Goal: Task Accomplishment & Management: Manage account settings

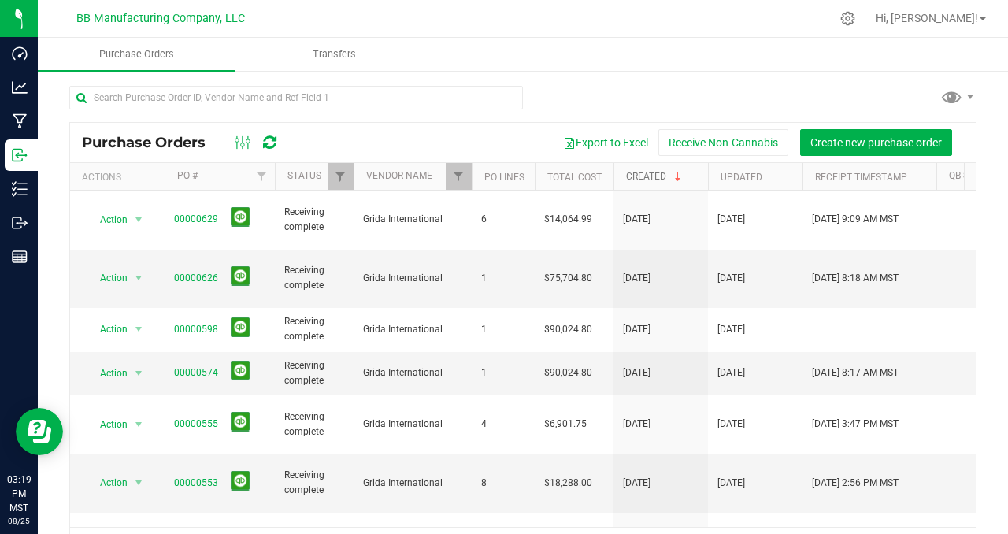
click at [649, 176] on link "Created" at bounding box center [655, 176] width 58 height 11
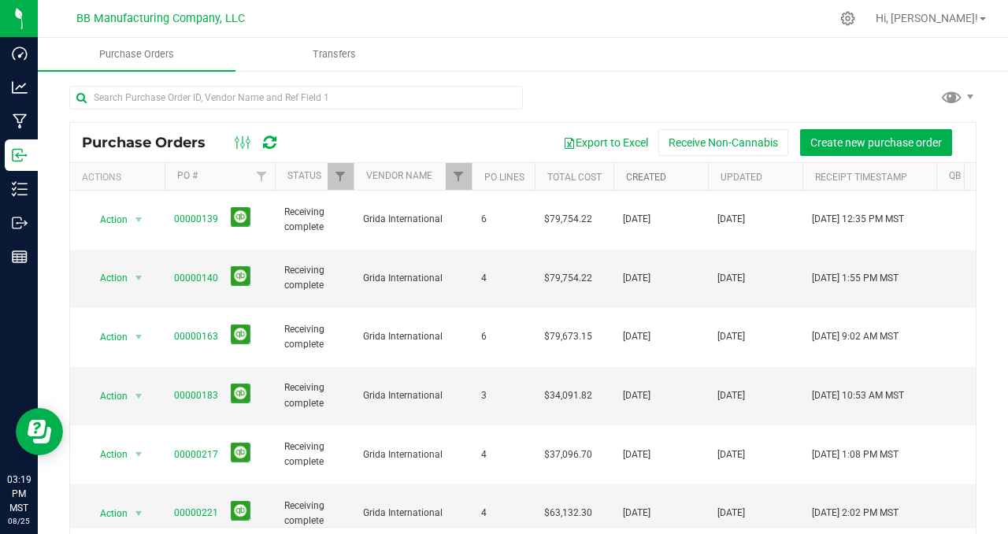
click at [649, 176] on link "Created" at bounding box center [646, 177] width 40 height 11
click at [649, 176] on link "Created" at bounding box center [655, 176] width 58 height 11
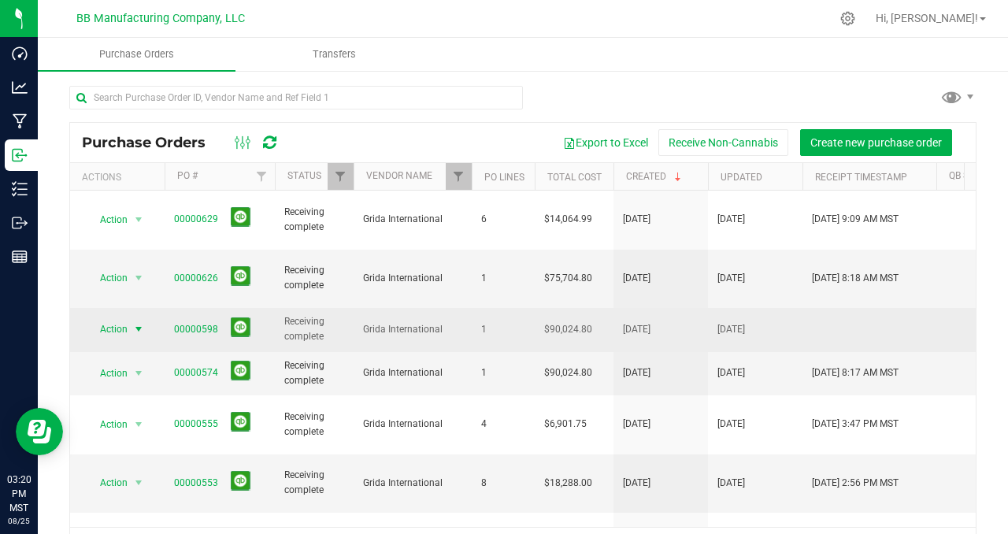
click at [142, 323] on span "select" at bounding box center [138, 329] width 13 height 13
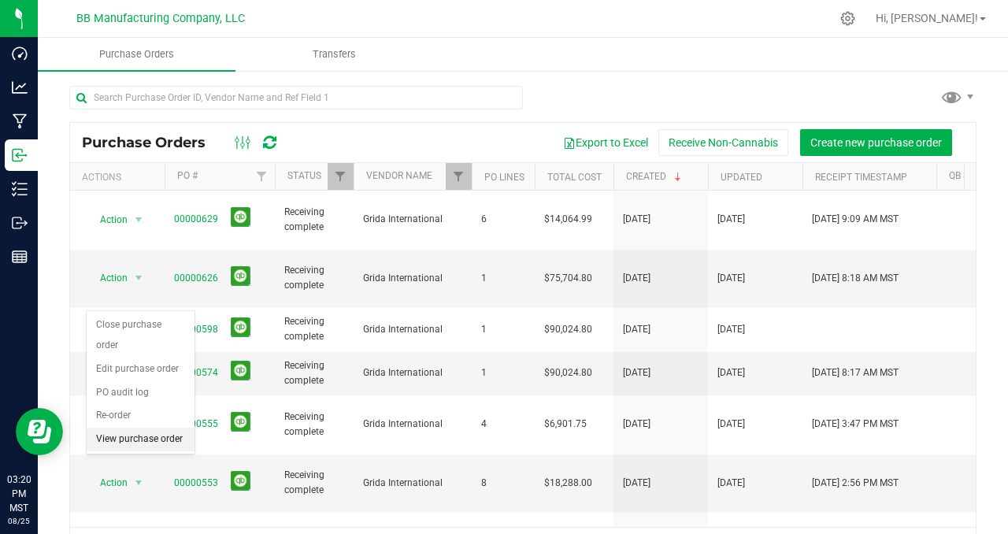
click at [134, 447] on li "View purchase order" at bounding box center [141, 440] width 108 height 24
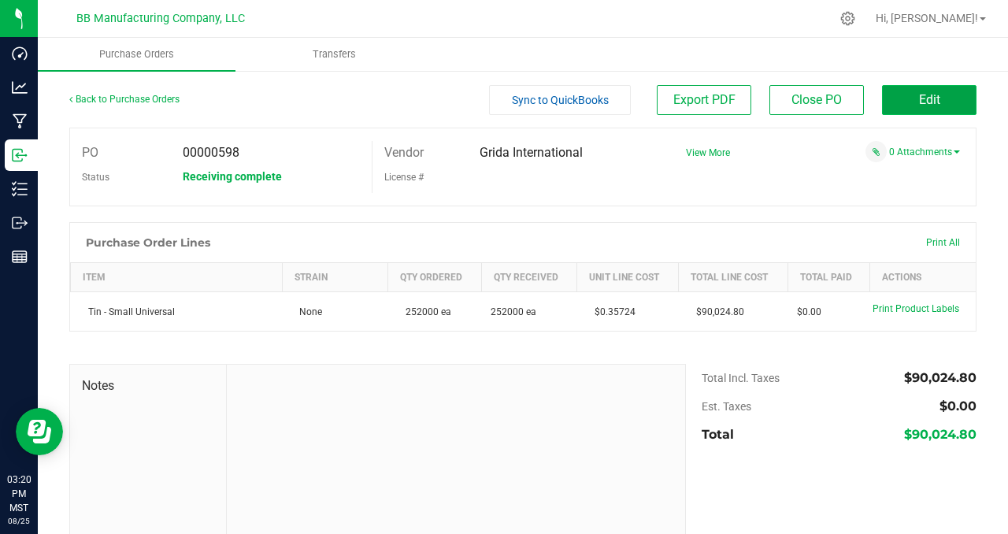
click at [932, 108] on button "Edit" at bounding box center [929, 100] width 95 height 30
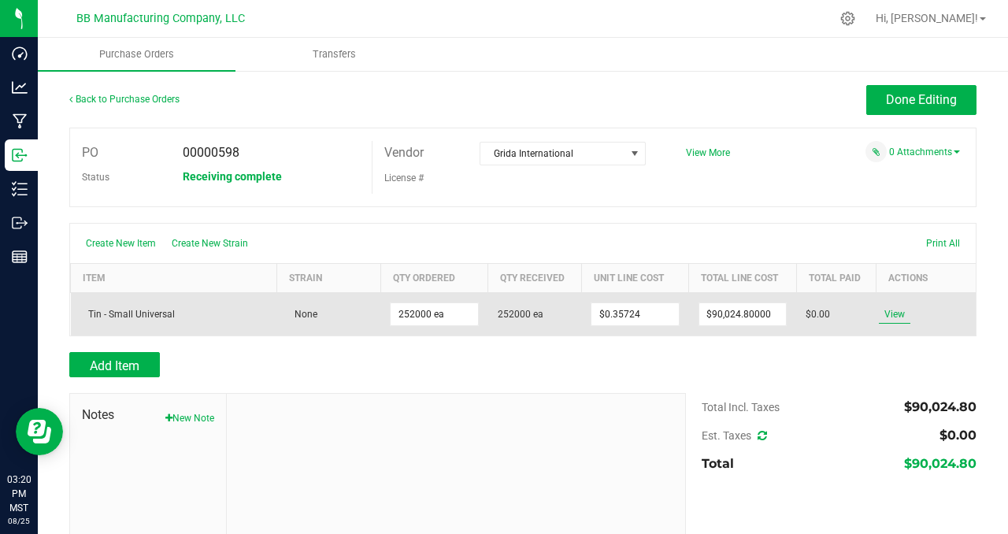
click at [893, 317] on span "View" at bounding box center [895, 314] width 32 height 19
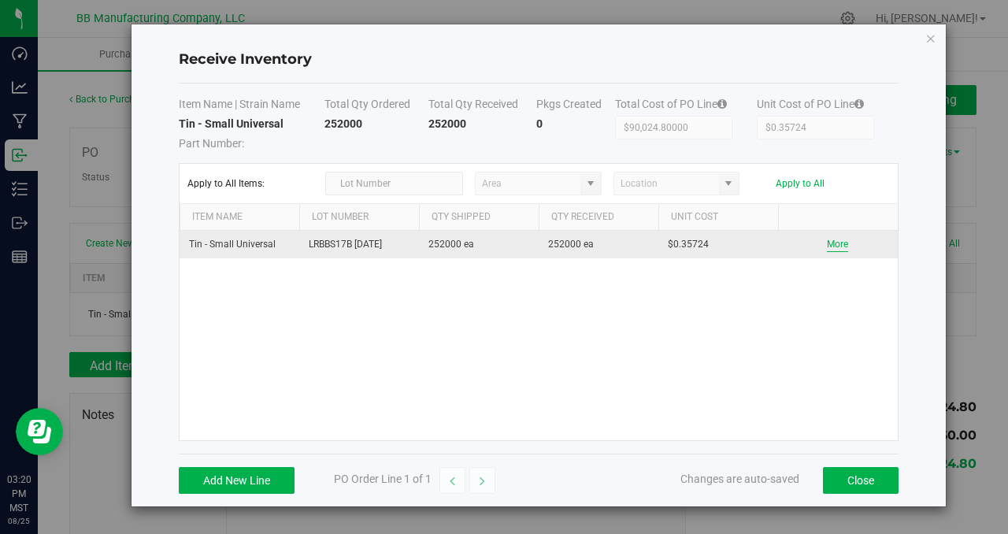
click at [833, 243] on button "More" at bounding box center [837, 244] width 21 height 15
type input "Storage Space"
click at [865, 481] on button "Close" at bounding box center [861, 480] width 76 height 27
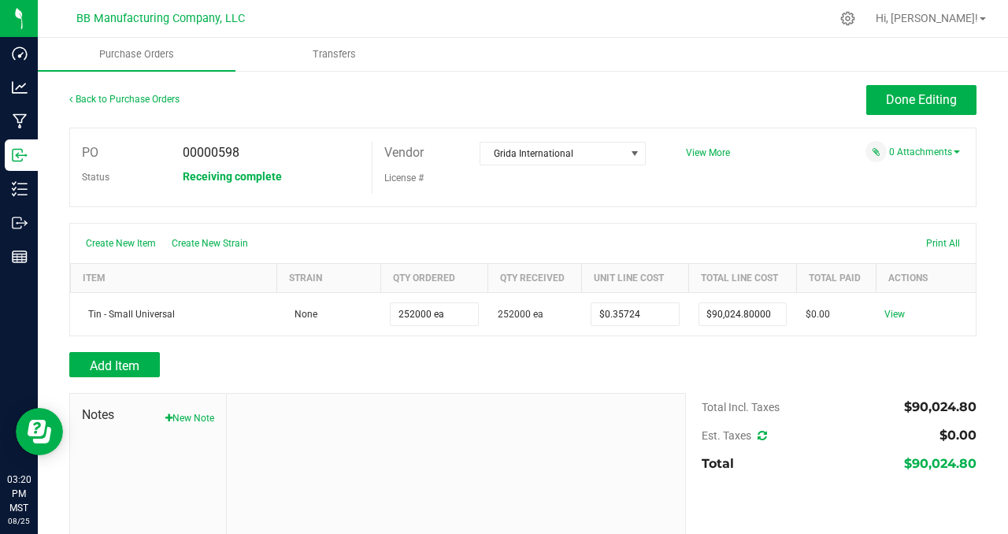
click at [646, 195] on div "PO 00000598 Status Receiving complete Vendor Grida International License # View…" at bounding box center [522, 168] width 907 height 80
click at [323, 104] on div "Done Editing" at bounding box center [636, 100] width 680 height 30
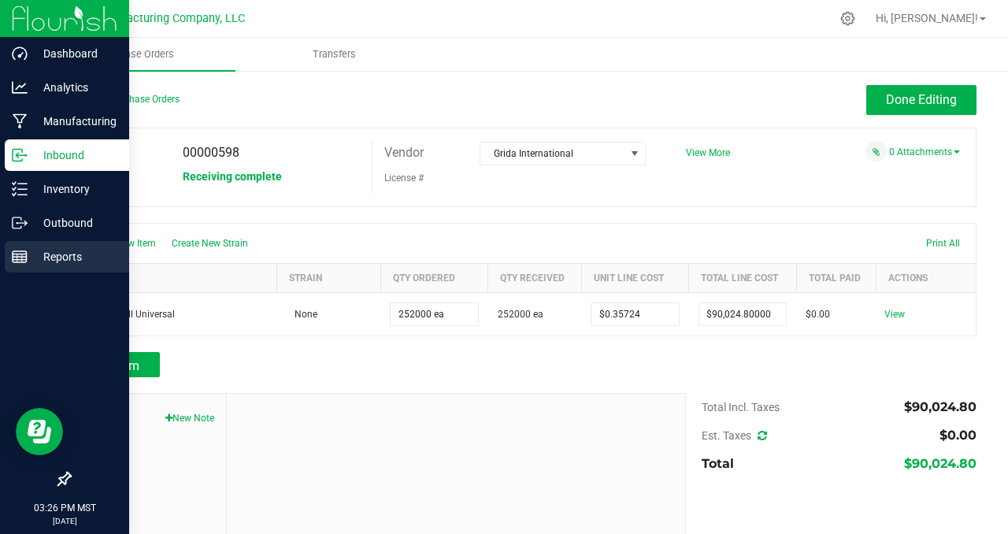
click at [89, 250] on p "Reports" at bounding box center [75, 256] width 95 height 19
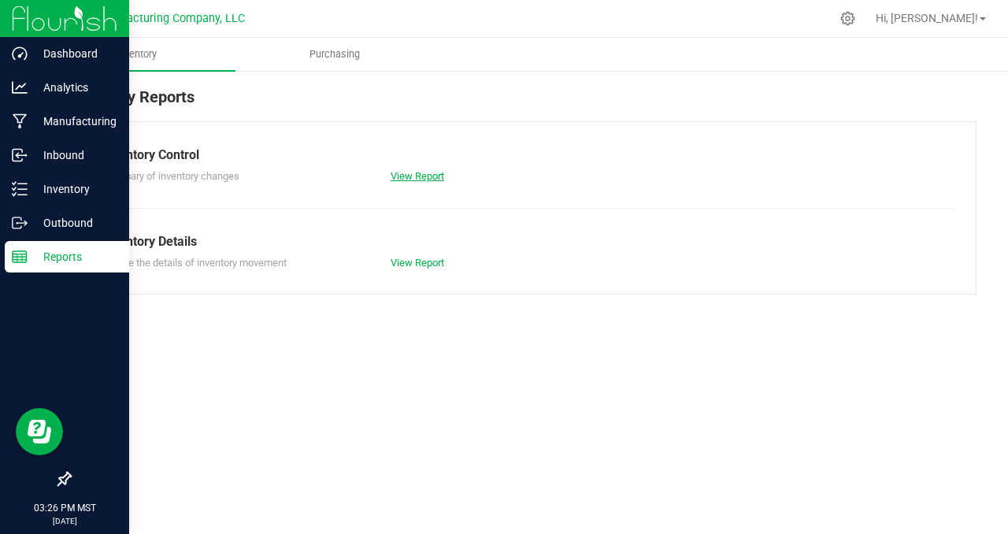
click at [423, 179] on link "View Report" at bounding box center [418, 176] width 54 height 12
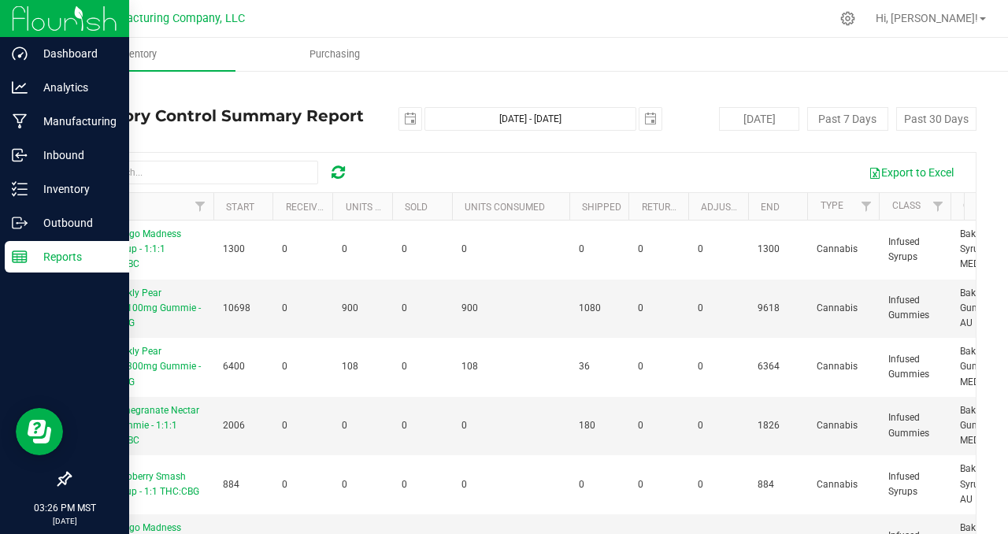
drag, startPoint x: 517, startPoint y: 206, endPoint x: 564, endPoint y: 206, distance: 46.5
click at [564, 206] on div "Product Start Received Units Created Sold Units Consumed Shipped Returned Adjus…" at bounding box center [517, 206] width 895 height 27
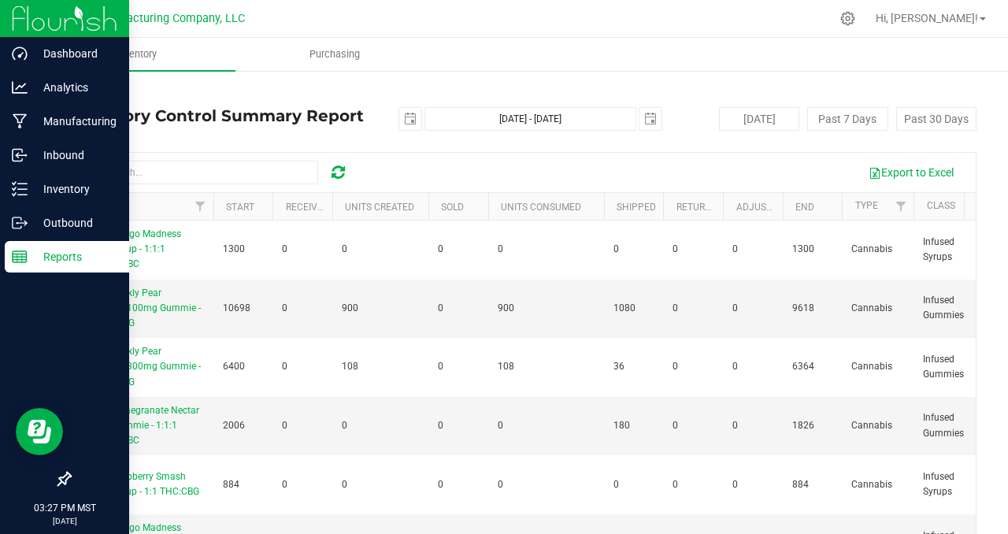
drag, startPoint x: 391, startPoint y: 209, endPoint x: 430, endPoint y: 212, distance: 39.5
click at [430, 212] on div "Product Start Received Units Created Sold Units Consumed Shipped Returned Adjus…" at bounding box center [517, 206] width 895 height 27
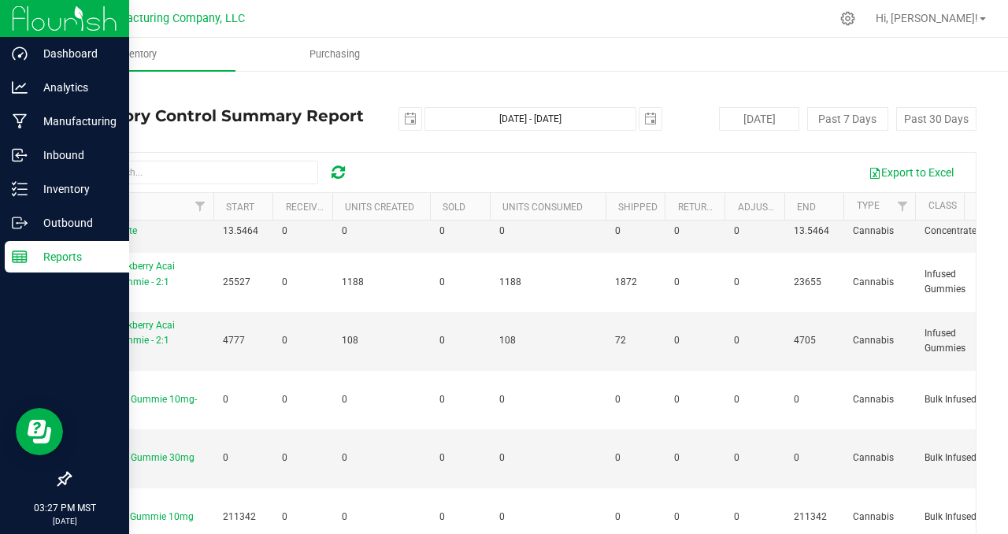
scroll to position [1087, 0]
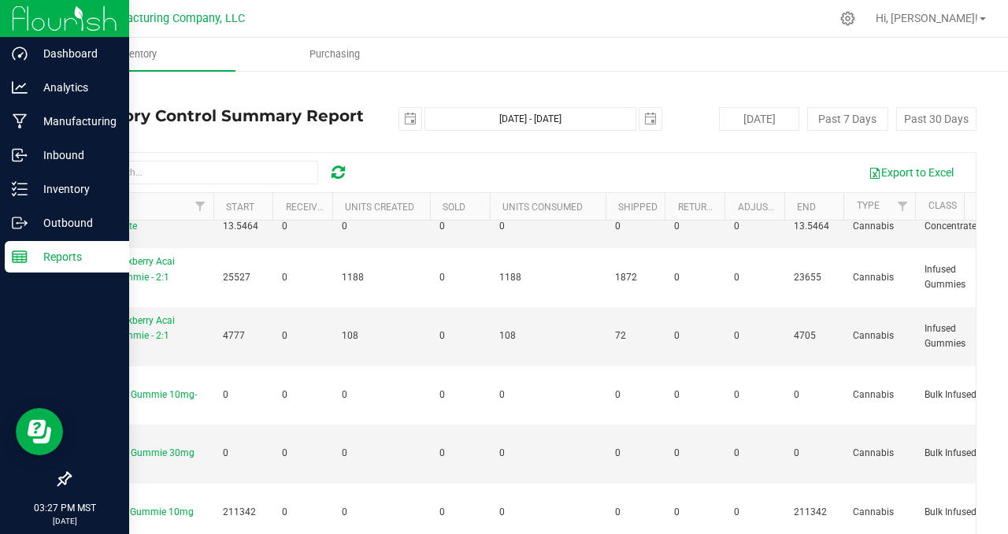
click at [91, 91] on link "Back" at bounding box center [81, 92] width 24 height 11
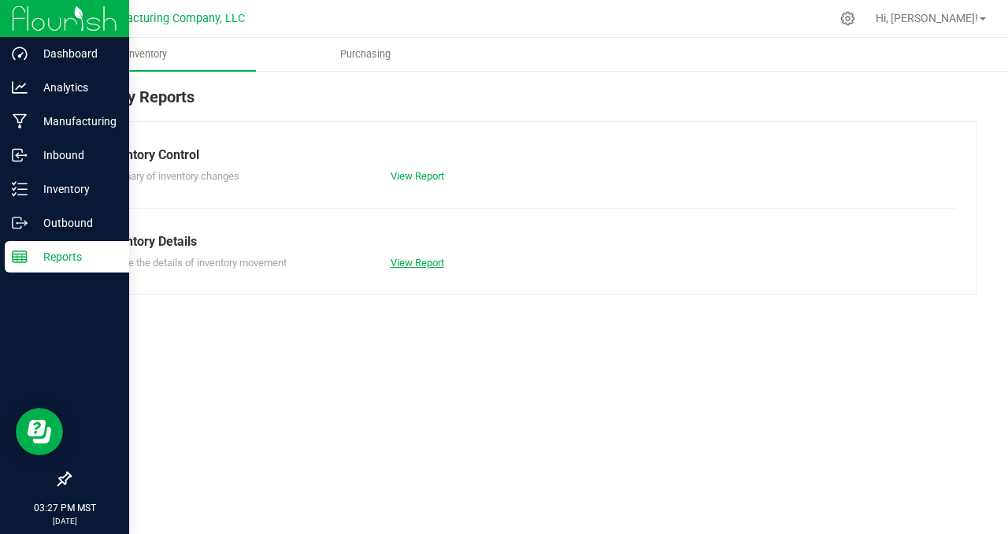
click at [410, 262] on link "View Report" at bounding box center [418, 263] width 54 height 12
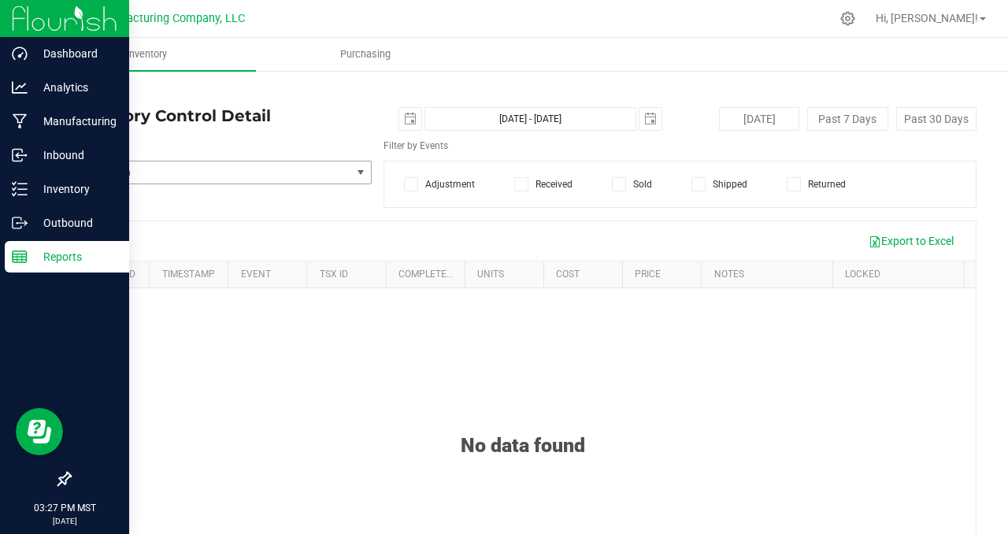
click at [358, 171] on span "select" at bounding box center [360, 172] width 13 height 13
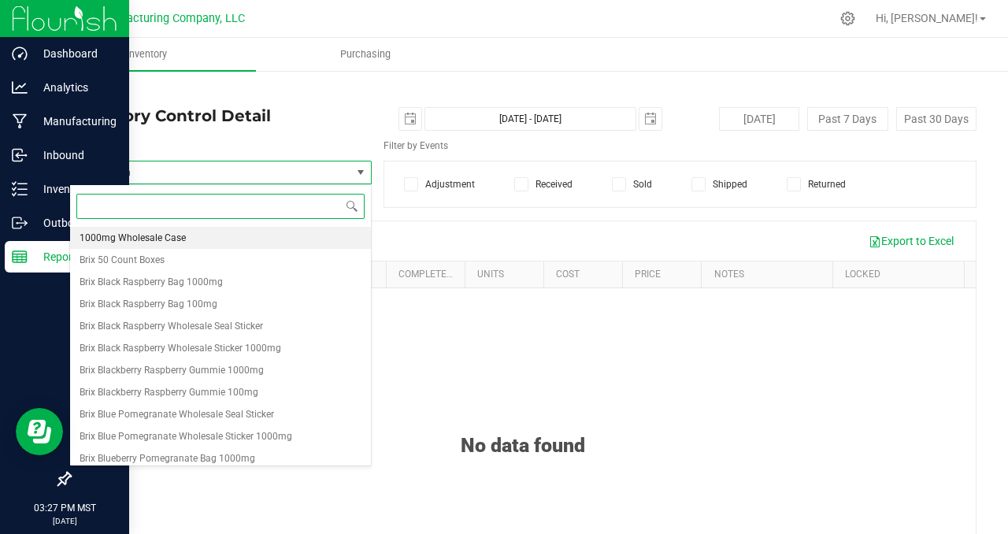
click at [253, 241] on li "1000mg Wholesale Case" at bounding box center [220, 238] width 301 height 22
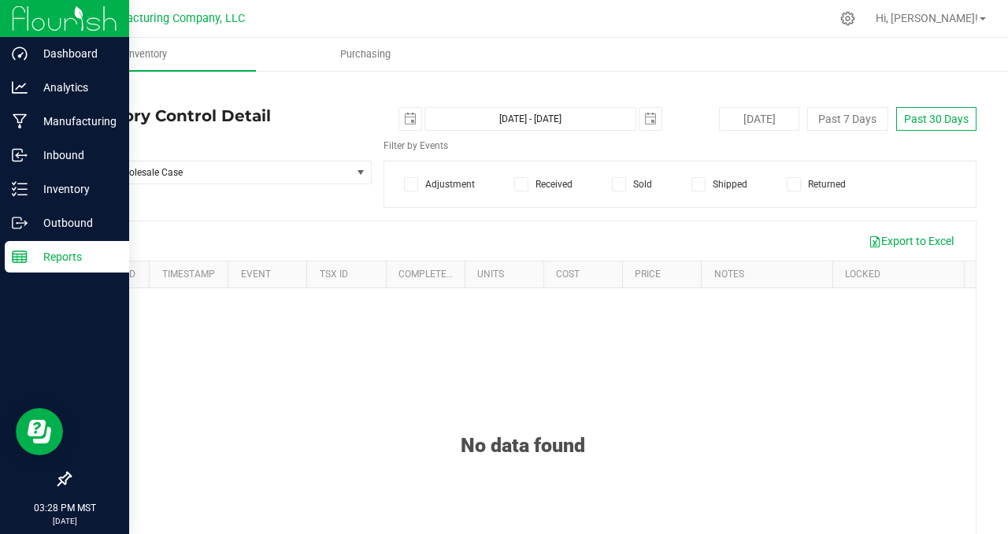
click at [924, 119] on button "Past 30 Days" at bounding box center [936, 119] width 80 height 24
type input "[DATE]"
type input "[DATE] - [DATE]"
click at [360, 55] on span "Purchasing" at bounding box center [365, 54] width 93 height 14
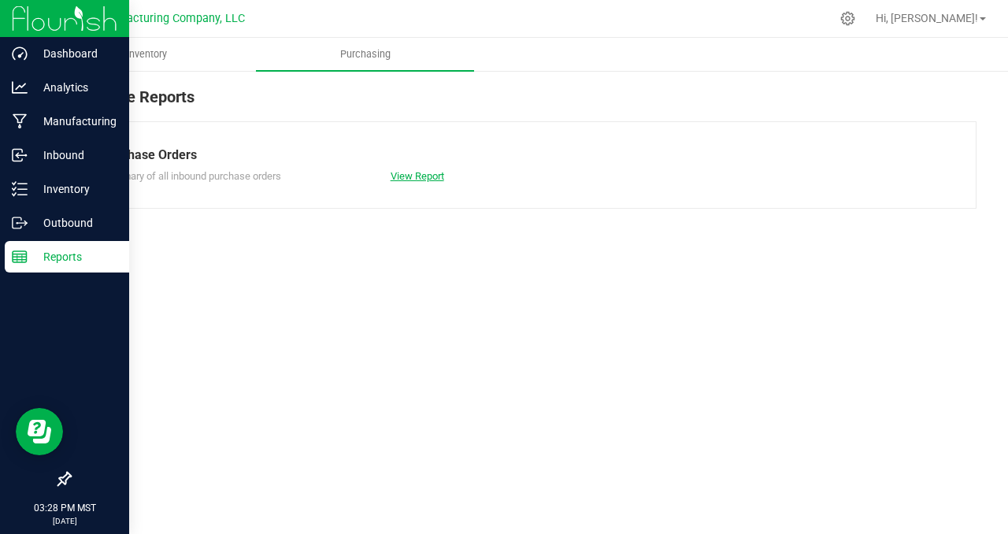
click at [409, 179] on link "View Report" at bounding box center [418, 176] width 54 height 12
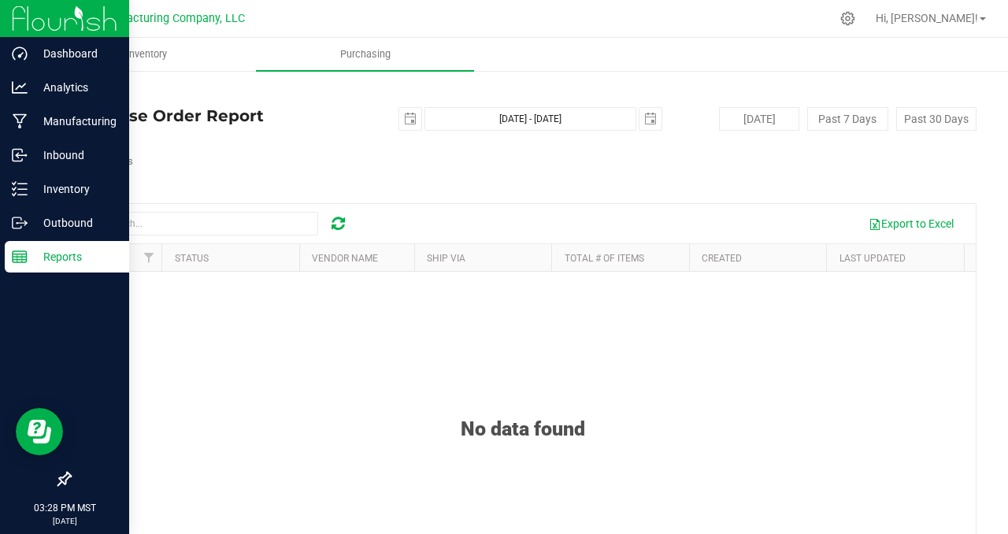
click at [87, 95] on link "Back" at bounding box center [81, 92] width 24 height 11
click at [407, 118] on span "select" at bounding box center [410, 119] width 13 height 13
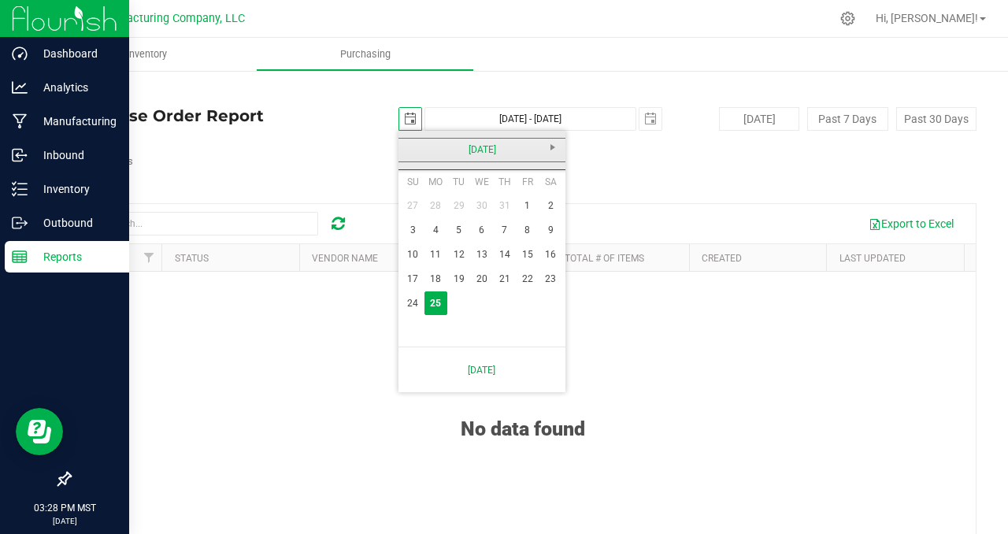
click at [410, 145] on link "[DATE]" at bounding box center [482, 150] width 169 height 24
click at [410, 145] on link "2025" at bounding box center [482, 150] width 169 height 24
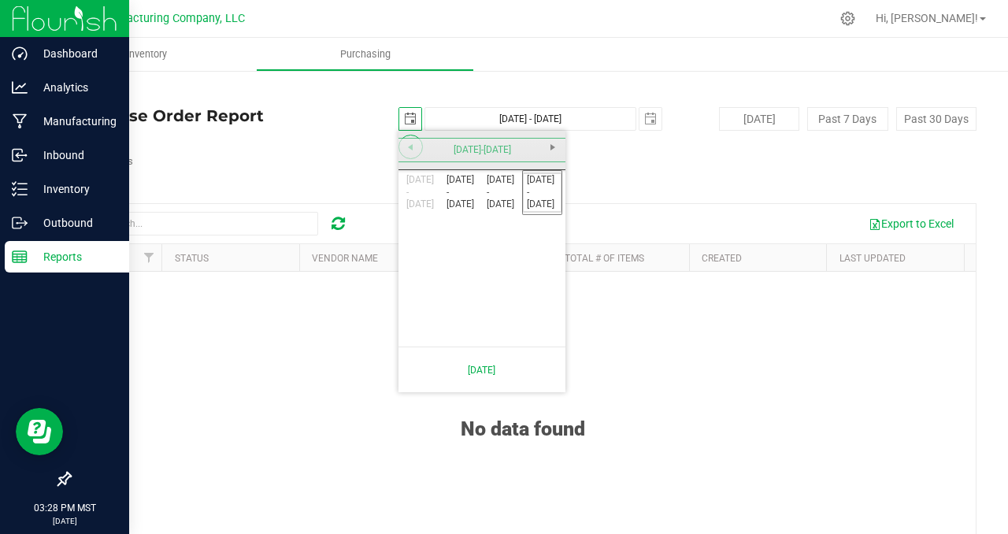
click at [410, 145] on span "Previous" at bounding box center [410, 147] width 13 height 13
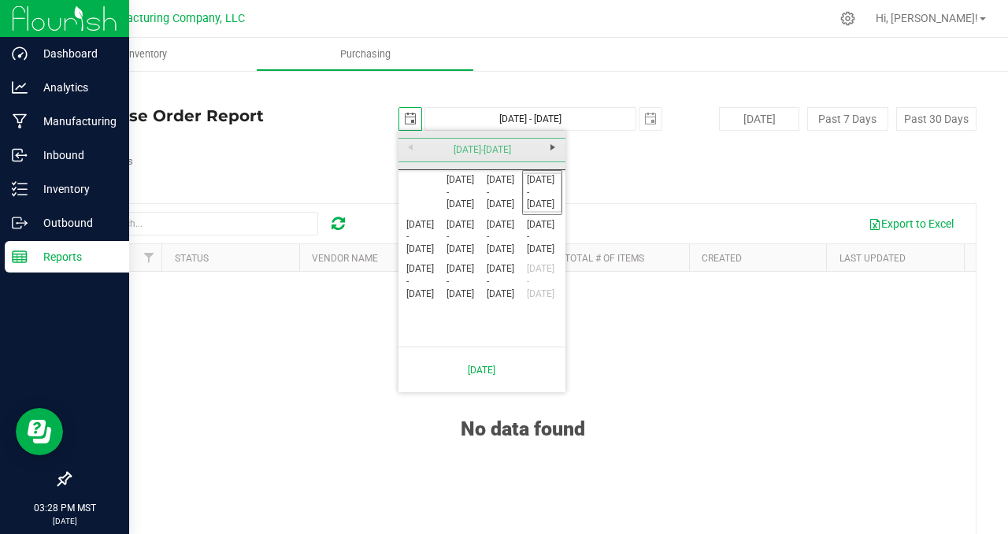
click at [410, 145] on div "[DATE]-[DATE]" at bounding box center [482, 150] width 175 height 39
click at [555, 151] on span "Next" at bounding box center [553, 147] width 13 height 13
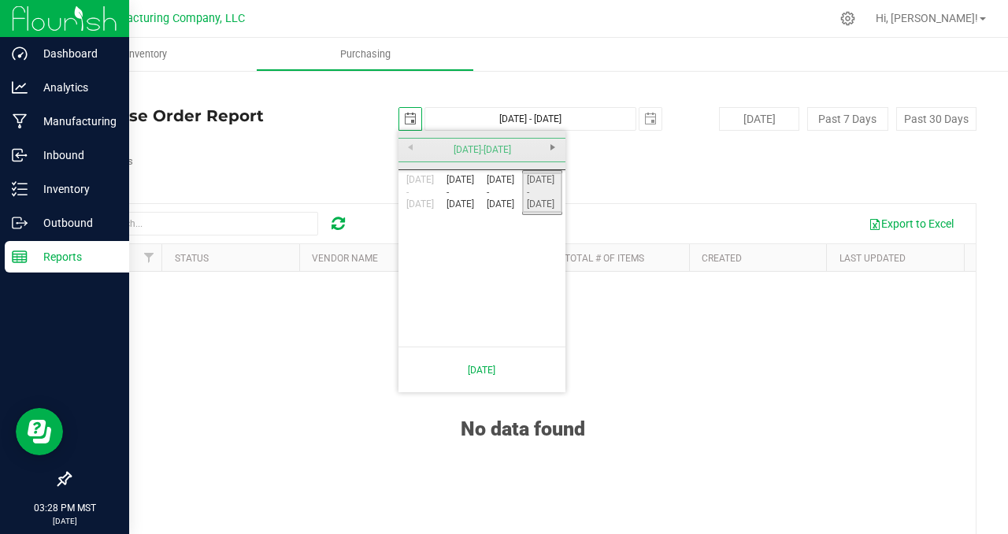
click at [543, 194] on link "[DATE] - [DATE]" at bounding box center [542, 192] width 40 height 40
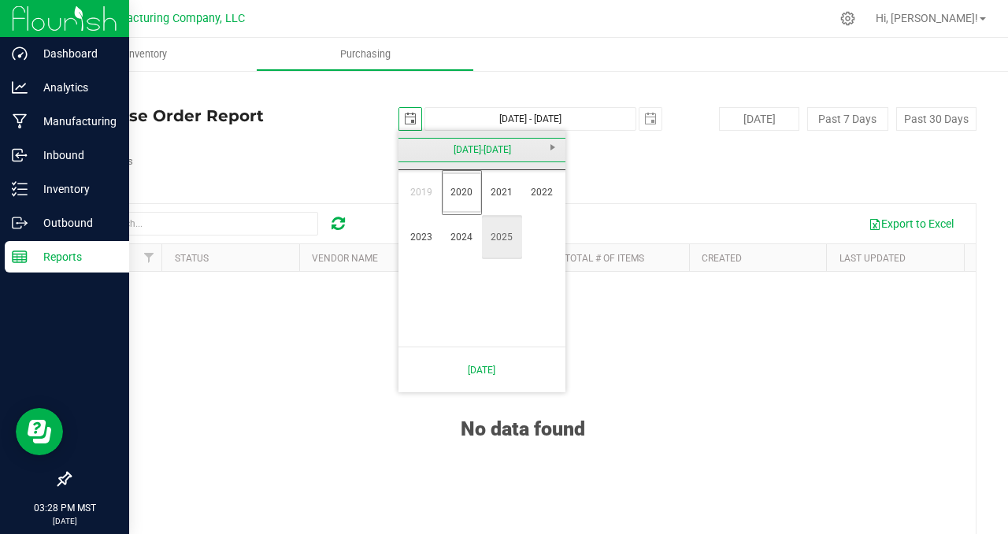
click at [510, 239] on link "2025" at bounding box center [502, 237] width 40 height 40
click at [428, 188] on link "Jan" at bounding box center [422, 192] width 40 height 40
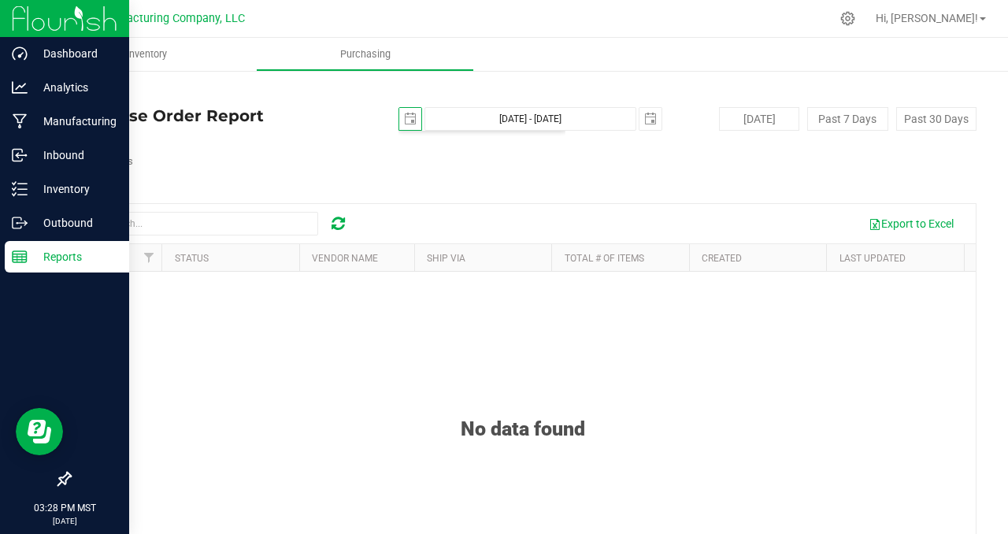
scroll to position [0, 0]
click at [627, 344] on div "No data found" at bounding box center [523, 493] width 906 height 443
click at [410, 117] on span "select" at bounding box center [410, 119] width 13 height 13
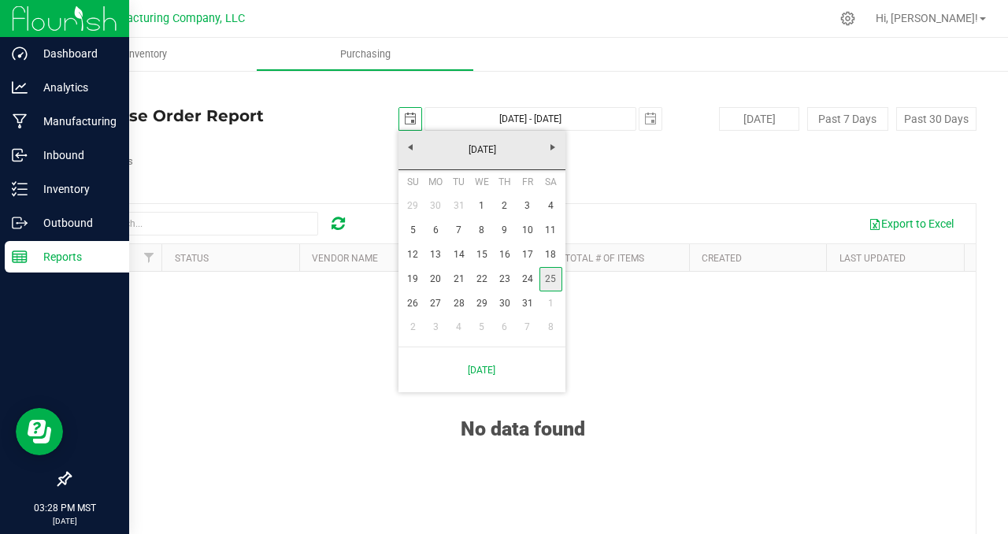
click at [551, 279] on link "25" at bounding box center [550, 279] width 23 height 24
type input "[DATE]"
type input "[DATE] - [DATE]"
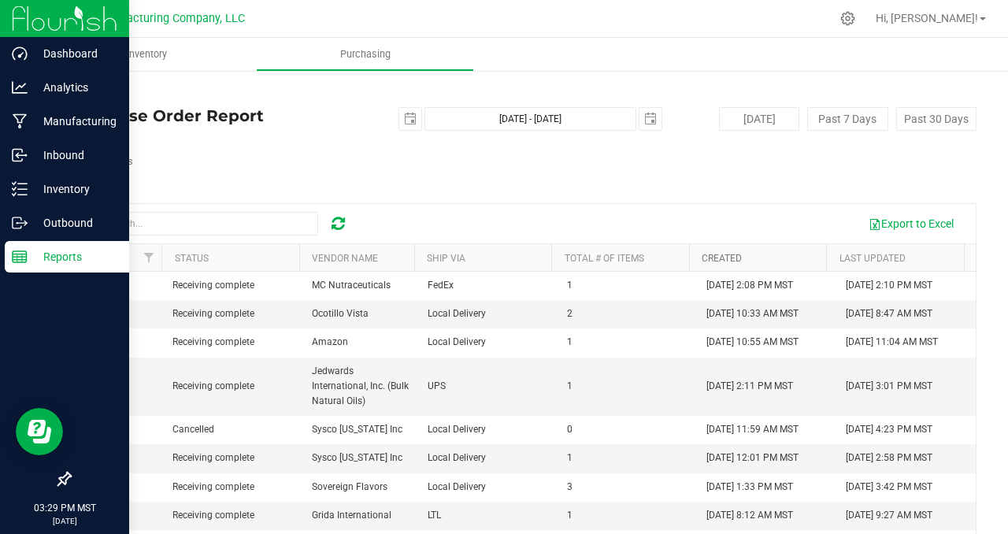
scroll to position [0, 0]
click at [721, 258] on link "Created" at bounding box center [722, 258] width 40 height 11
click at [721, 258] on link "Created" at bounding box center [731, 257] width 58 height 11
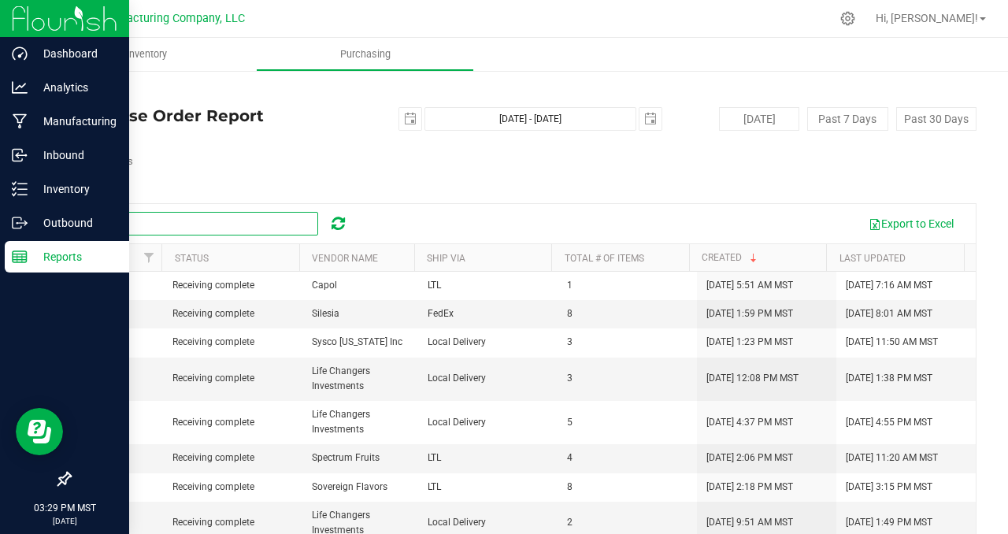
click at [269, 223] on input "text" at bounding box center [200, 224] width 236 height 24
click at [238, 172] on div "Total # of POs 80" at bounding box center [522, 161] width 907 height 60
click at [89, 87] on link "Back" at bounding box center [81, 92] width 24 height 11
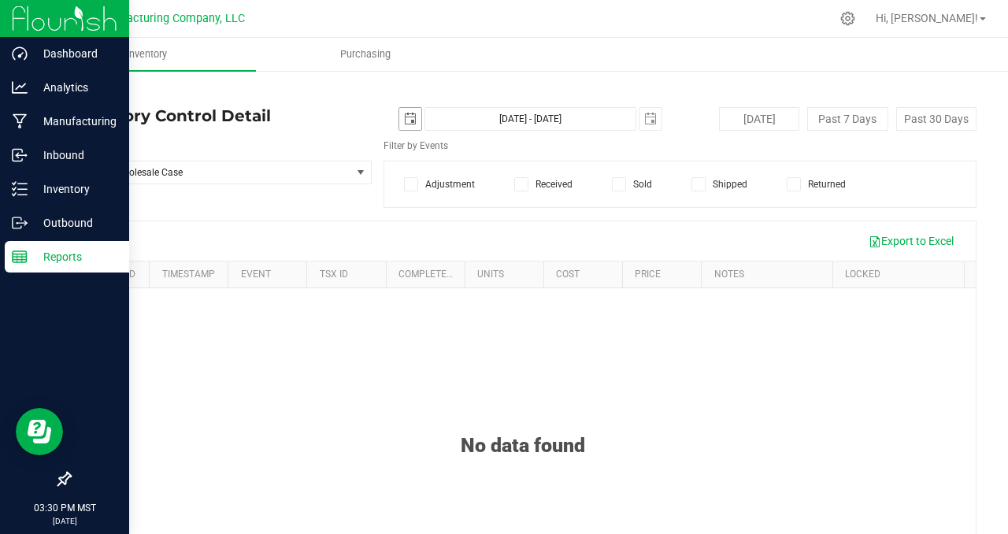
click at [408, 114] on span "select" at bounding box center [410, 119] width 13 height 13
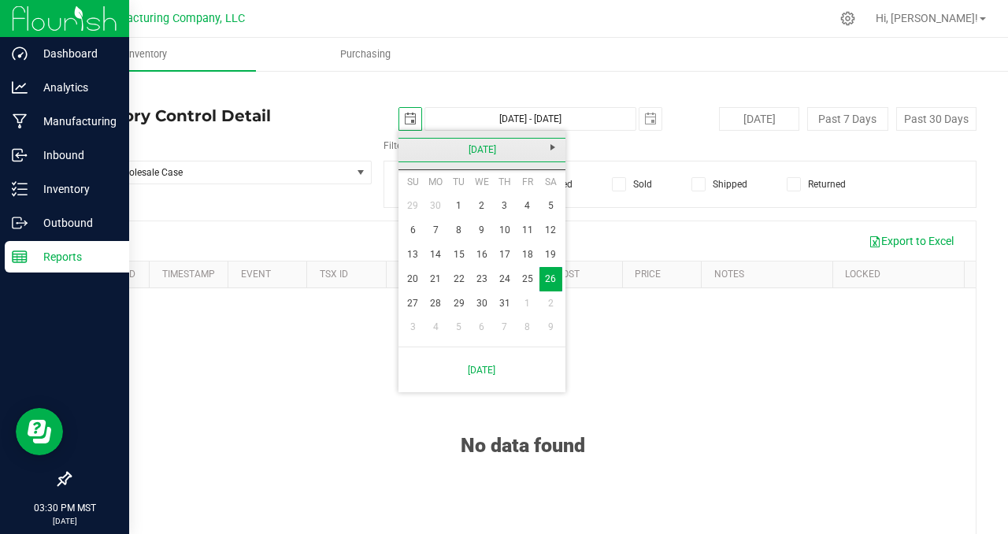
click at [413, 146] on link "[DATE]" at bounding box center [482, 150] width 169 height 24
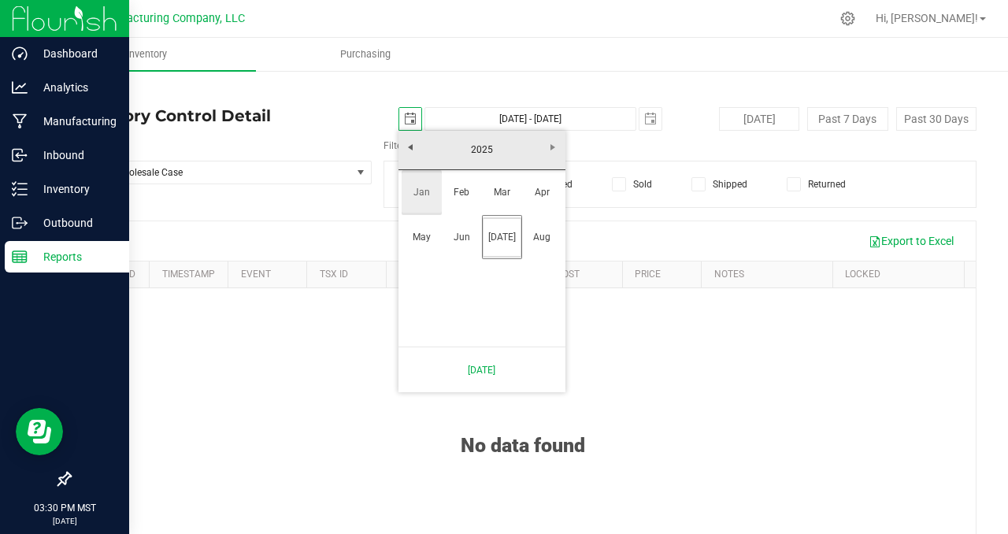
click at [427, 198] on link "Jan" at bounding box center [422, 192] width 40 height 40
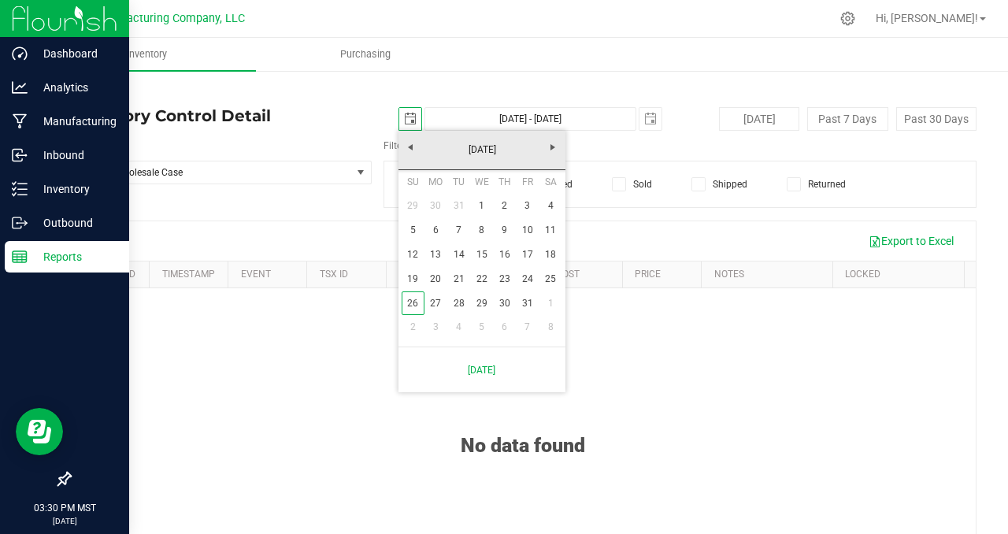
scroll to position [0, 0]
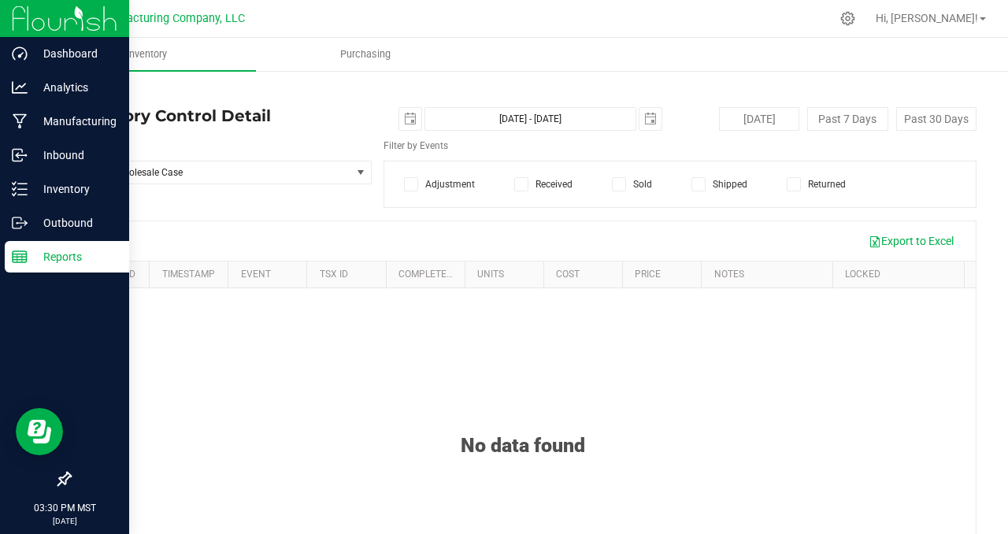
click at [633, 354] on div "No data found" at bounding box center [523, 509] width 906 height 443
click at [496, 146] on div "Filter by Events" at bounding box center [674, 148] width 605 height 18
click at [363, 173] on span "select" at bounding box center [360, 172] width 13 height 13
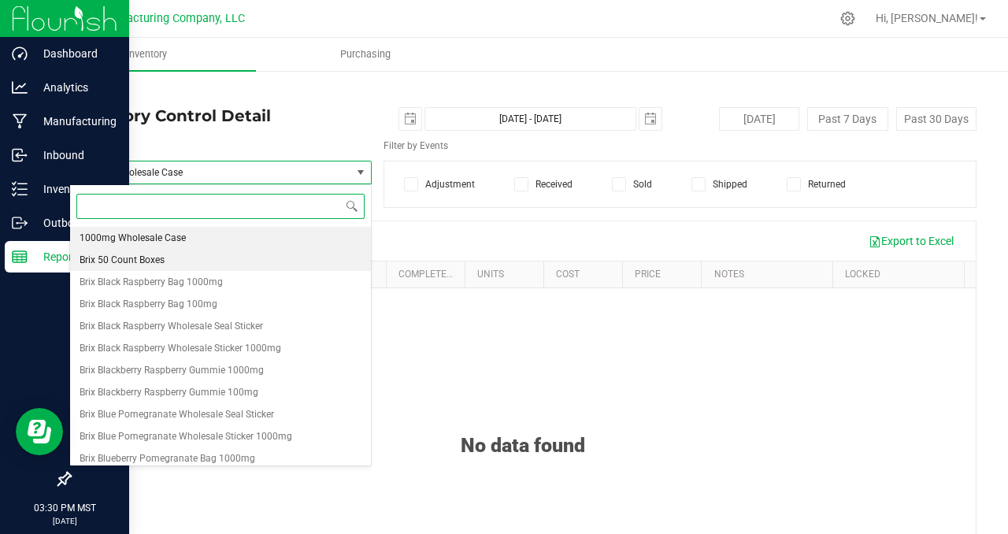
click at [174, 253] on li "Brix 50 Count Boxes" at bounding box center [220, 260] width 301 height 22
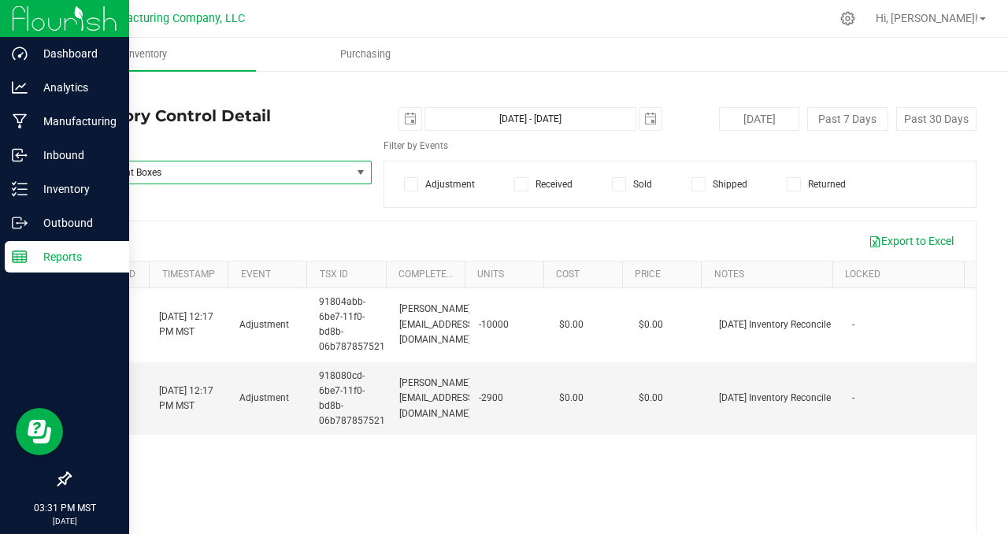
click at [357, 170] on span "select" at bounding box center [360, 172] width 13 height 13
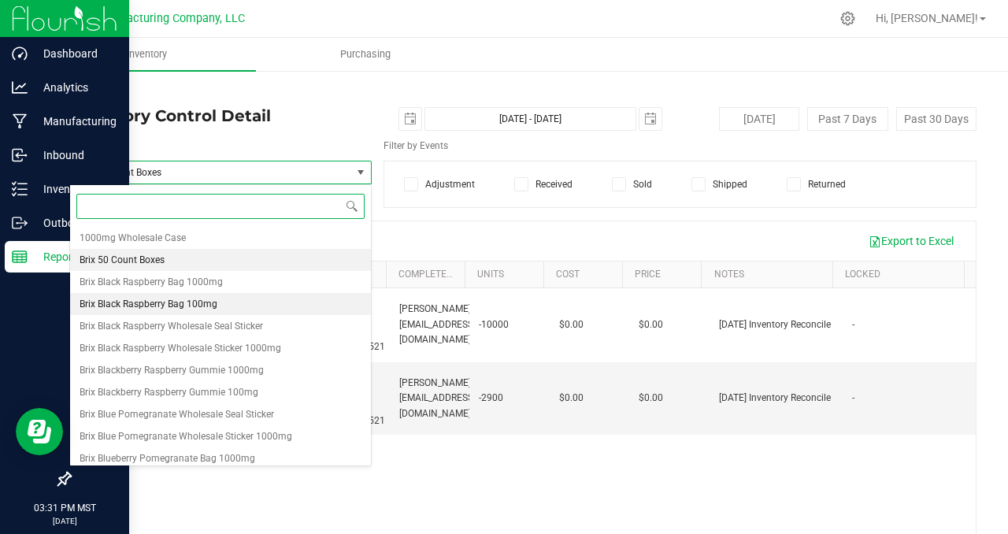
click at [159, 306] on span "Brix Black Raspberry Bag 100mg" at bounding box center [149, 303] width 138 height 11
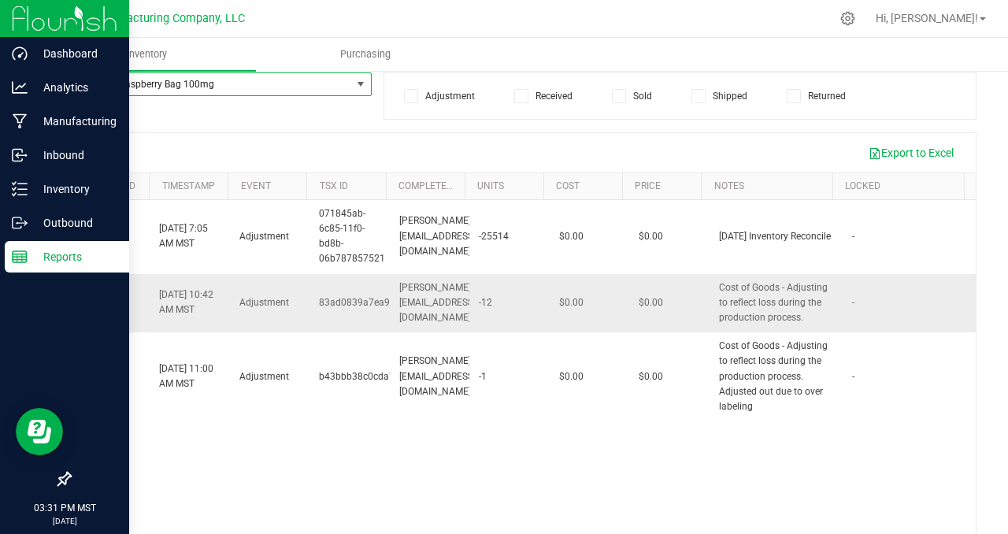
scroll to position [92, 0]
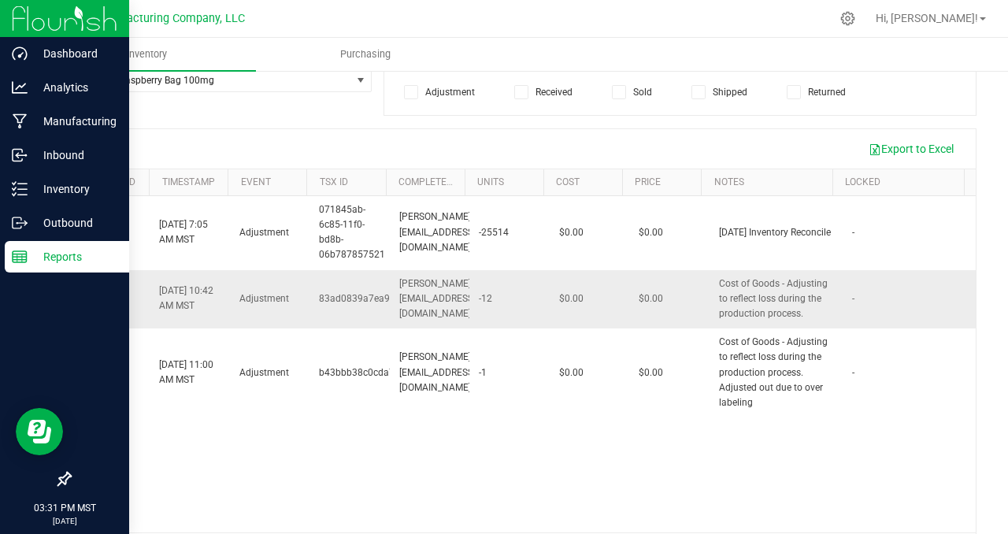
click at [491, 299] on span "-12" at bounding box center [485, 298] width 13 height 15
click at [343, 310] on td "83ad0839a7ea96aaad24a2c4159842" at bounding box center [350, 299] width 80 height 59
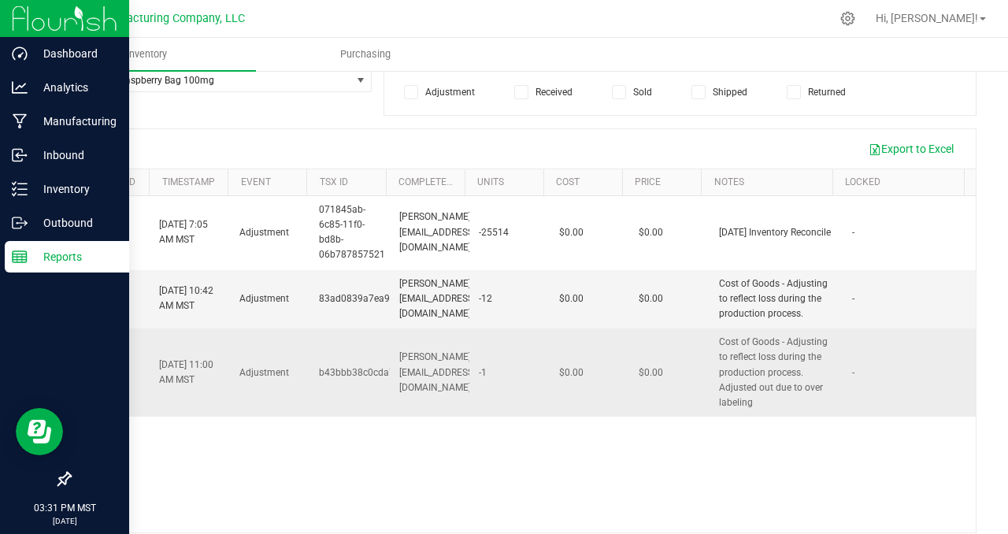
click at [336, 379] on span "b43bbb38c0cda717e7e8004681b4a6" at bounding box center [400, 372] width 162 height 15
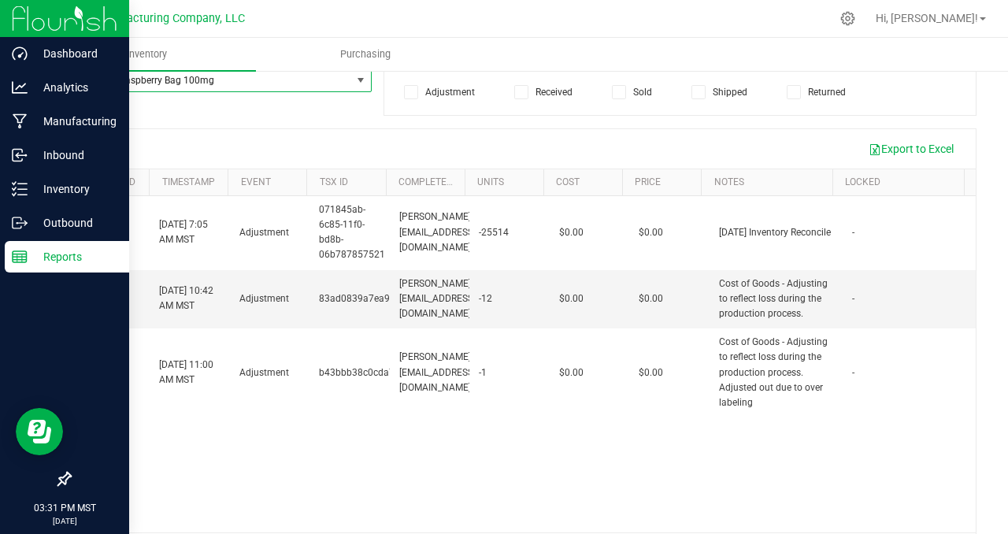
click at [361, 80] on span "select" at bounding box center [360, 80] width 13 height 13
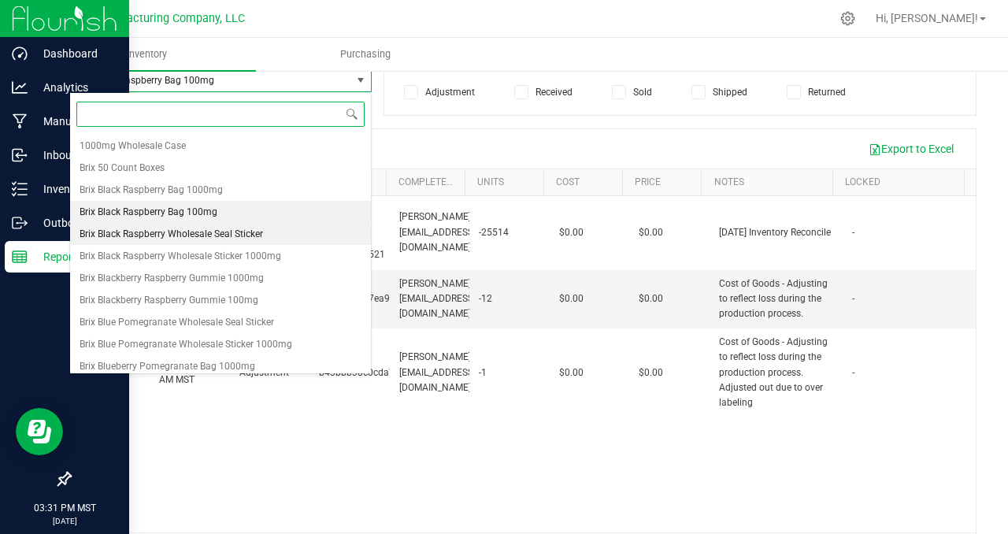
click at [205, 234] on span "Brix Black Raspberry Wholesale Seal Sticker" at bounding box center [172, 233] width 184 height 11
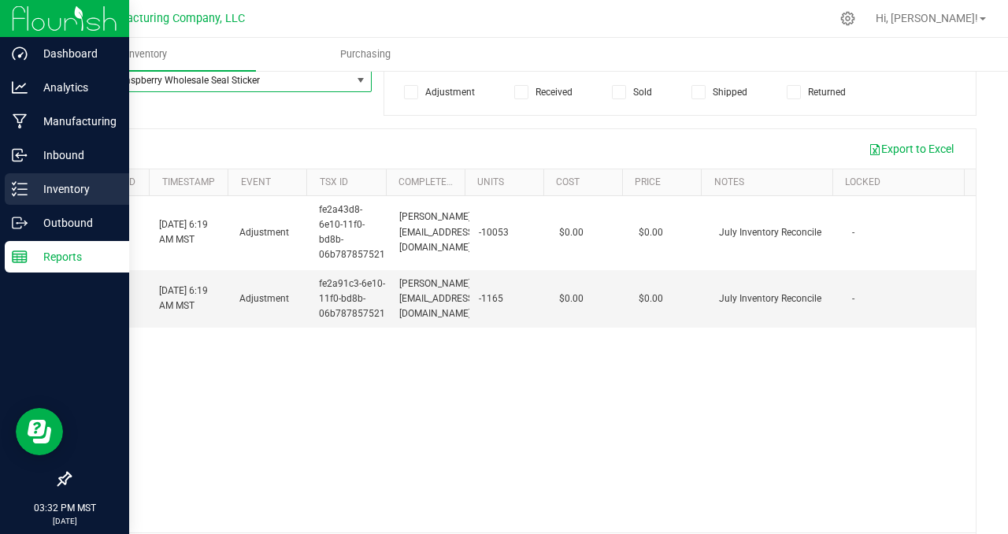
click at [92, 182] on p "Inventory" at bounding box center [75, 189] width 95 height 19
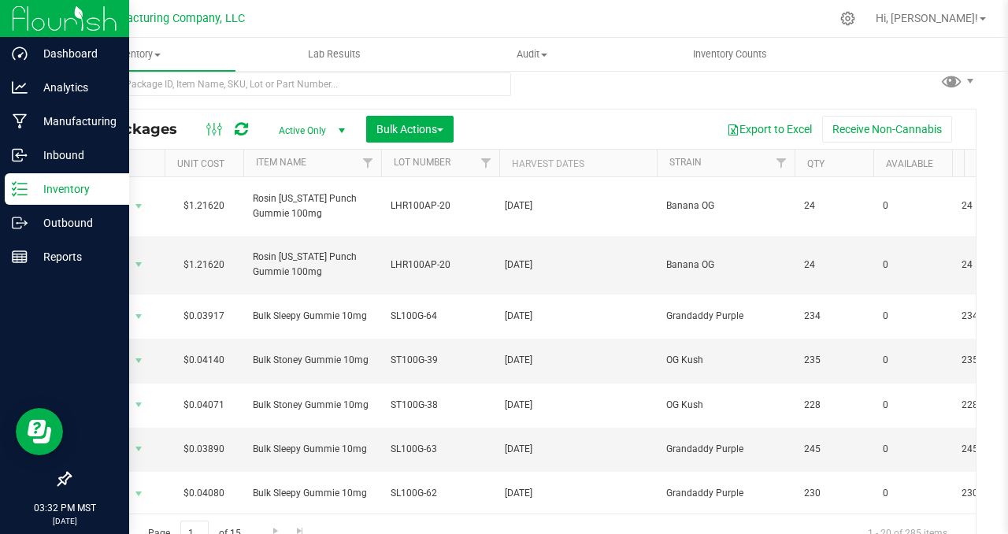
scroll to position [34, 0]
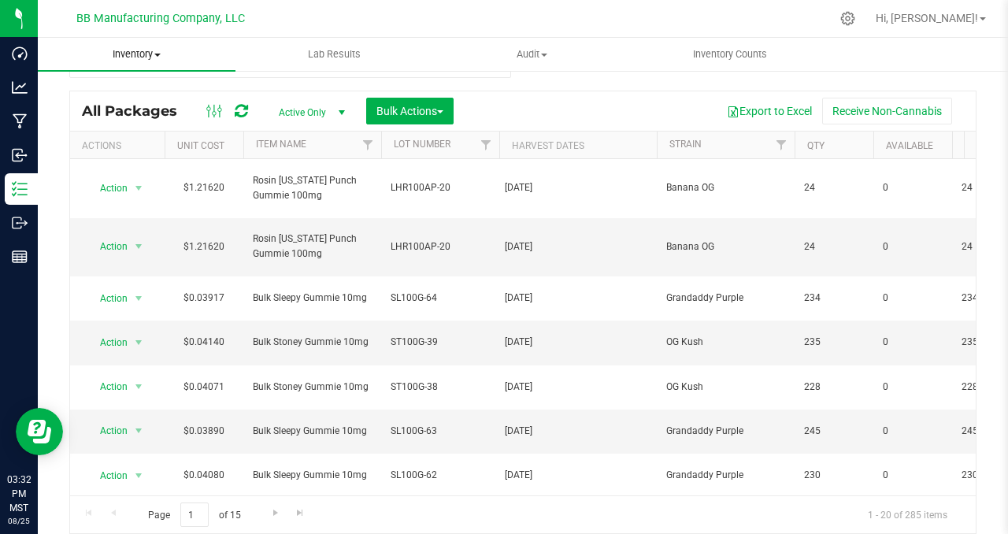
click at [160, 54] on span at bounding box center [157, 55] width 6 height 3
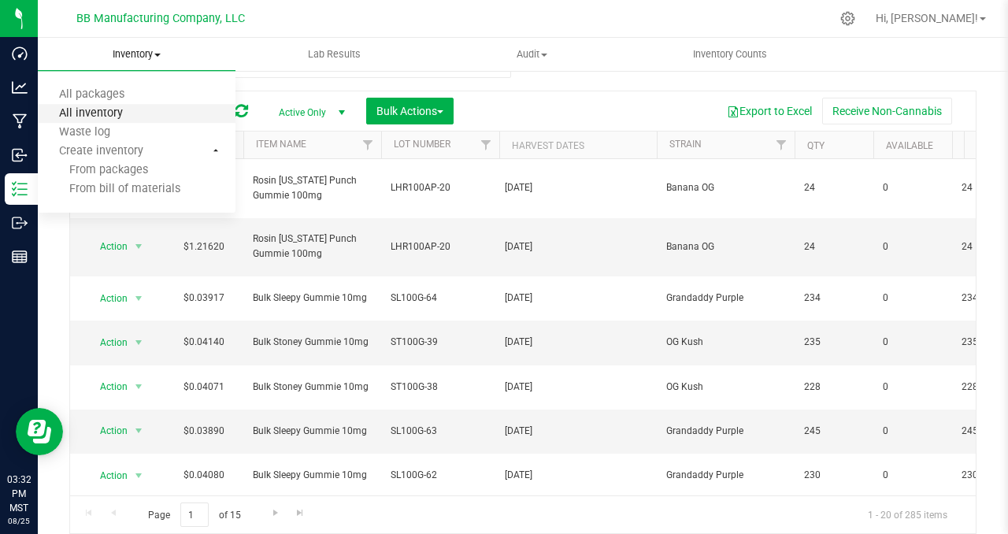
click at [109, 113] on span "All inventory" at bounding box center [91, 113] width 106 height 13
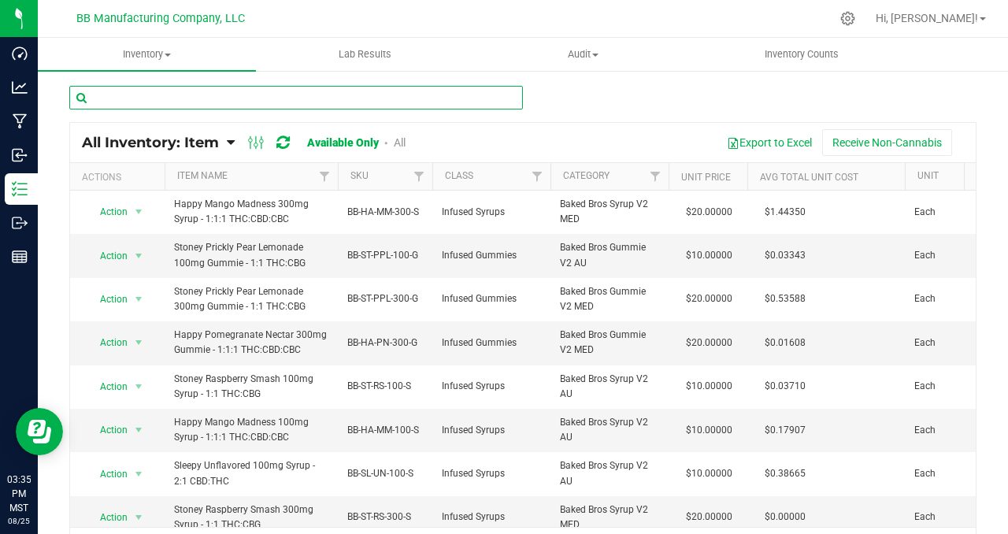
click at [139, 102] on input "text" at bounding box center [296, 98] width 454 height 24
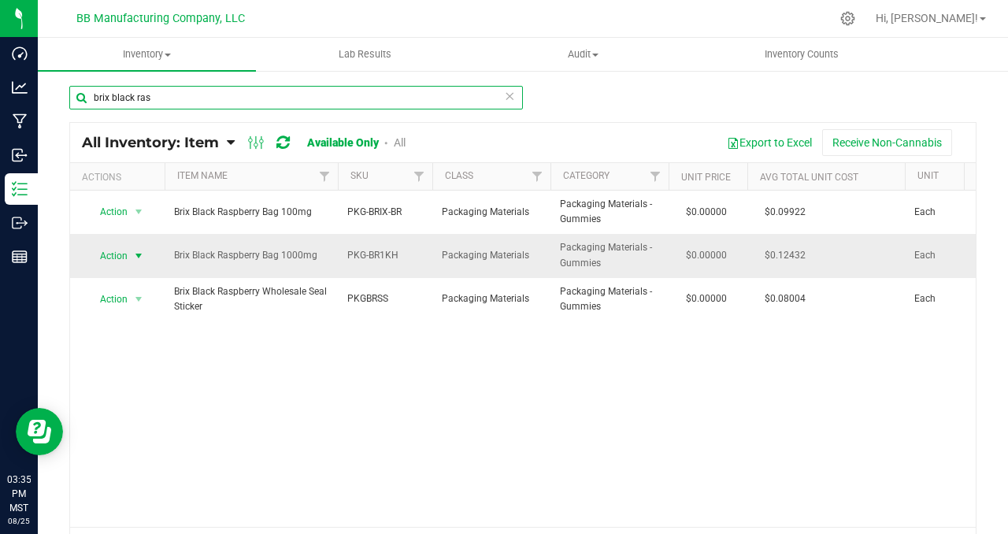
type input "brix black ras"
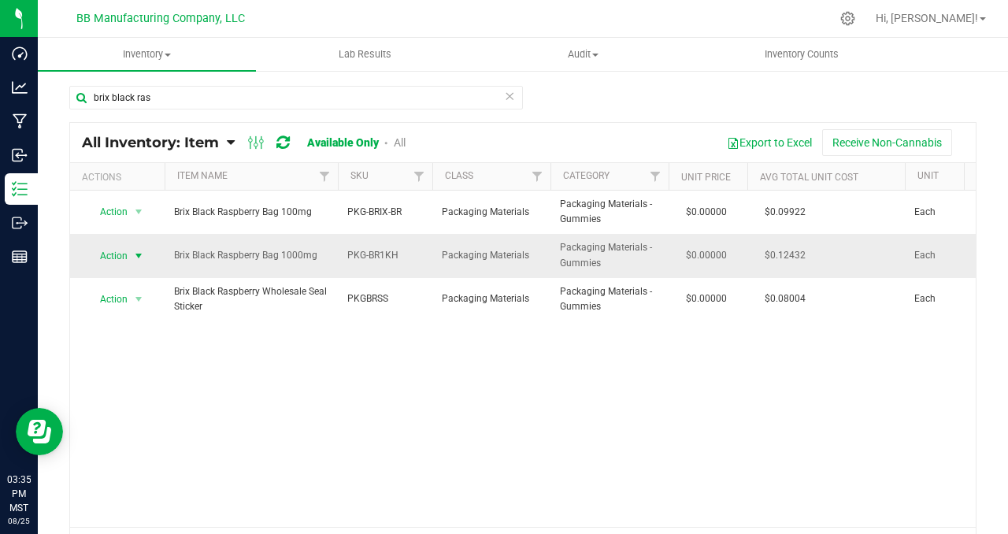
click at [136, 253] on span "select" at bounding box center [138, 256] width 13 height 13
click at [139, 280] on li "Adjust qty" at bounding box center [137, 282] width 101 height 24
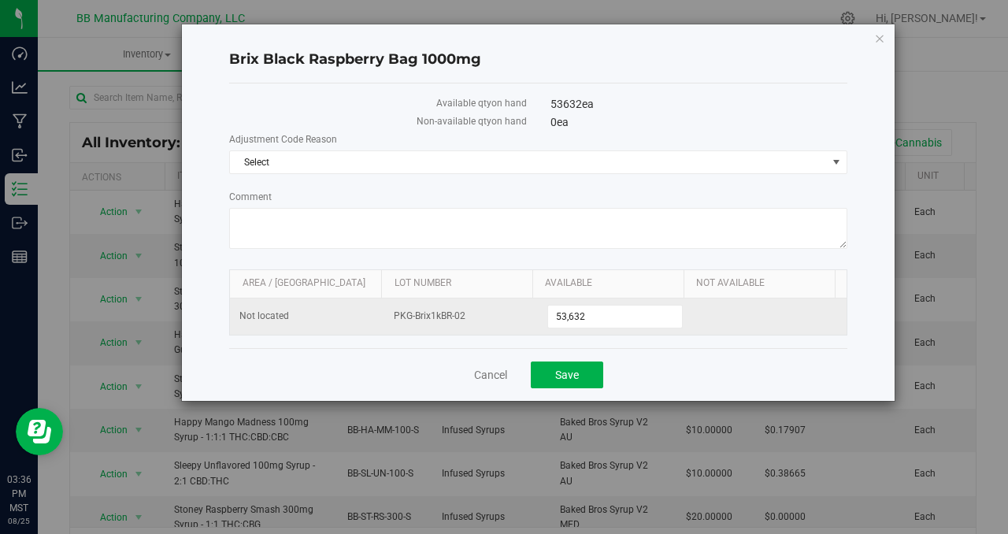
click at [434, 313] on span "PKG-Brix1kBR-02" at bounding box center [461, 316] width 135 height 15
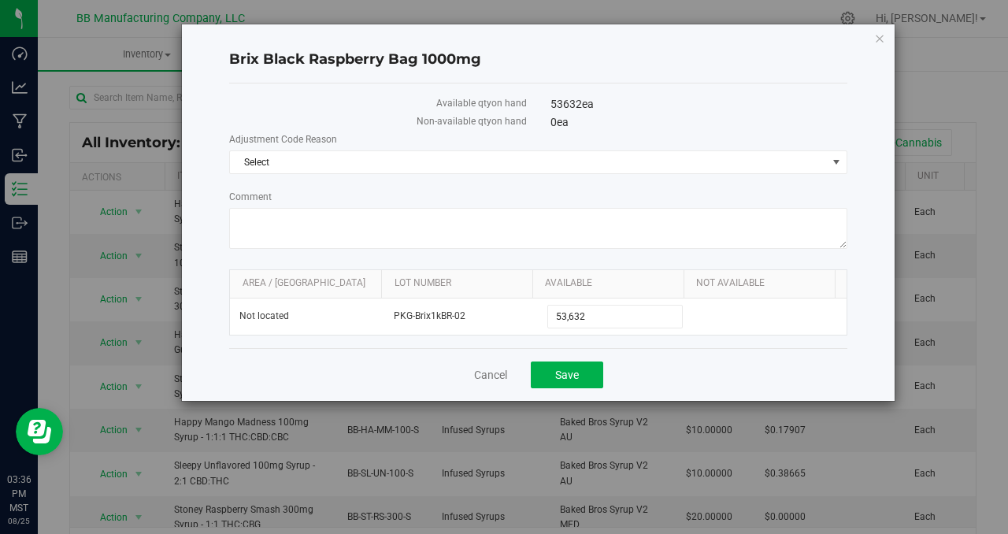
click at [658, 107] on div "53632 ea" at bounding box center [699, 104] width 297 height 17
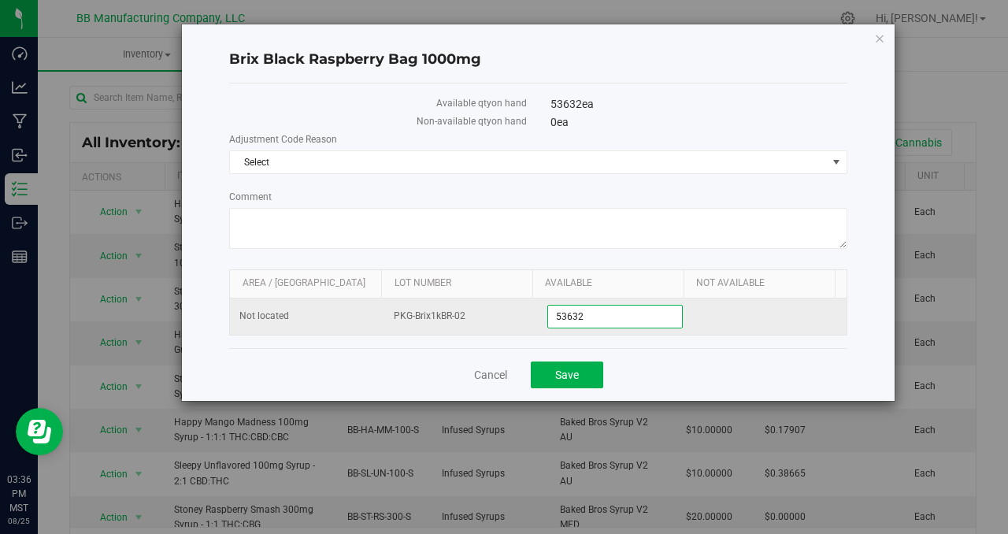
drag, startPoint x: 584, startPoint y: 316, endPoint x: 538, endPoint y: 314, distance: 46.5
click at [538, 314] on td "53,632 53632" at bounding box center [615, 316] width 154 height 36
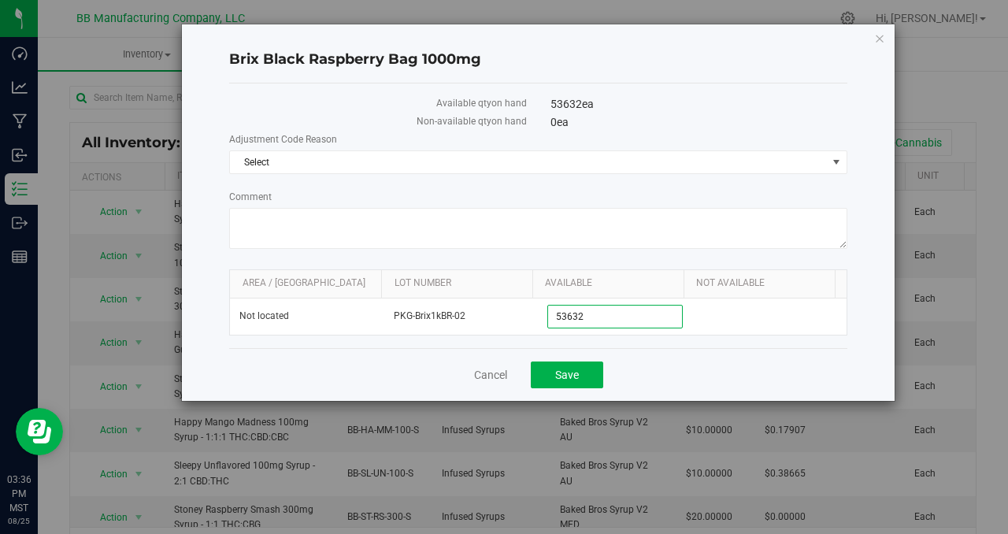
click at [352, 376] on div "Cancel Save" at bounding box center [538, 374] width 618 height 53
click at [488, 373] on link "Cancel" at bounding box center [490, 375] width 33 height 16
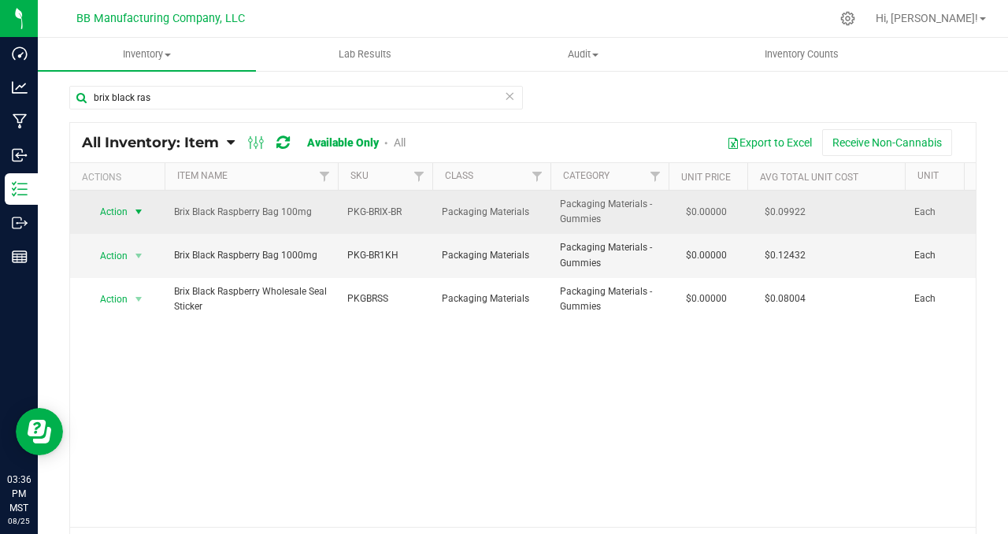
click at [139, 209] on span "select" at bounding box center [138, 212] width 13 height 13
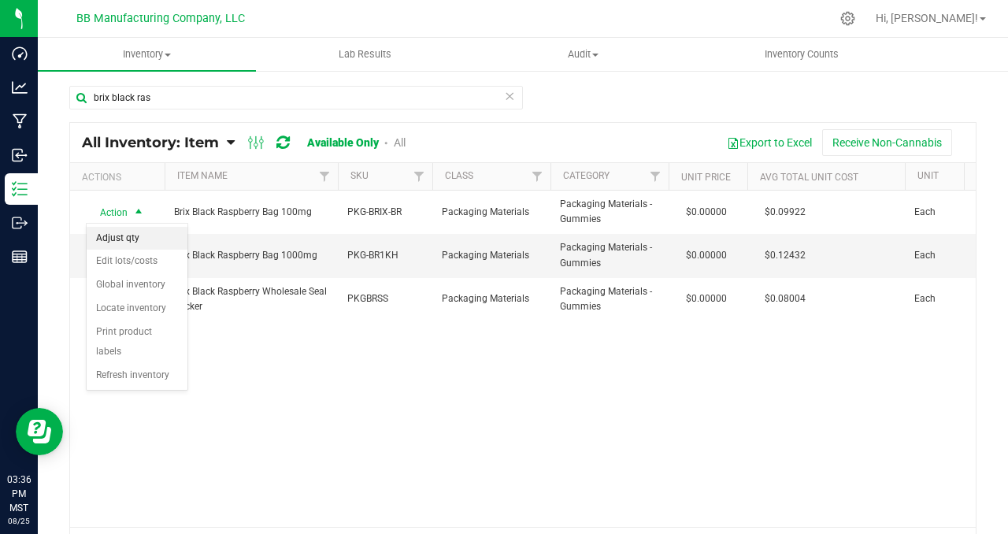
click at [141, 246] on li "Adjust qty" at bounding box center [137, 239] width 101 height 24
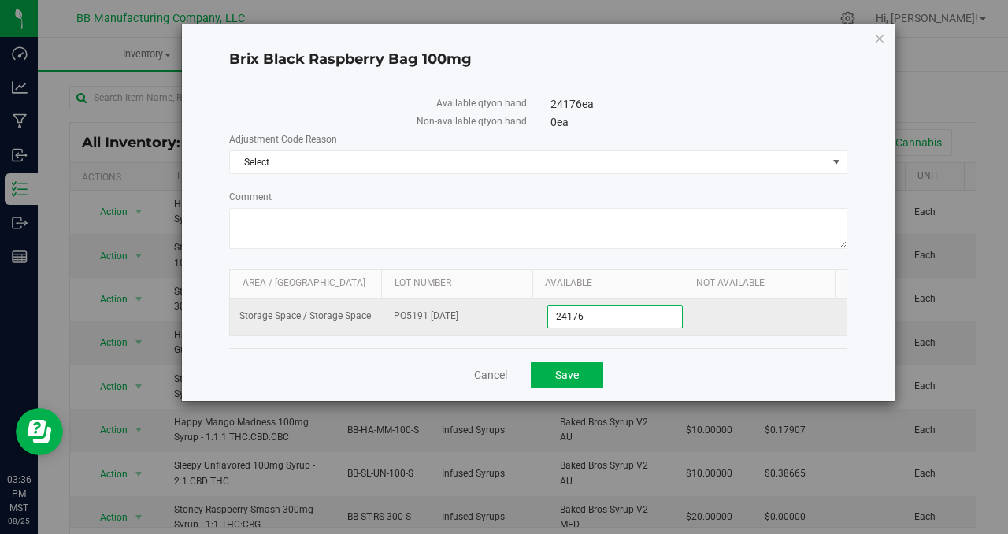
drag, startPoint x: 587, startPoint y: 317, endPoint x: 549, endPoint y: 317, distance: 37.8
click at [550, 317] on span "24,176 24176" at bounding box center [614, 317] width 135 height 24
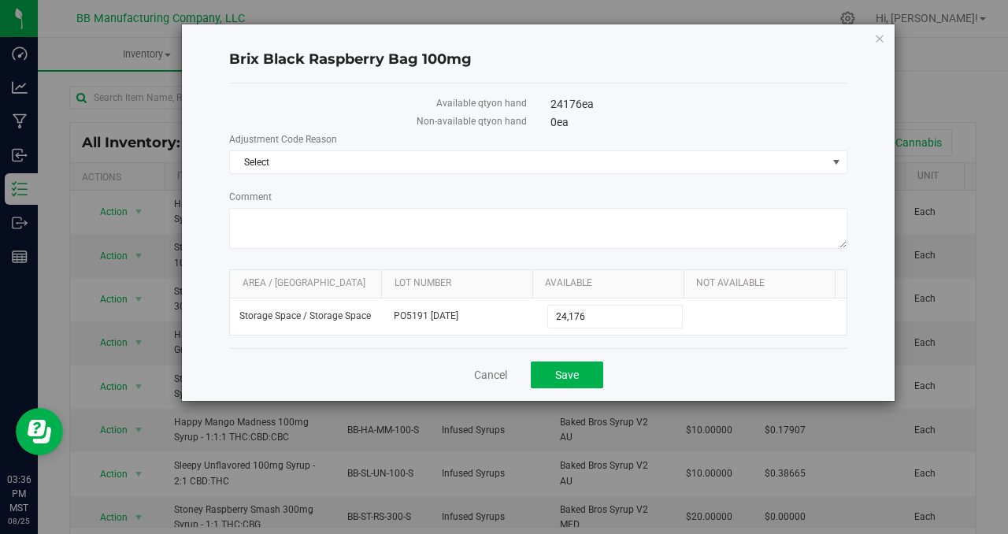
click at [375, 362] on div "Cancel Save" at bounding box center [538, 374] width 618 height 53
click at [487, 375] on link "Cancel" at bounding box center [490, 375] width 33 height 16
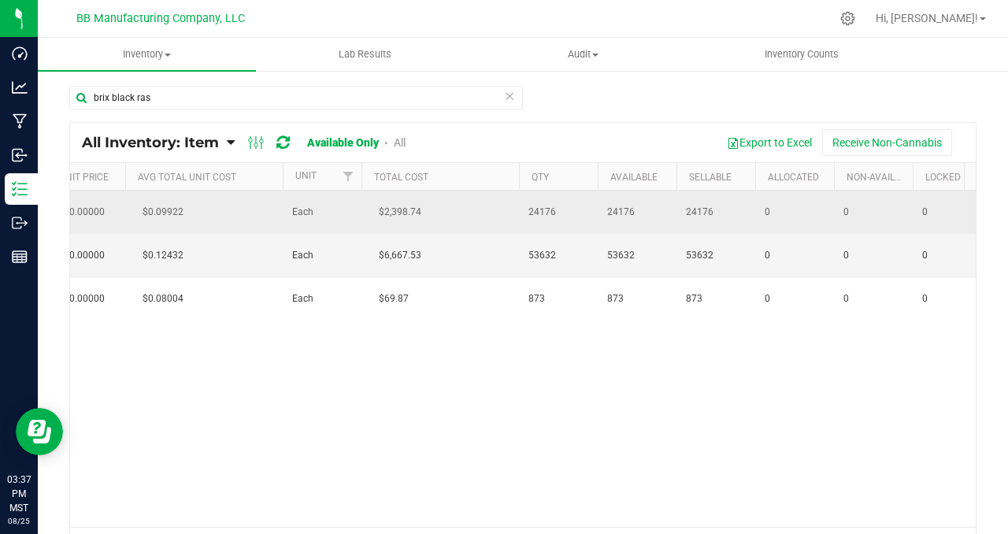
scroll to position [0, 648]
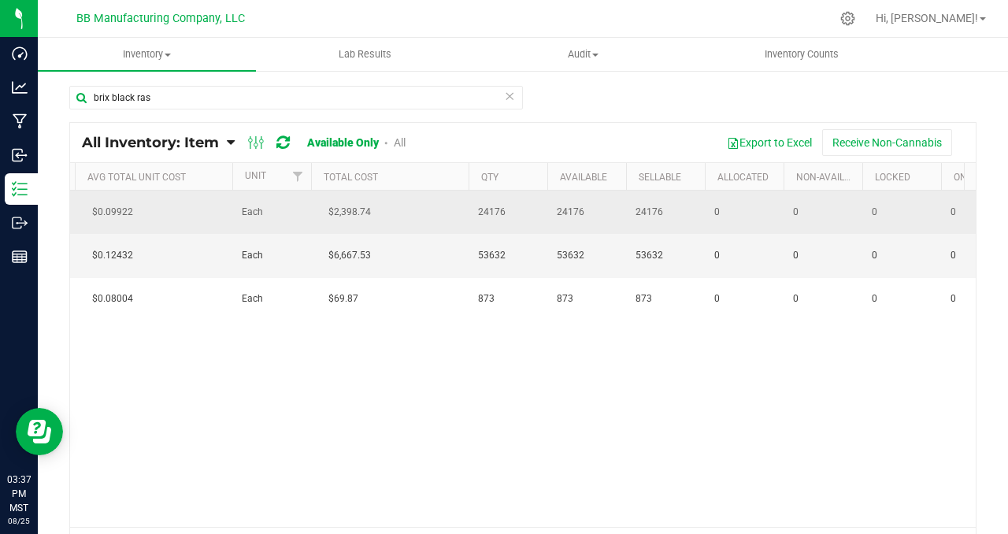
click at [495, 210] on span "24176" at bounding box center [508, 212] width 60 height 15
copy span "24176"
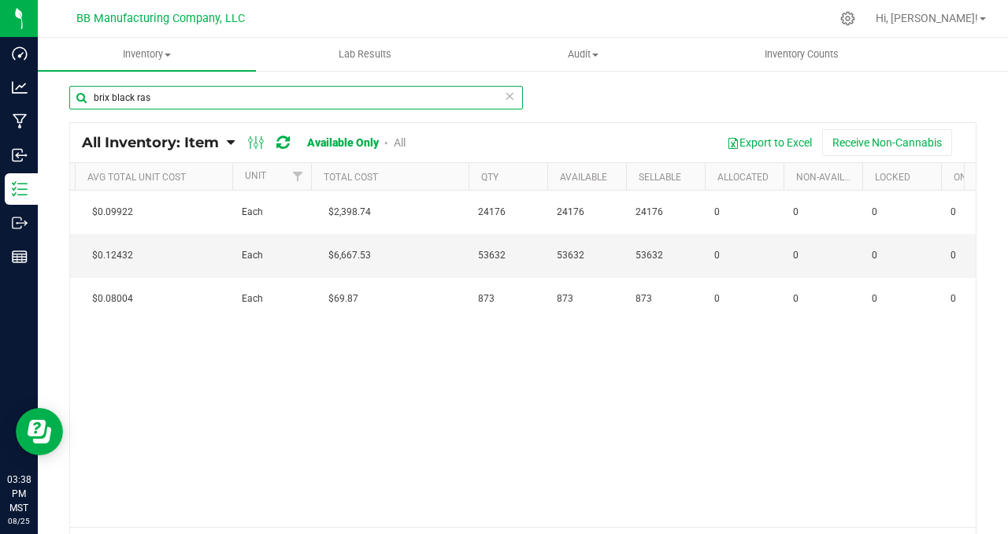
click at [159, 98] on input "brix black ras" at bounding box center [296, 98] width 454 height 24
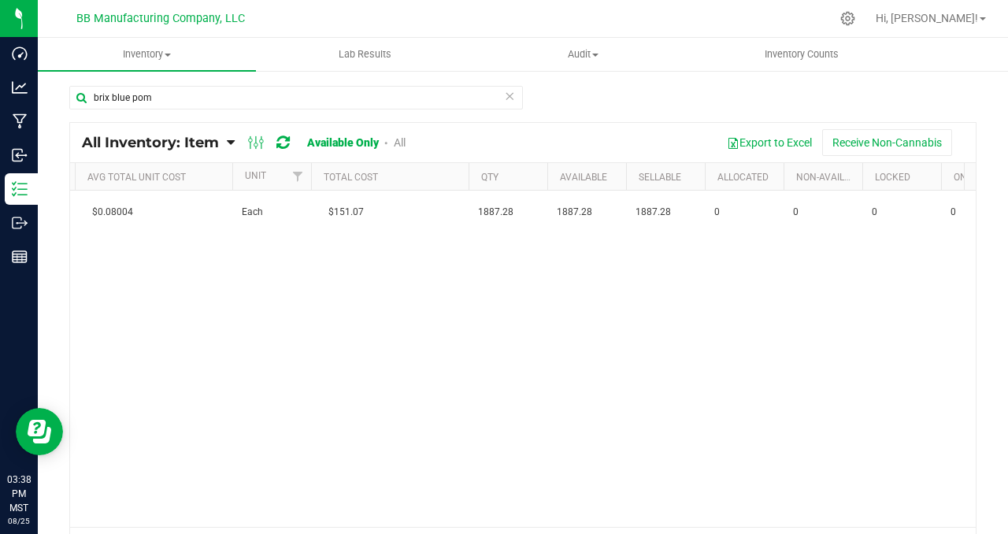
click at [187, 339] on div "Action Action Adjust qty Edit lots/costs Global inventory Locate inventory Prin…" at bounding box center [523, 359] width 906 height 336
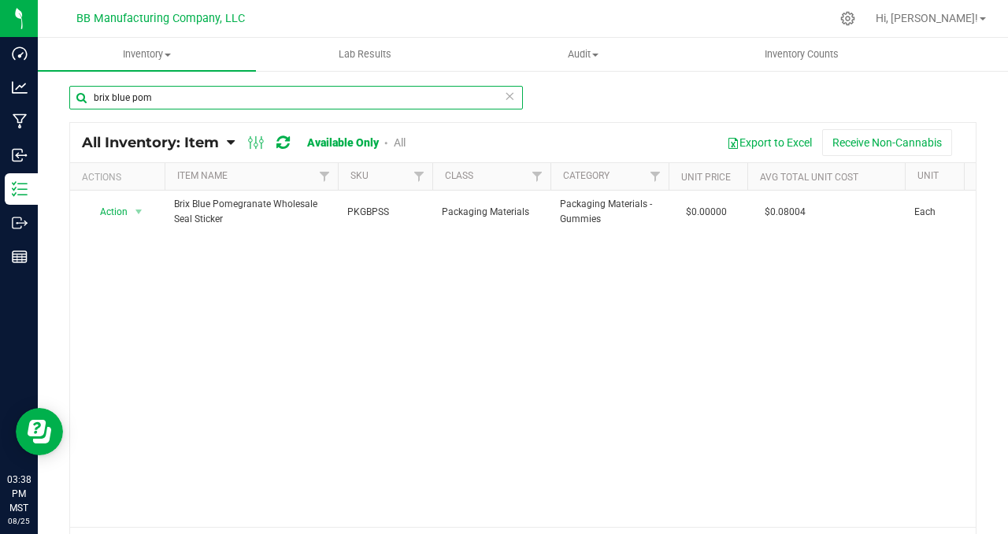
click at [169, 98] on input "brix blue pom" at bounding box center [296, 98] width 454 height 24
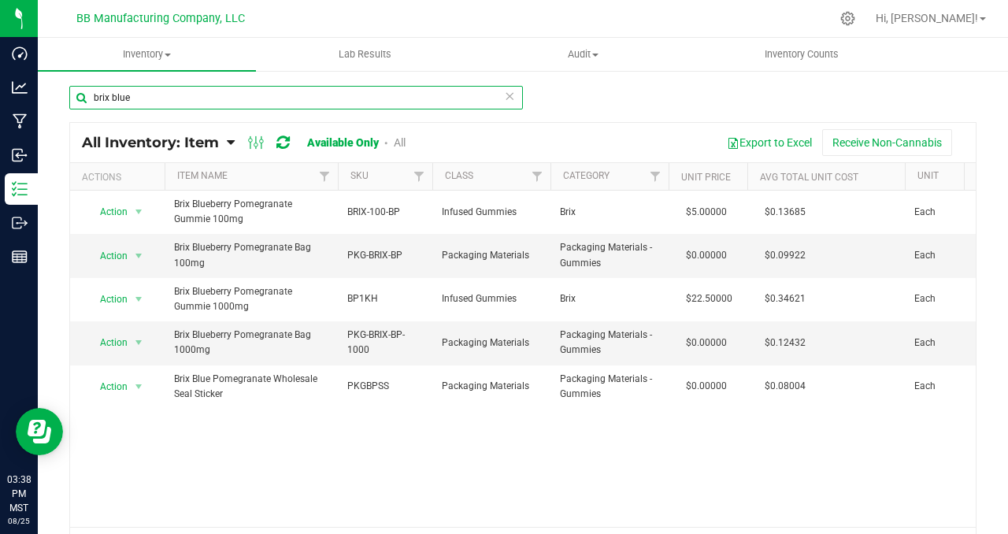
type input "brix blue"
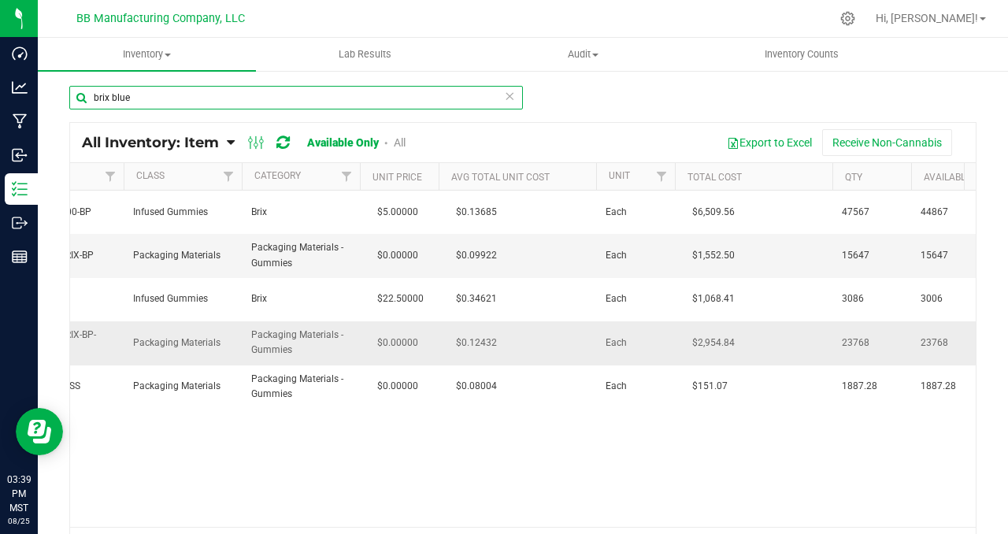
scroll to position [0, 312]
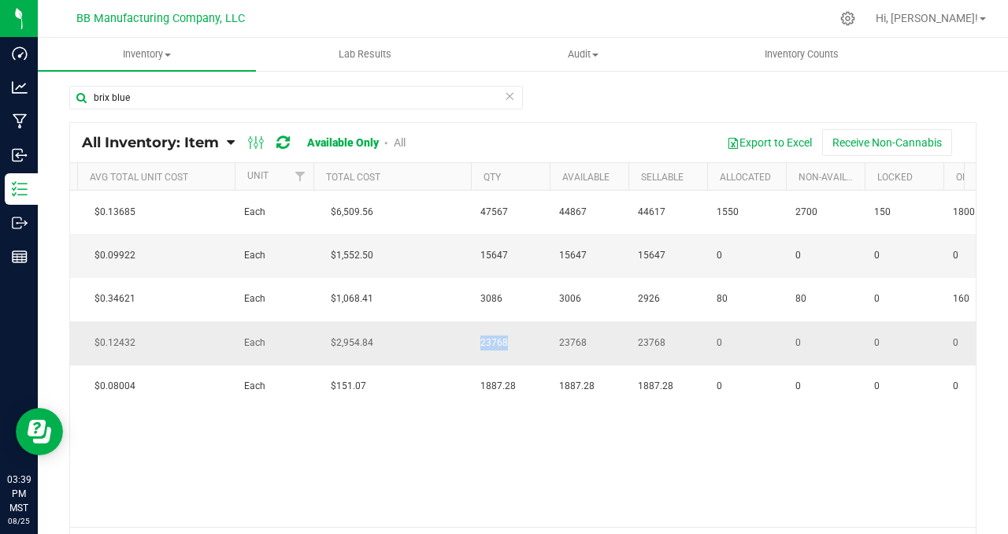
drag, startPoint x: 506, startPoint y: 343, endPoint x: 475, endPoint y: 343, distance: 30.7
click at [475, 343] on td "23768" at bounding box center [510, 342] width 79 height 43
copy span "23768"
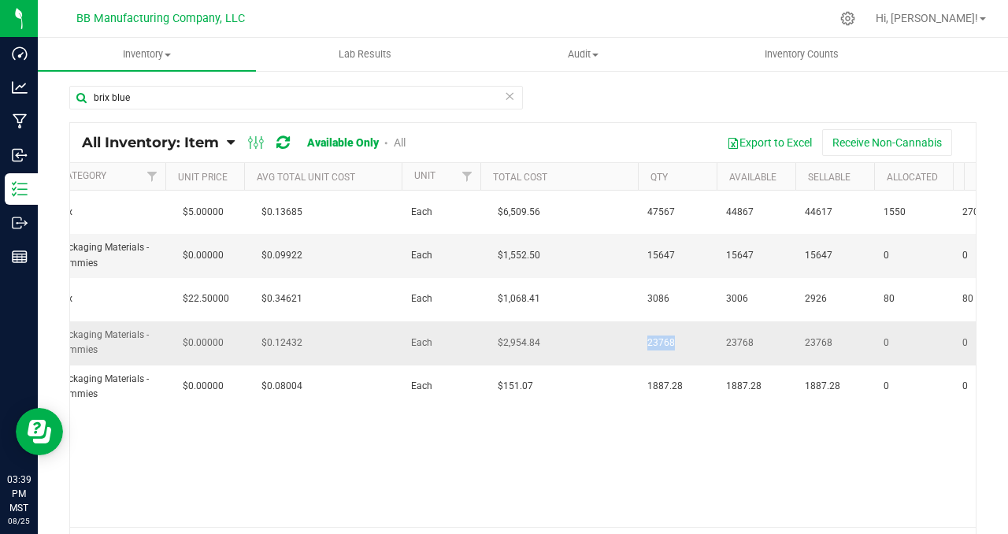
scroll to position [0, 367]
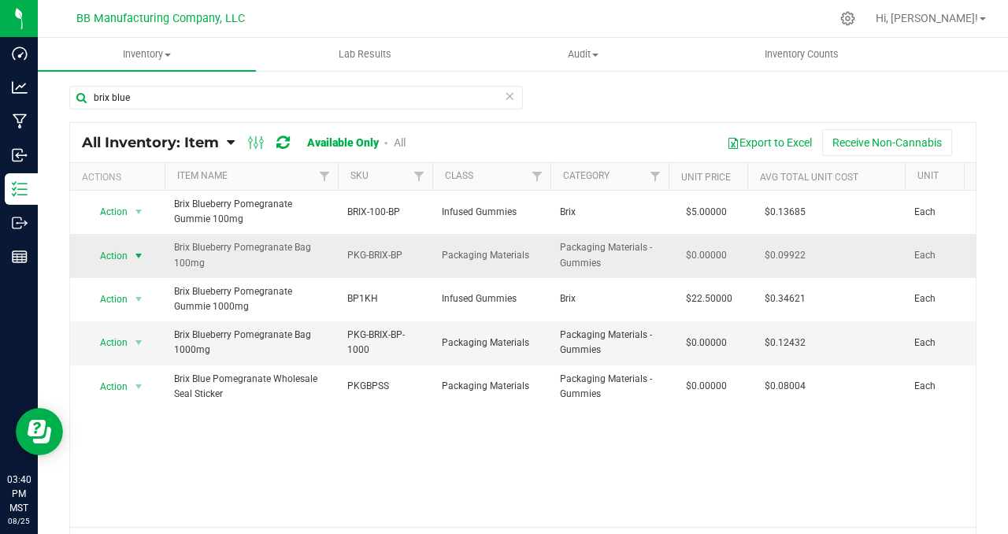
click at [138, 254] on span "select" at bounding box center [138, 256] width 13 height 13
click at [254, 354] on span "Brix Blueberry Pomegranate Bag 1000mg" at bounding box center [251, 343] width 154 height 30
click at [139, 343] on span "select" at bounding box center [138, 342] width 13 height 13
click at [143, 365] on li "Adjust qty" at bounding box center [137, 370] width 101 height 24
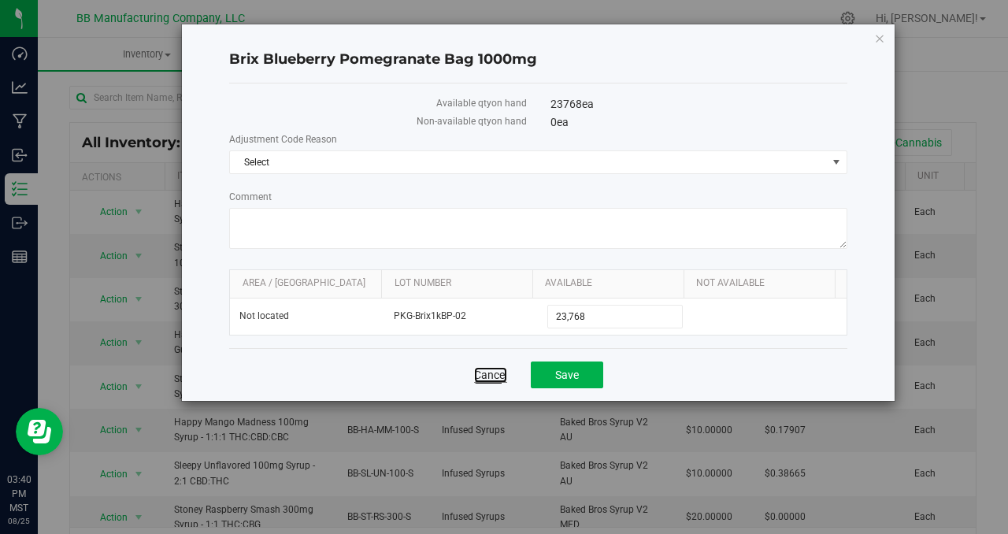
click at [486, 374] on link "Cancel" at bounding box center [490, 375] width 33 height 16
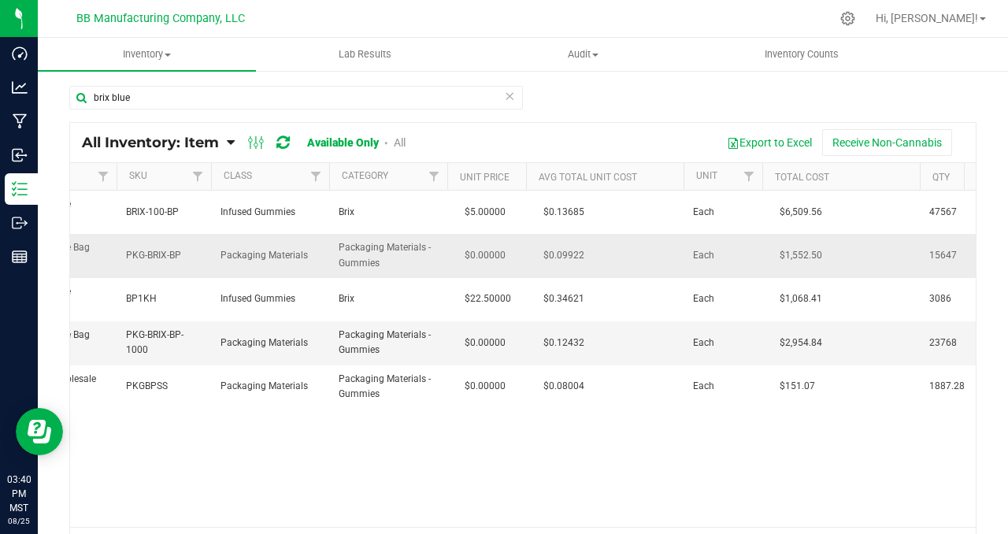
scroll to position [0, 233]
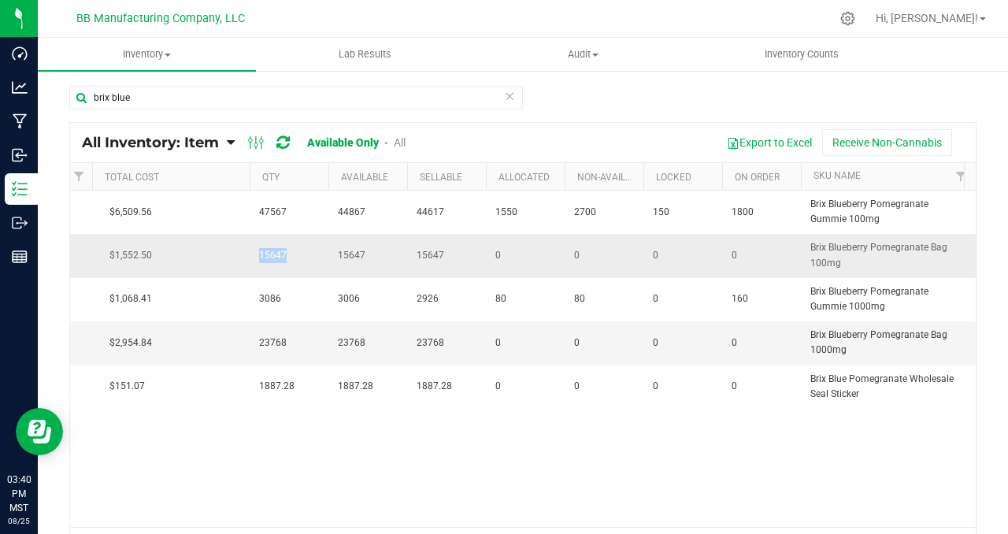
drag, startPoint x: 284, startPoint y: 253, endPoint x: 258, endPoint y: 252, distance: 26.8
click at [258, 252] on td "15647" at bounding box center [289, 255] width 79 height 43
copy span "15647"
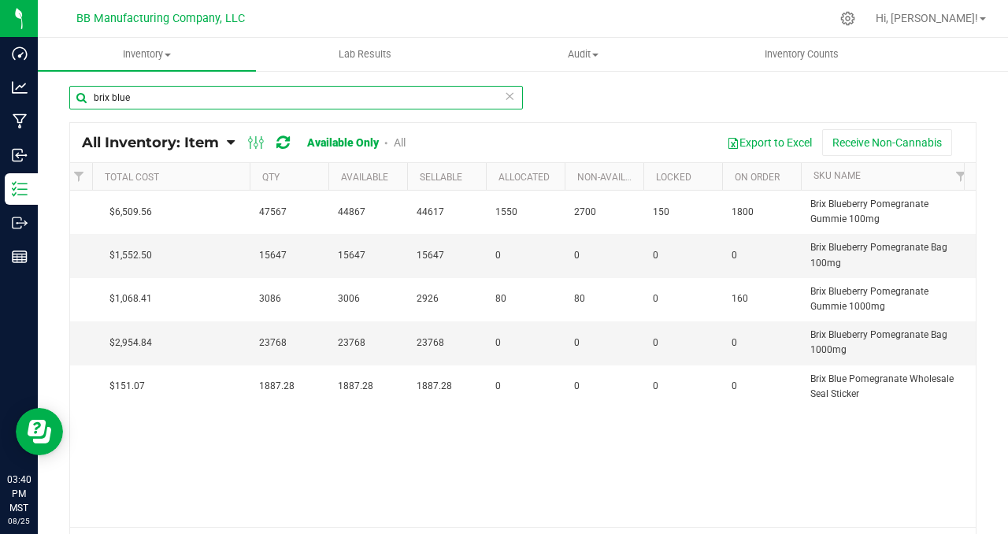
click at [142, 98] on input "brix blue" at bounding box center [296, 98] width 454 height 24
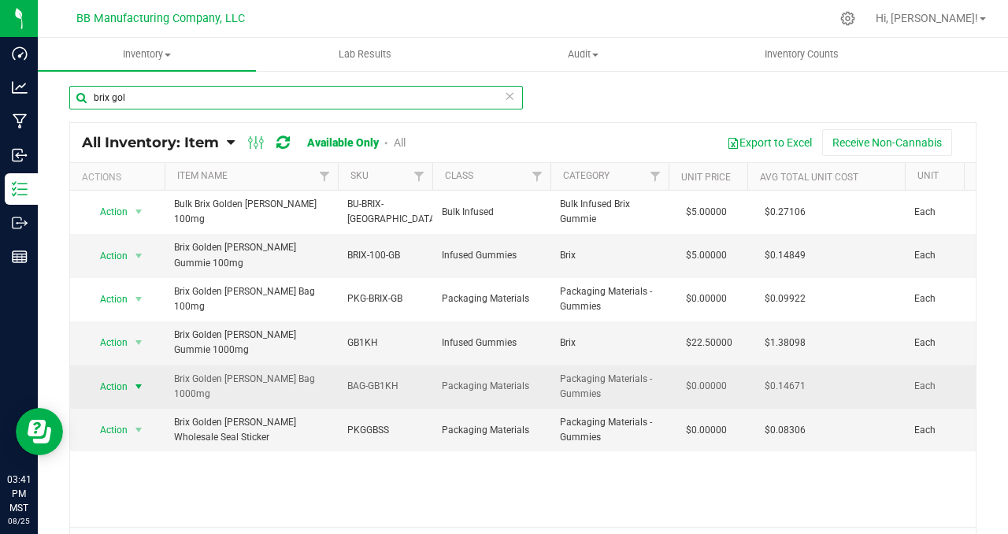
type input "brix gol"
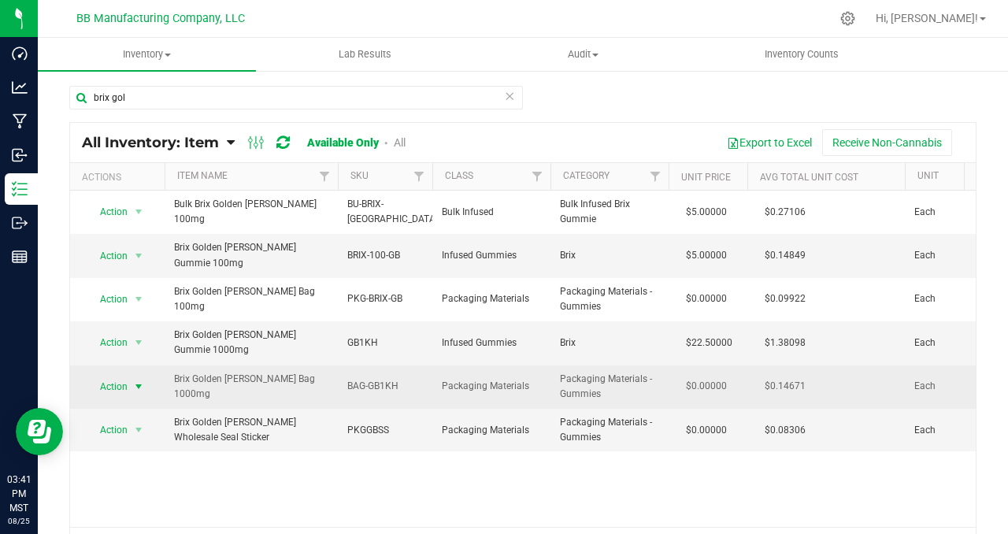
click at [142, 380] on span "select" at bounding box center [138, 386] width 13 height 13
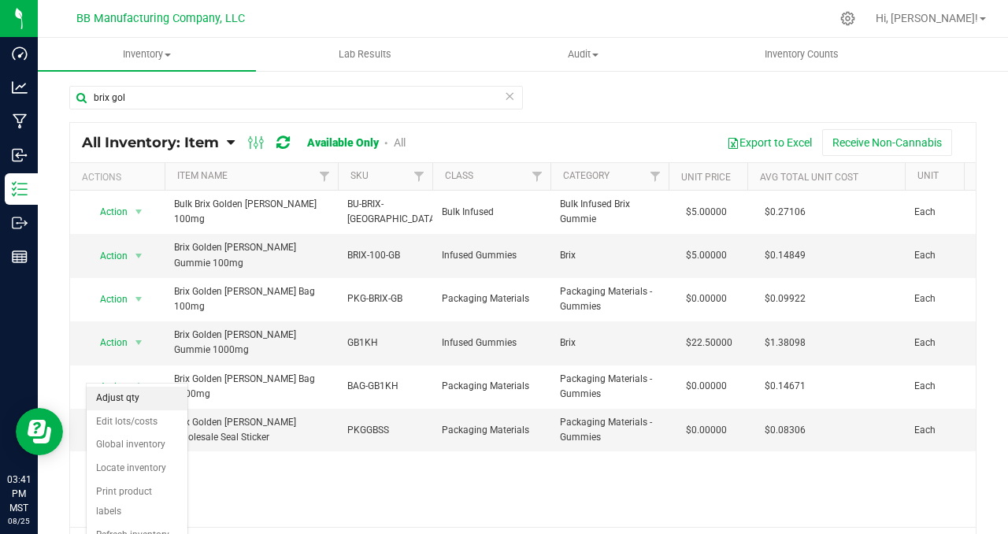
click at [143, 409] on li "Adjust qty" at bounding box center [137, 399] width 101 height 24
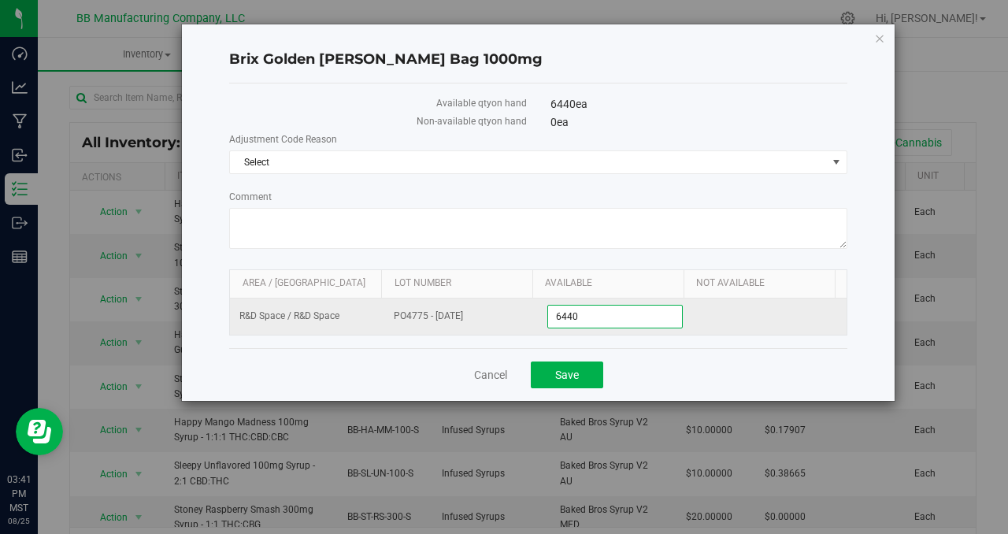
drag, startPoint x: 590, startPoint y: 318, endPoint x: 535, endPoint y: 316, distance: 55.2
click at [535, 316] on tr "R&D Space / R&D Space PO4775 - [DATE] 6,440 6440" at bounding box center [538, 316] width 617 height 36
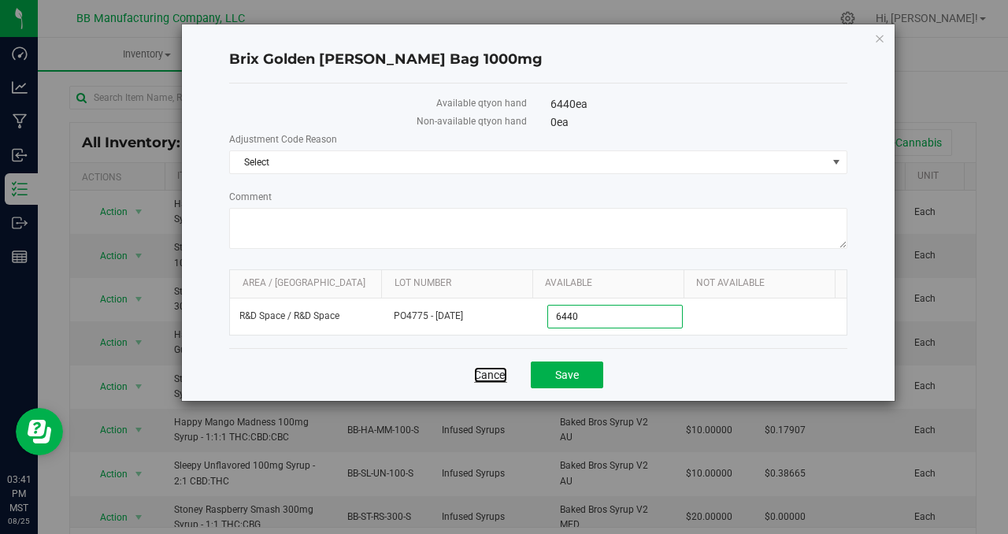
click at [487, 370] on link "Cancel" at bounding box center [490, 375] width 33 height 16
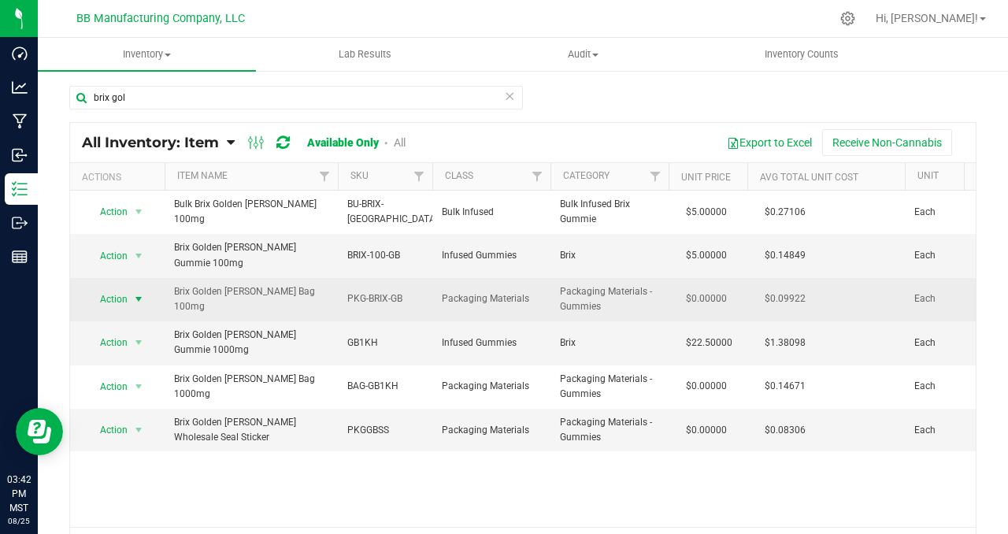
click at [136, 293] on span "select" at bounding box center [138, 299] width 13 height 13
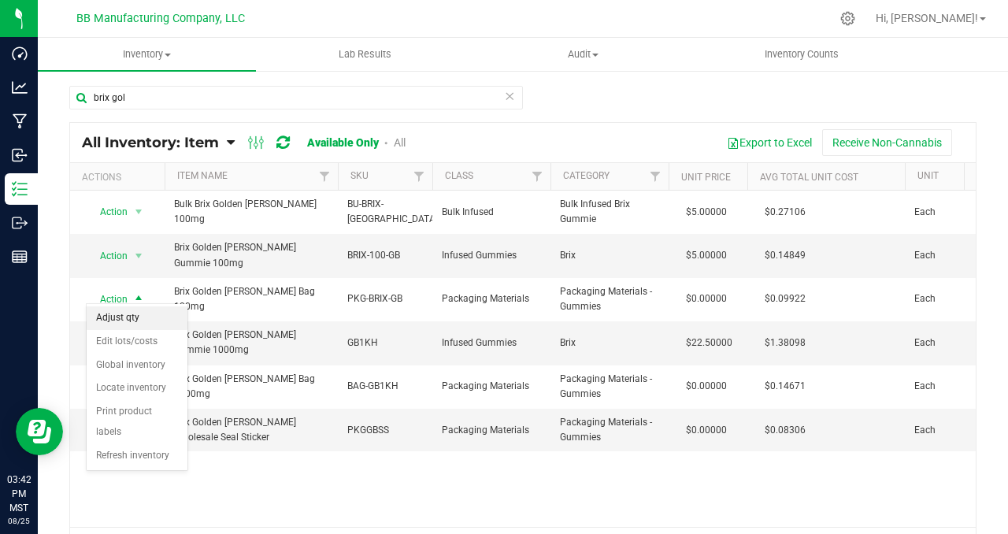
click at [136, 324] on li "Adjust qty" at bounding box center [137, 318] width 101 height 24
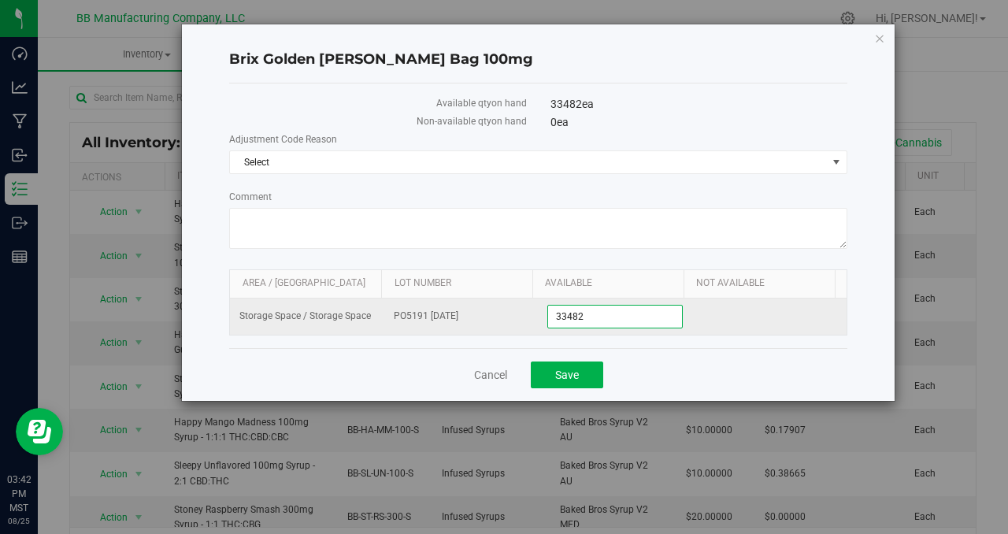
drag, startPoint x: 599, startPoint y: 317, endPoint x: 534, endPoint y: 307, distance: 65.4
click at [534, 307] on tr "Storage Space / Storage Space PO5191 [DATE] 33,482 33482" at bounding box center [538, 316] width 617 height 36
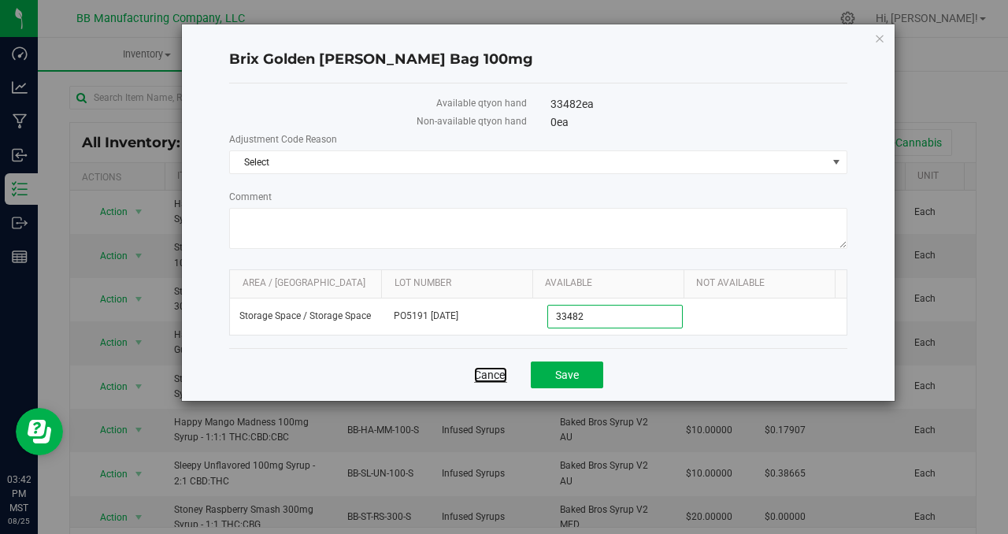
click at [489, 369] on link "Cancel" at bounding box center [490, 375] width 33 height 16
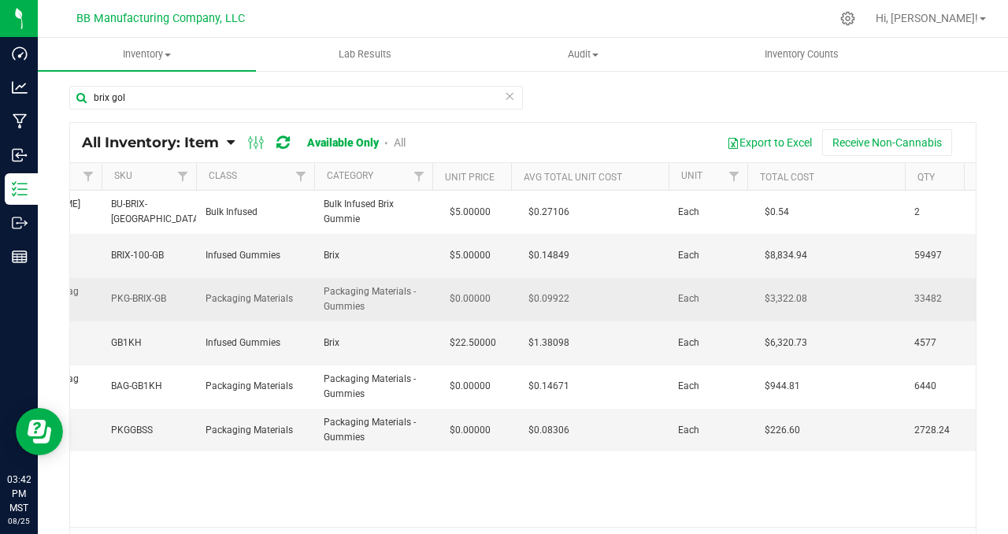
scroll to position [0, 266]
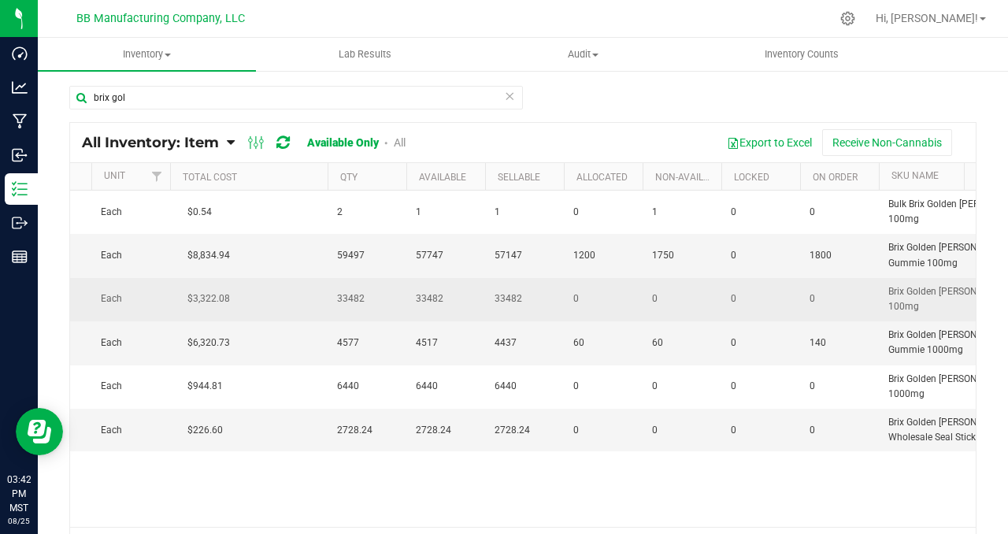
click at [350, 291] on span "33482" at bounding box center [367, 298] width 60 height 15
copy span "33482"
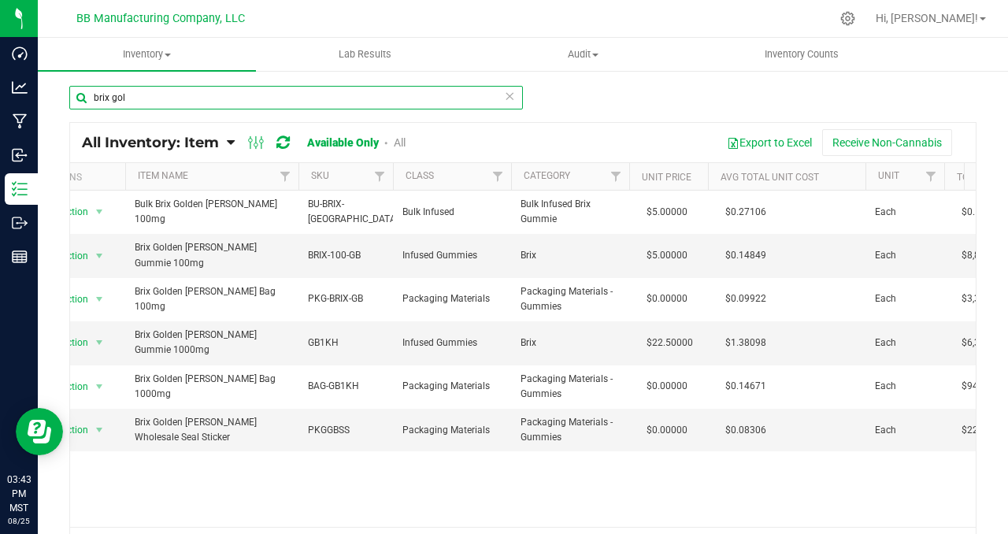
click at [158, 95] on input "brix gol" at bounding box center [296, 98] width 454 height 24
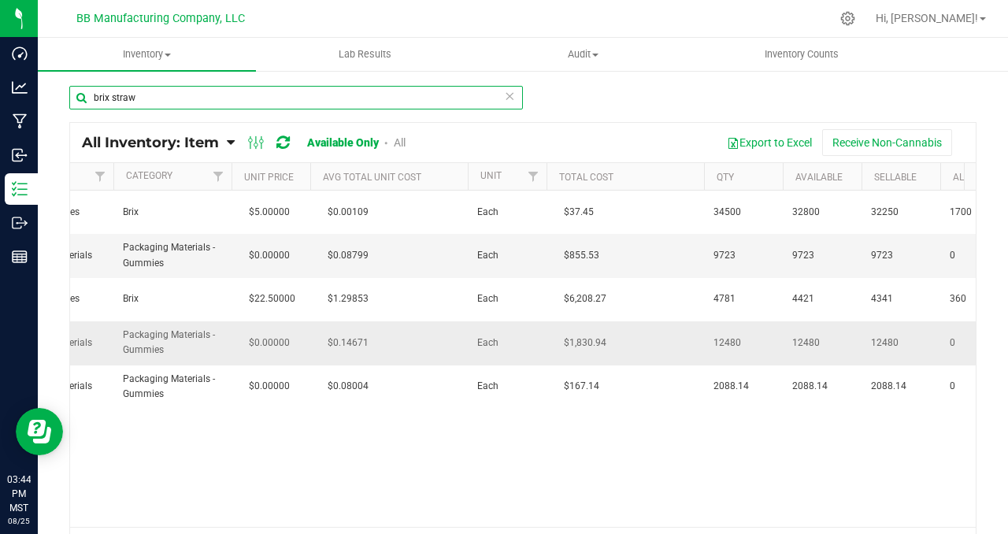
scroll to position [0, 450]
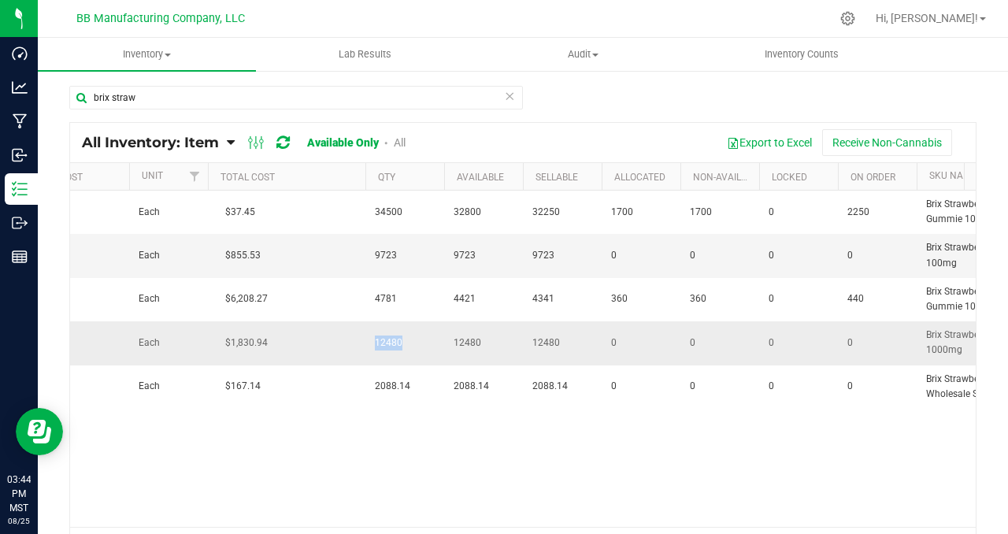
drag, startPoint x: 414, startPoint y: 339, endPoint x: 362, endPoint y: 339, distance: 52.0
click at [362, 339] on tr "Action Action Adjust qty Edit lots/costs Global inventory Locate inventory Prin…" at bounding box center [869, 342] width 3150 height 43
copy tr "12480"
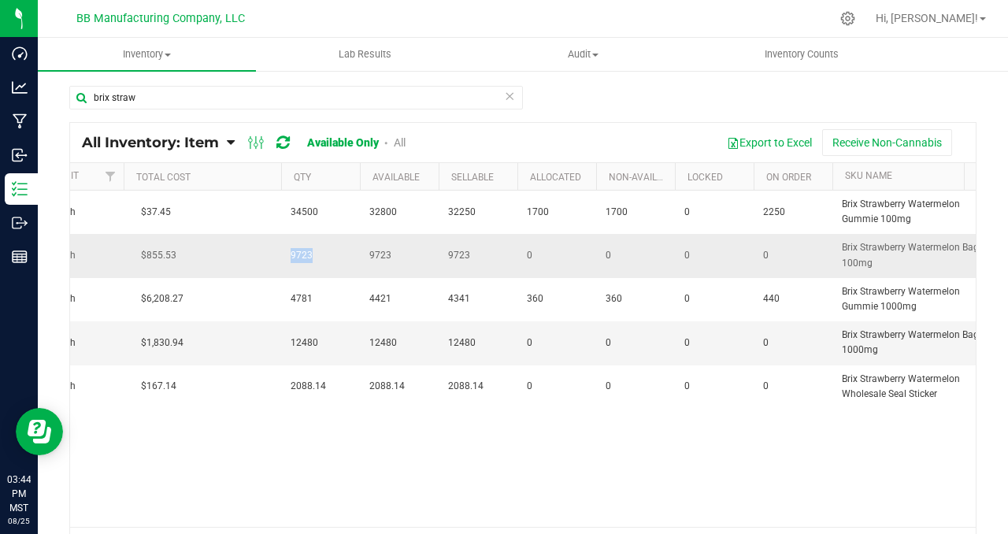
drag, startPoint x: 320, startPoint y: 257, endPoint x: 263, endPoint y: 252, distance: 56.9
click at [263, 252] on tr "Action Action Adjust qty Edit lots/costs Global inventory Locate inventory Prin…" at bounding box center [785, 255] width 3150 height 43
copy tr "9723"
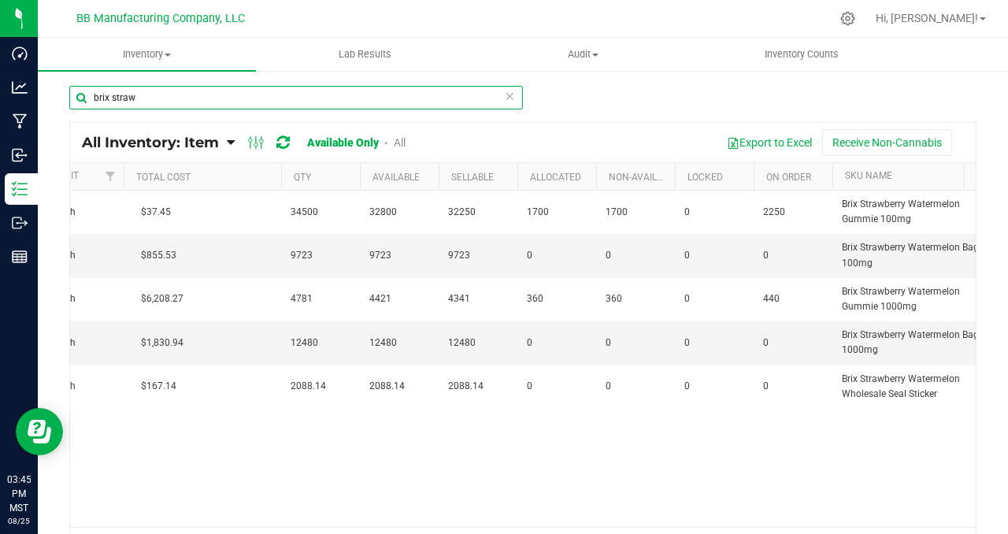
drag, startPoint x: 144, startPoint y: 100, endPoint x: 73, endPoint y: 97, distance: 71.0
click at [73, 97] on input "brix straw" at bounding box center [296, 98] width 454 height 24
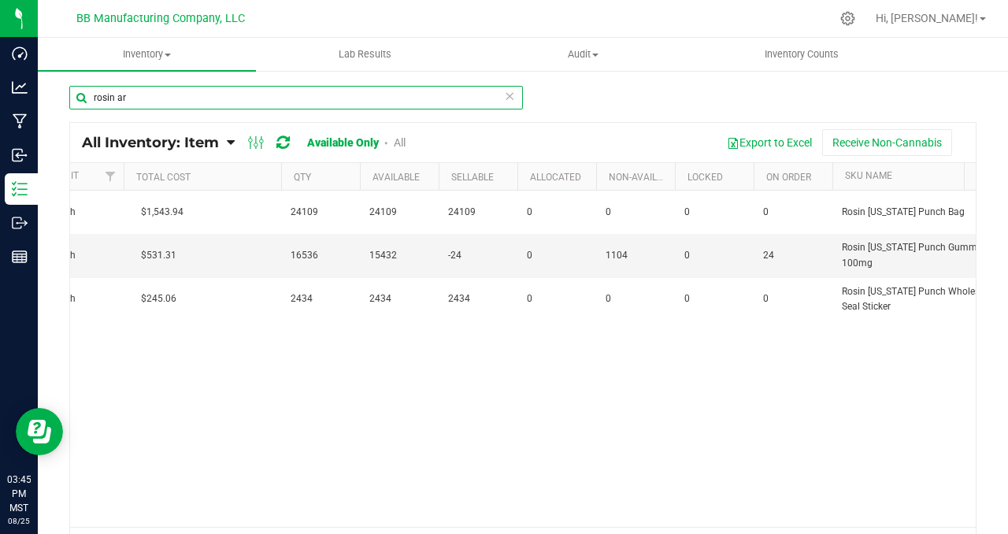
type input "rosin ar"
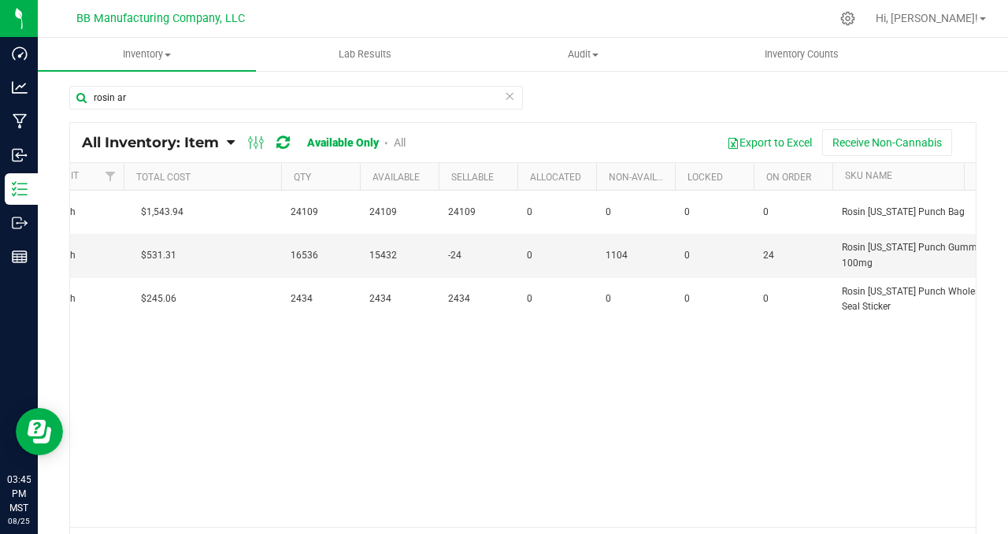
click at [198, 384] on div "Action Action Adjust qty Edit lots/costs Global inventory Locate inventory Prin…" at bounding box center [523, 359] width 906 height 336
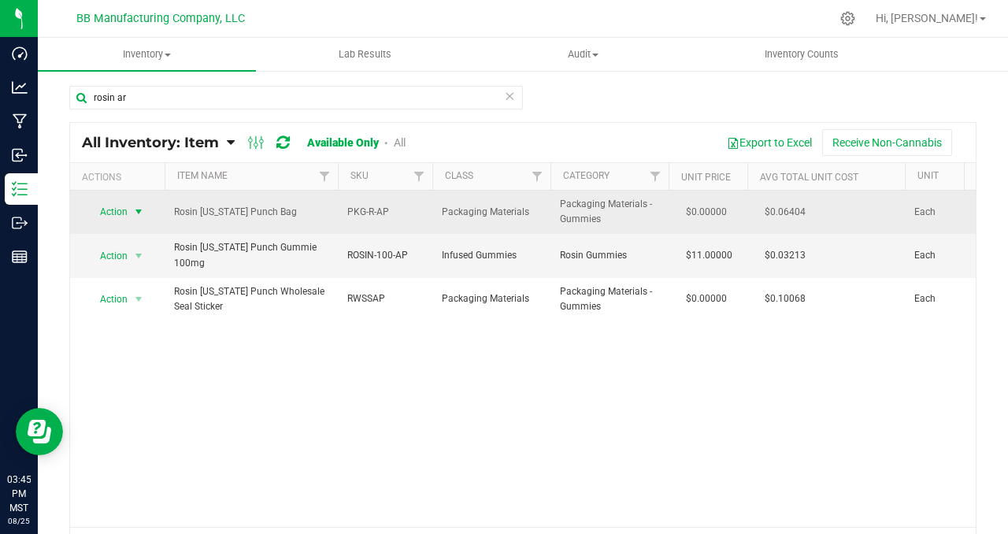
click at [141, 213] on span "select" at bounding box center [138, 212] width 13 height 13
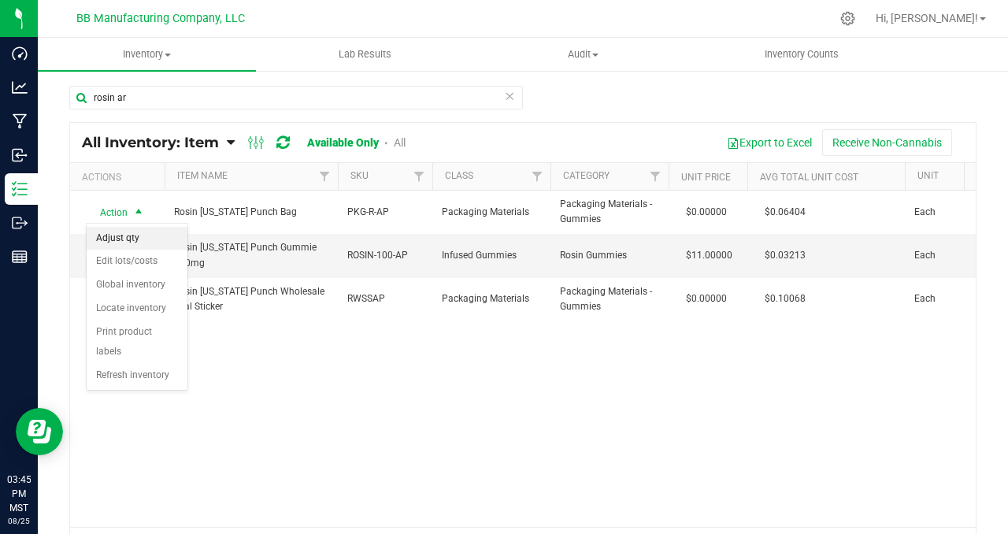
click at [138, 235] on li "Adjust qty" at bounding box center [137, 239] width 101 height 24
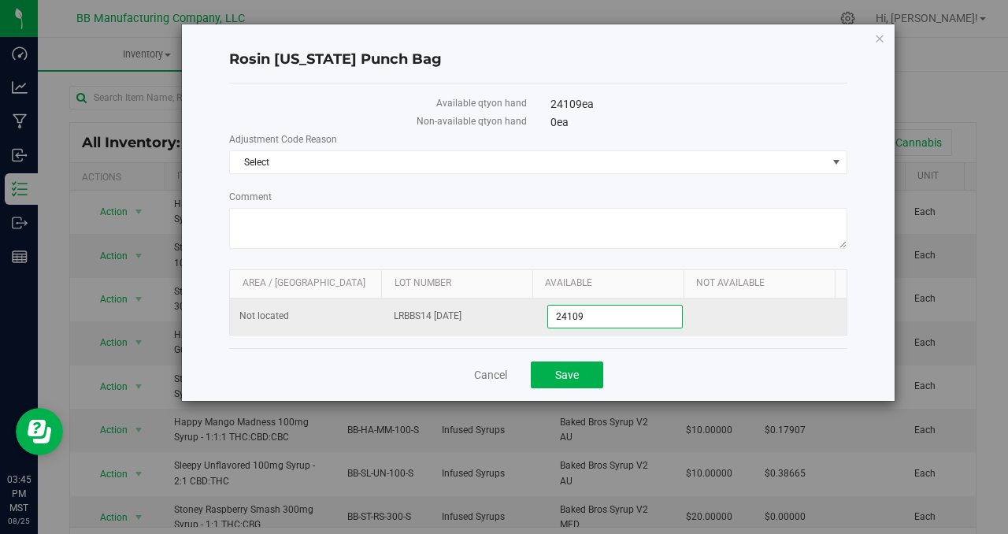
drag, startPoint x: 602, startPoint y: 317, endPoint x: 513, endPoint y: 310, distance: 89.3
click at [513, 310] on tr "Not located LRBBS14 [DATE] 24,109 24109" at bounding box center [538, 316] width 617 height 36
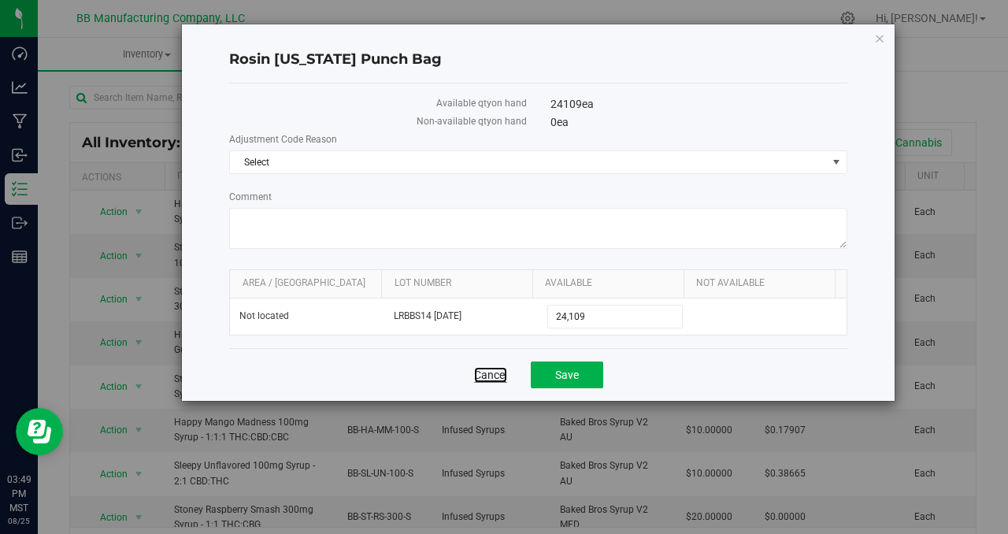
click at [491, 376] on link "Cancel" at bounding box center [490, 375] width 33 height 16
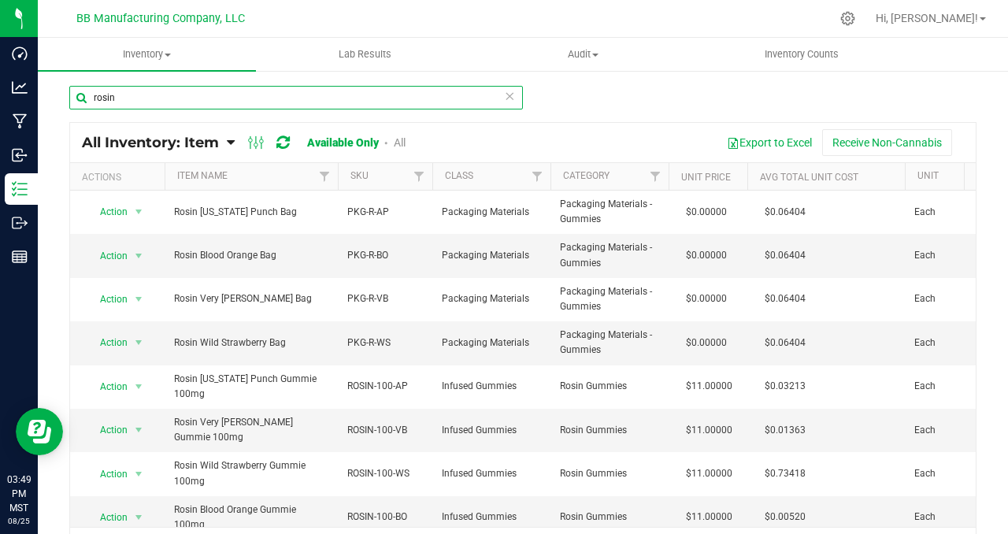
click at [141, 95] on input "rosin" at bounding box center [296, 98] width 454 height 24
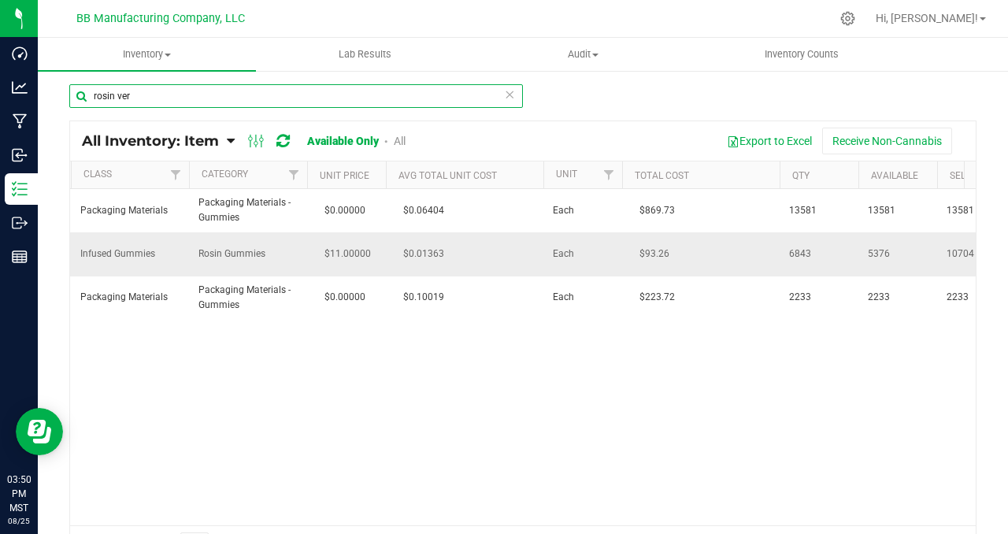
scroll to position [0, 436]
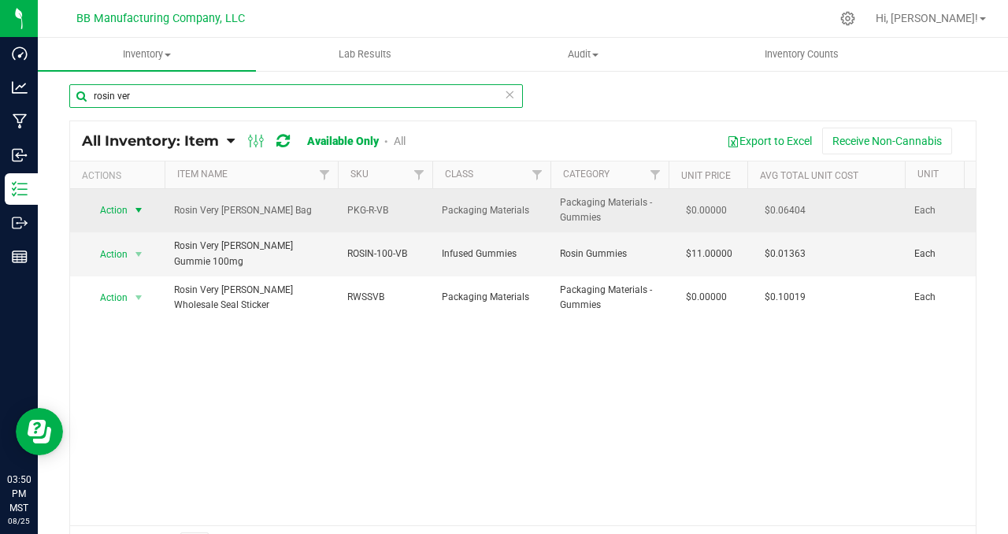
type input "rosin ver"
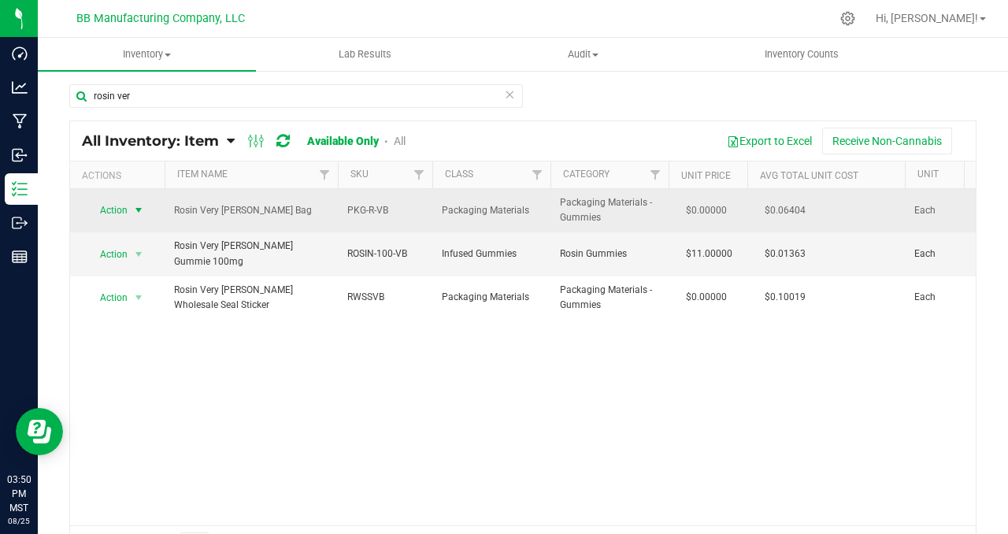
click at [138, 207] on span "select" at bounding box center [138, 210] width 13 height 13
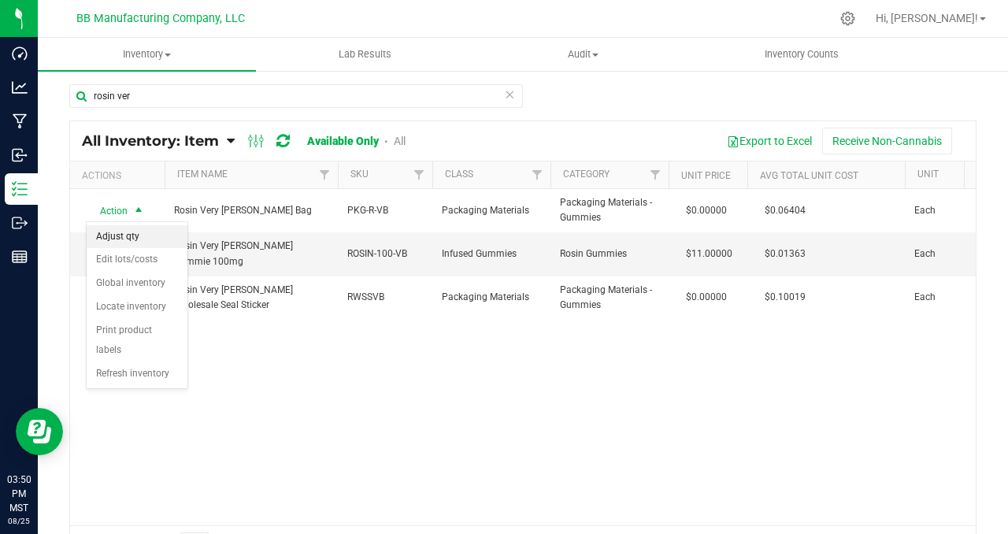
click at [133, 230] on li "Adjust qty" at bounding box center [137, 237] width 101 height 24
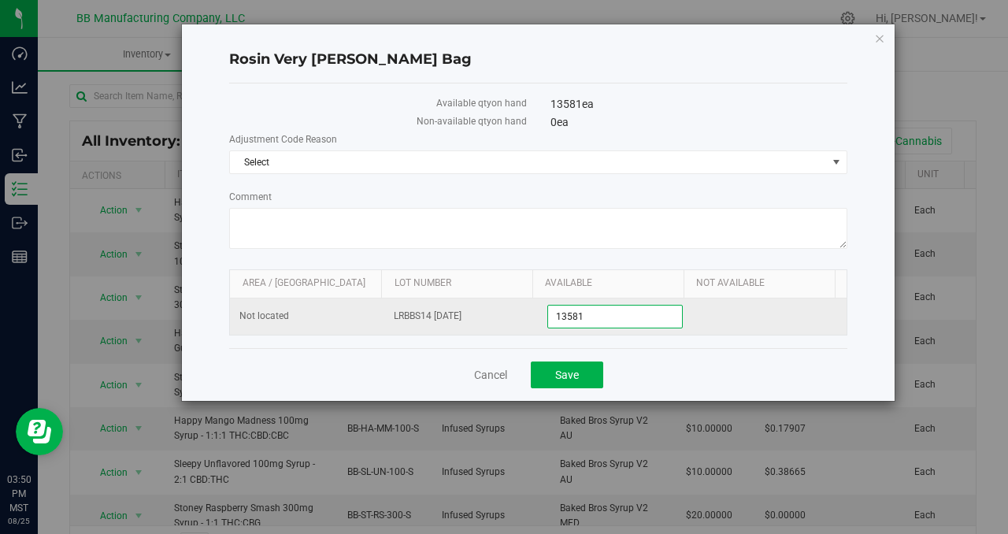
drag, startPoint x: 595, startPoint y: 318, endPoint x: 536, endPoint y: 317, distance: 58.3
click at [536, 317] on tr "Not located LRBBS14 [DATE] 13,581 13581" at bounding box center [538, 316] width 617 height 36
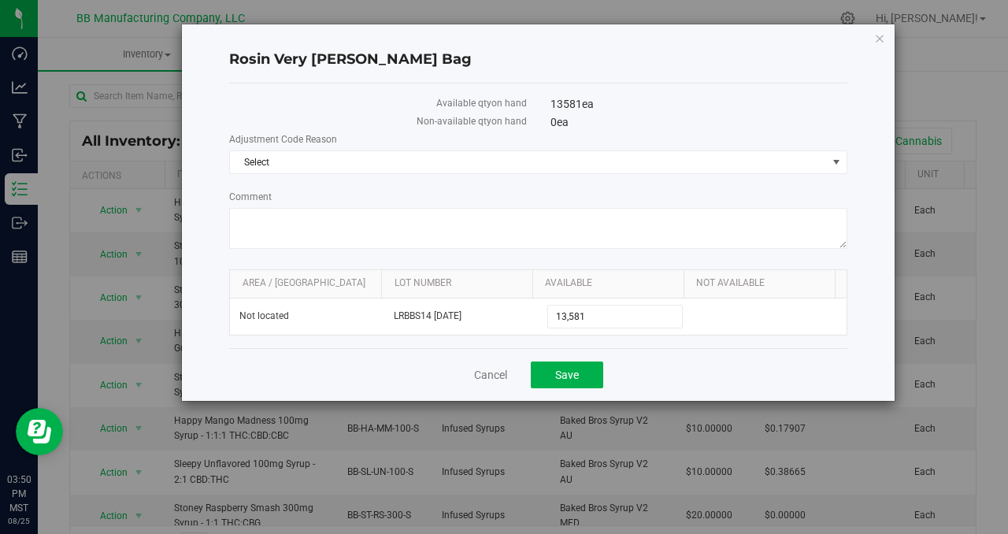
click at [351, 372] on div "Cancel Save" at bounding box center [538, 374] width 618 height 53
click at [362, 434] on div "Rosin Very [PERSON_NAME] Bag Available qty on hand 13581 ea Non-available qty o…" at bounding box center [510, 267] width 1020 height 534
click at [498, 374] on link "Cancel" at bounding box center [490, 375] width 33 height 16
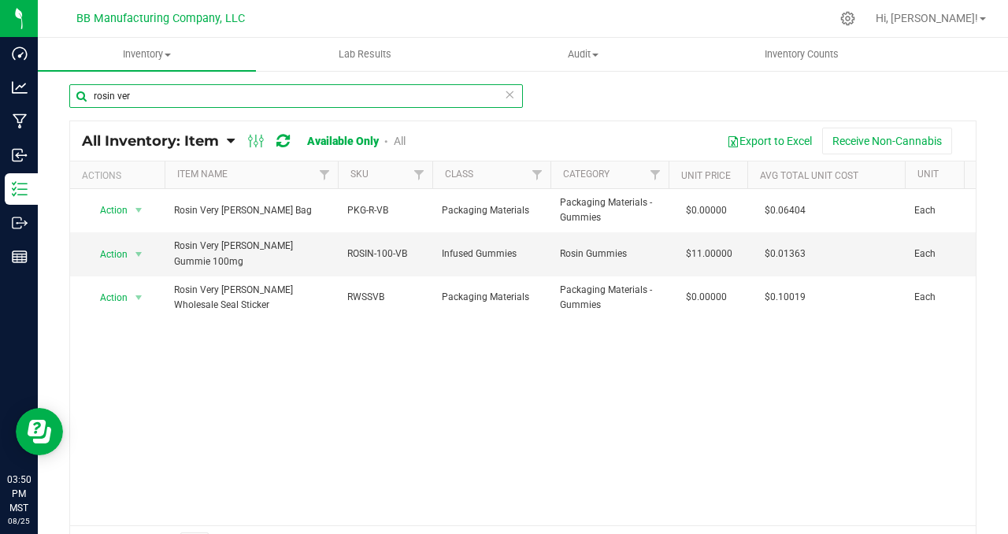
click at [140, 98] on input "rosin ver" at bounding box center [296, 96] width 454 height 24
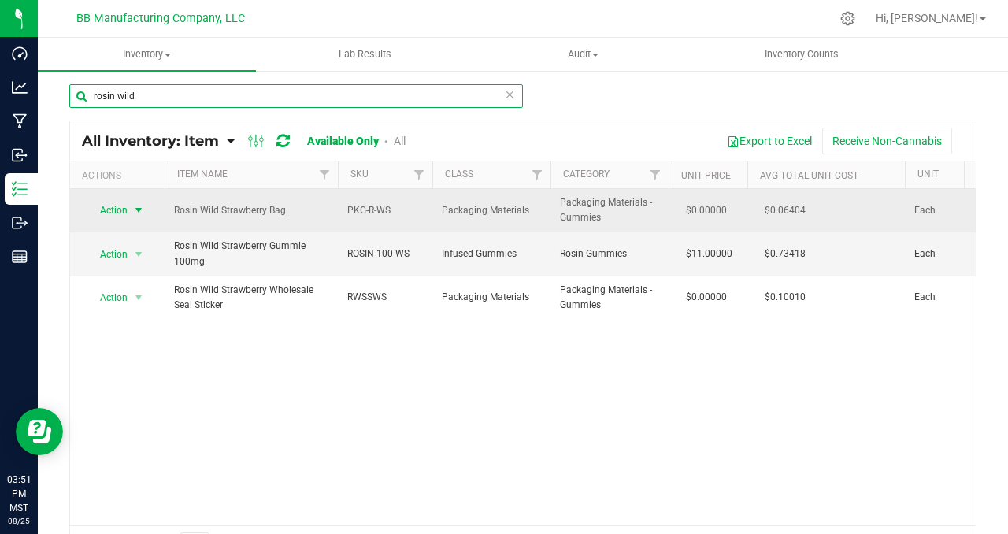
type input "rosin wild"
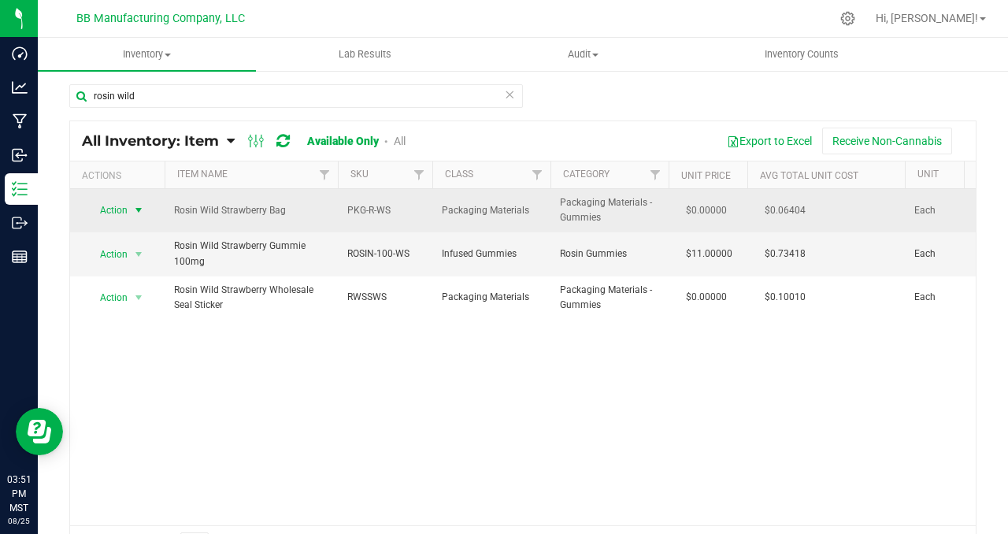
click at [139, 206] on span "select" at bounding box center [138, 210] width 13 height 13
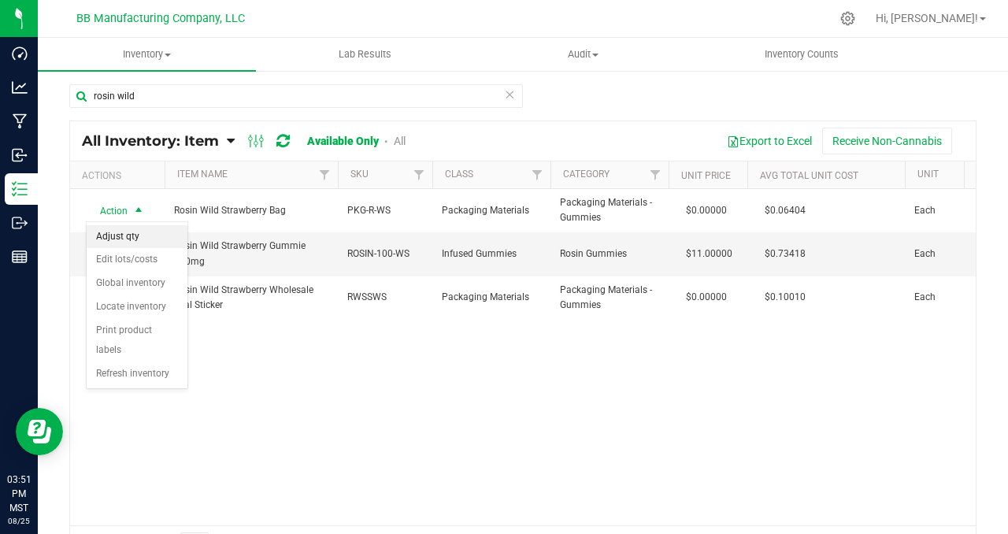
click at [138, 233] on li "Adjust qty" at bounding box center [137, 237] width 101 height 24
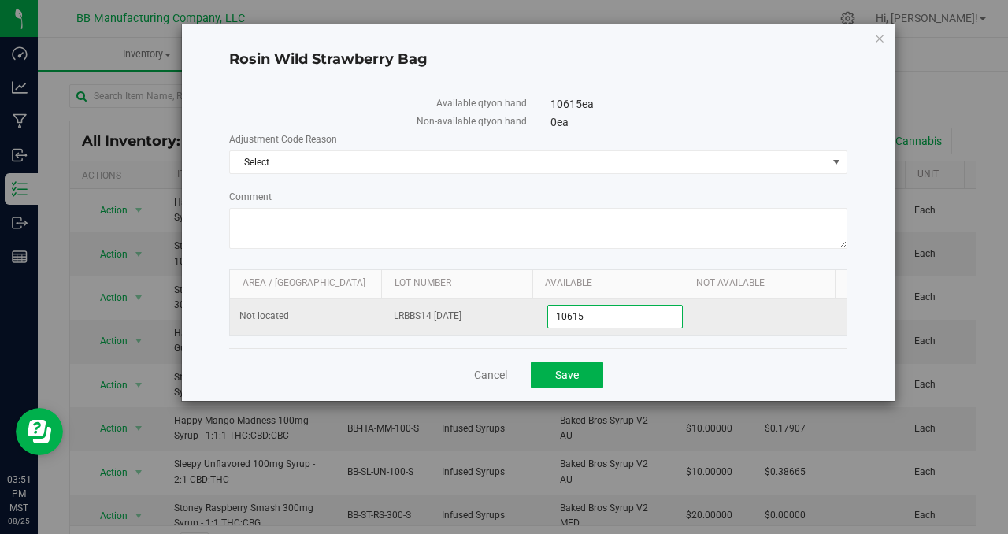
drag, startPoint x: 599, startPoint y: 313, endPoint x: 539, endPoint y: 309, distance: 60.0
click at [537, 310] on tr "Not located LRBBS14 [DATE] 10,615 10615" at bounding box center [538, 316] width 617 height 36
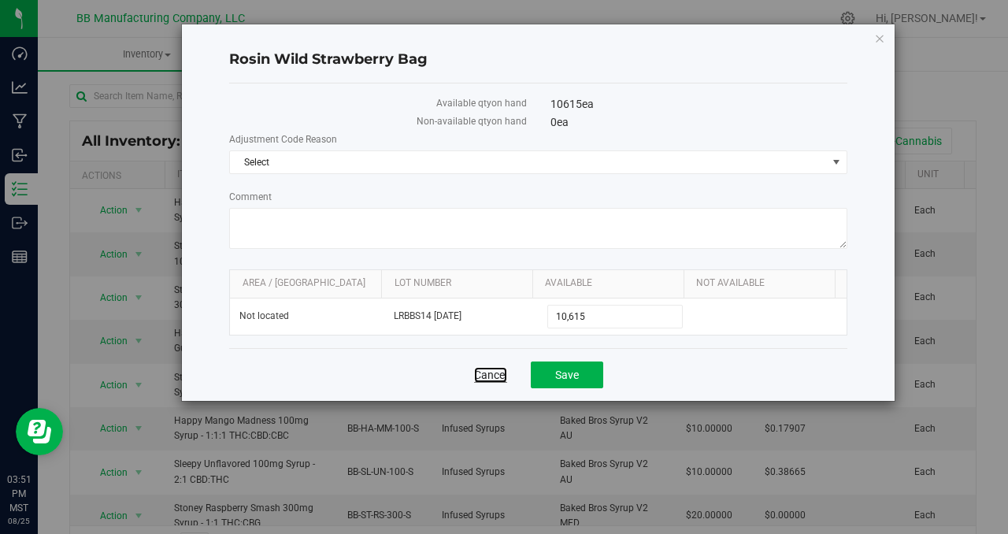
click at [488, 373] on link "Cancel" at bounding box center [490, 375] width 33 height 16
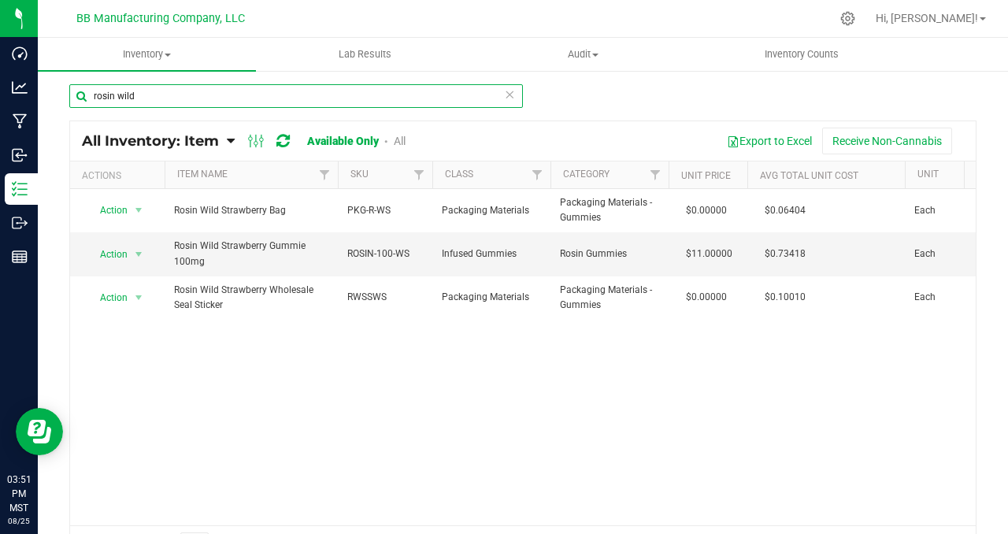
drag, startPoint x: 154, startPoint y: 98, endPoint x: 65, endPoint y: 97, distance: 88.2
click at [65, 97] on div "rosin wild All Inventory: Item Item Summary Item (default) Item by Strain Item …" at bounding box center [523, 314] width 970 height 492
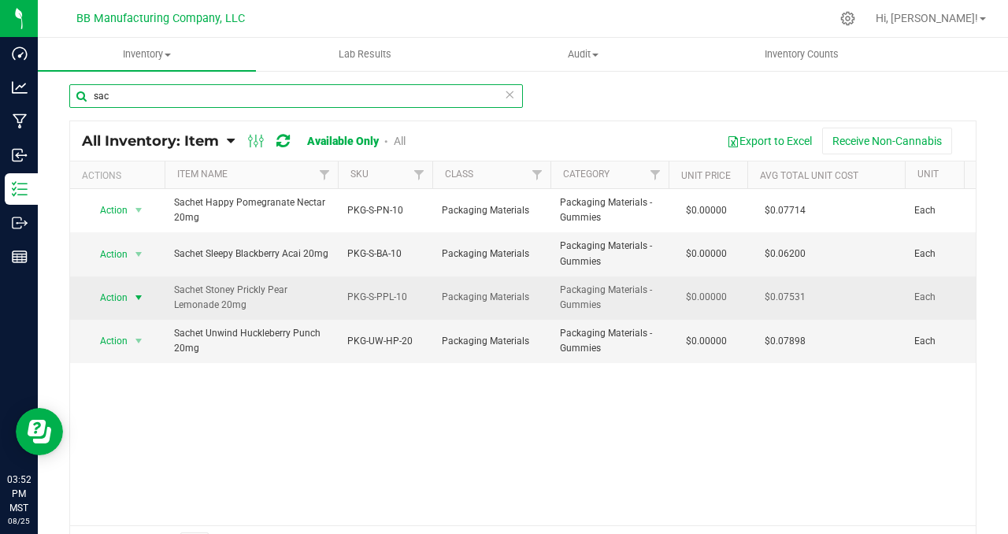
type input "sac"
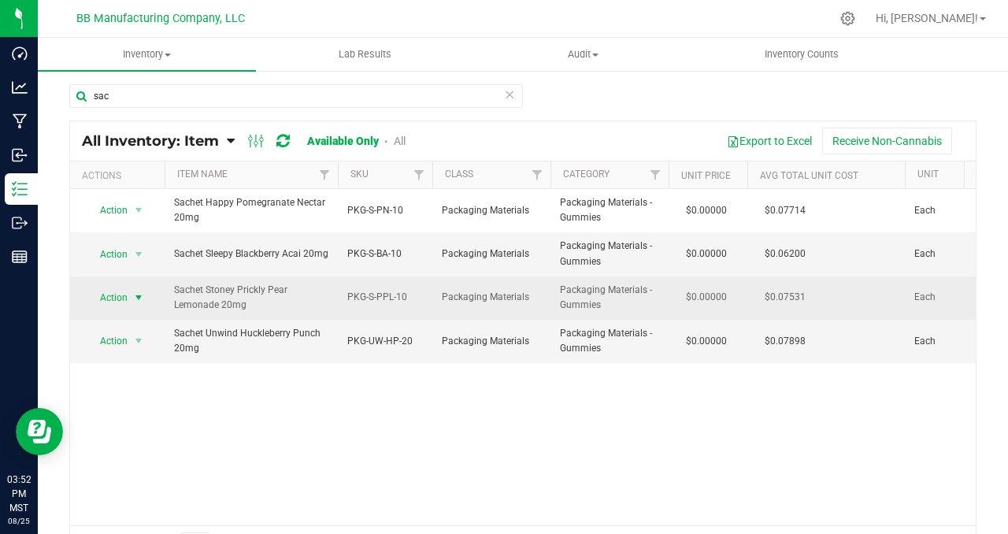
click at [140, 297] on span "select" at bounding box center [138, 297] width 13 height 13
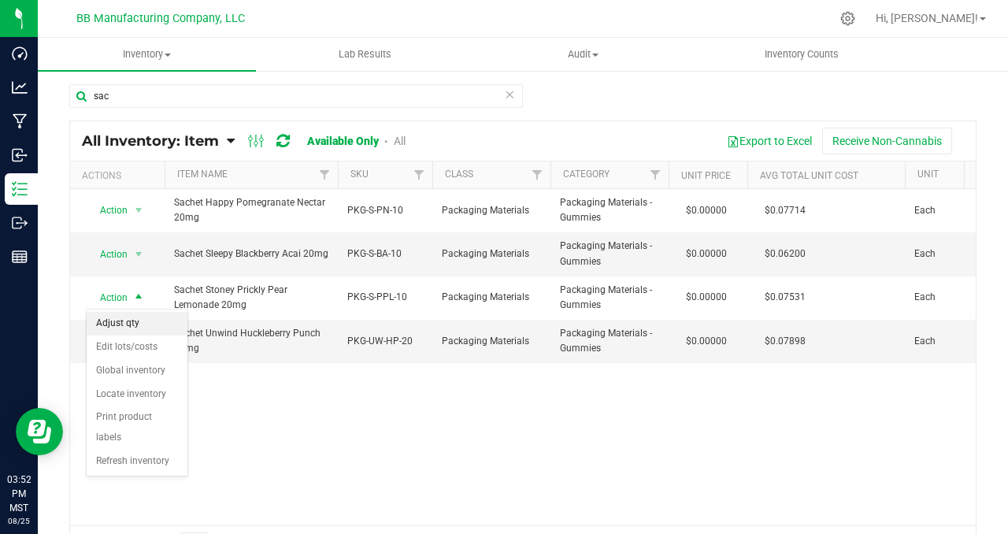
click at [139, 317] on li "Adjust qty" at bounding box center [137, 324] width 101 height 24
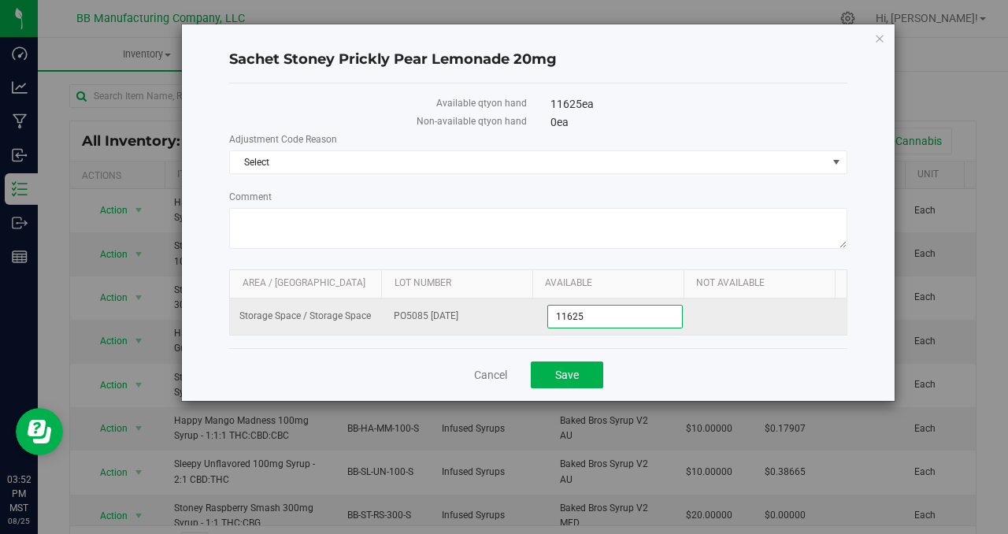
drag, startPoint x: 596, startPoint y: 319, endPoint x: 538, endPoint y: 316, distance: 58.4
click at [538, 316] on td "11,625 11625" at bounding box center [615, 316] width 154 height 36
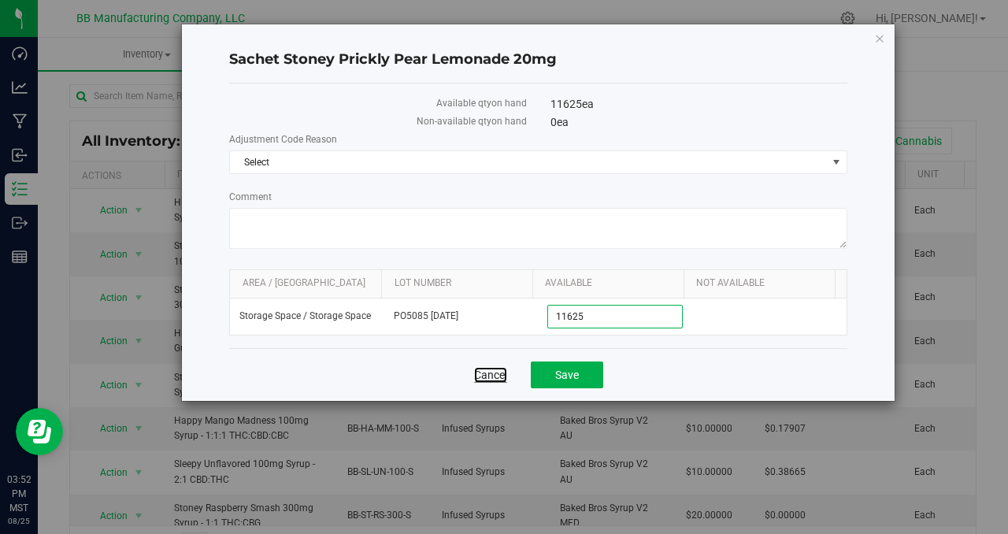
click at [493, 376] on link "Cancel" at bounding box center [490, 375] width 33 height 16
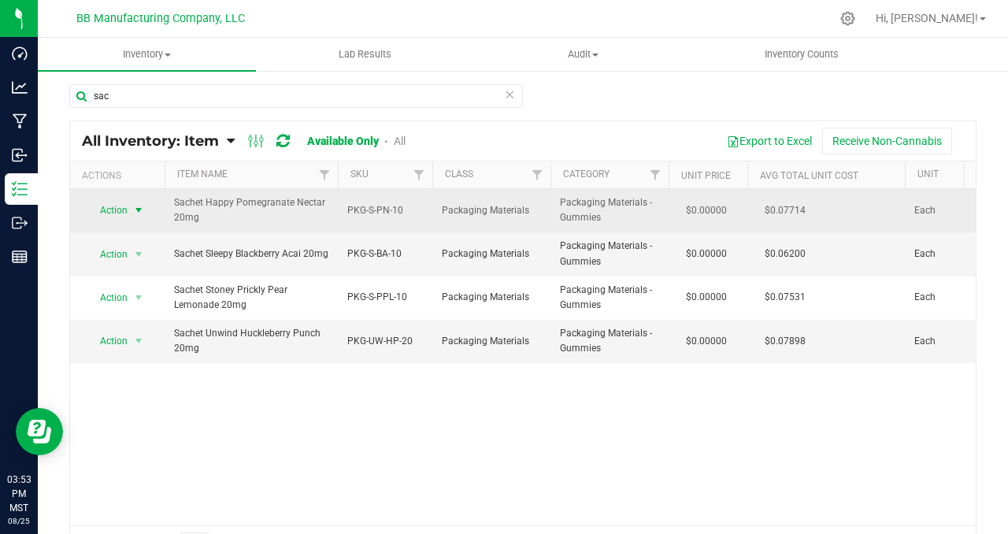
click at [142, 210] on span "select" at bounding box center [138, 210] width 13 height 13
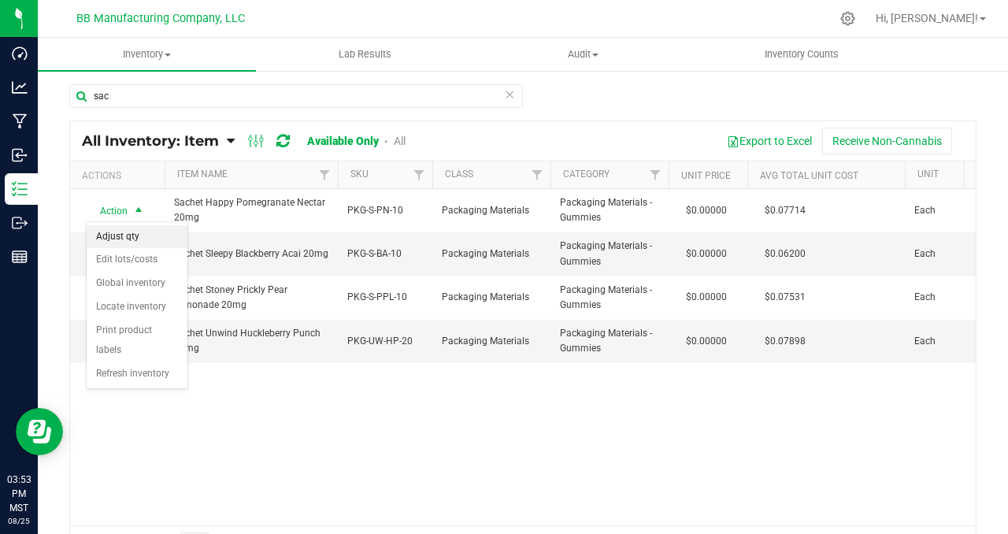
click at [139, 237] on li "Adjust qty" at bounding box center [137, 237] width 101 height 24
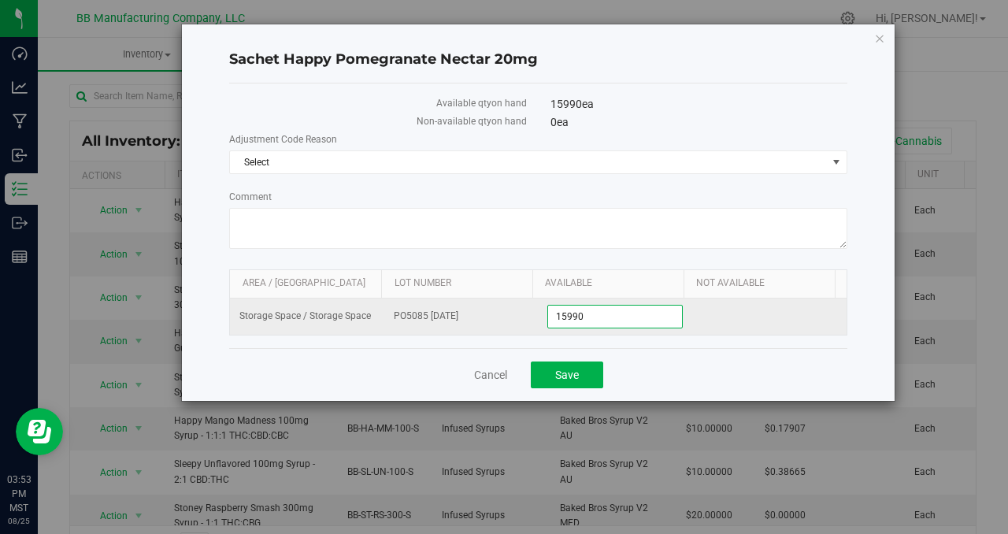
drag, startPoint x: 595, startPoint y: 317, endPoint x: 542, endPoint y: 310, distance: 53.9
click at [542, 310] on td "15,990 15990" at bounding box center [615, 316] width 154 height 36
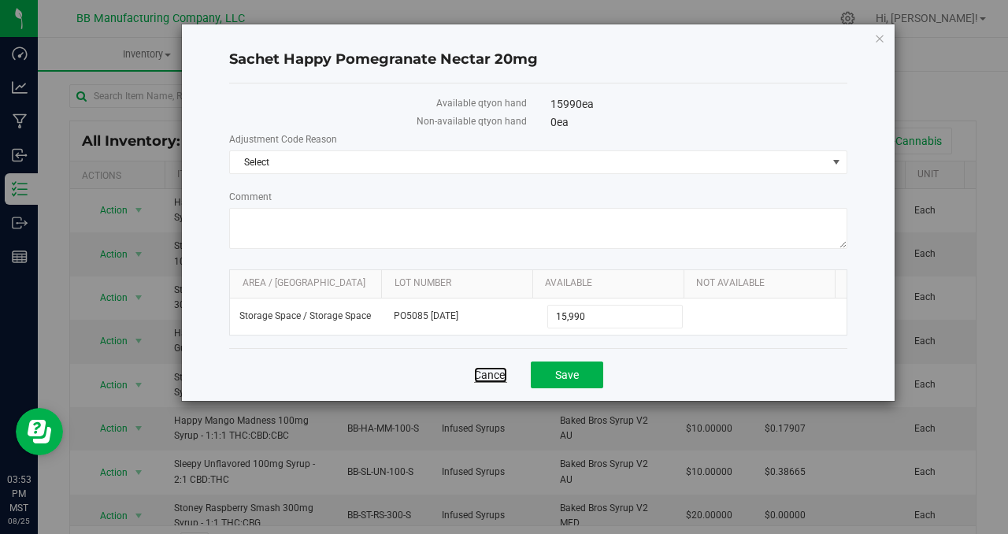
click at [493, 373] on link "Cancel" at bounding box center [490, 375] width 33 height 16
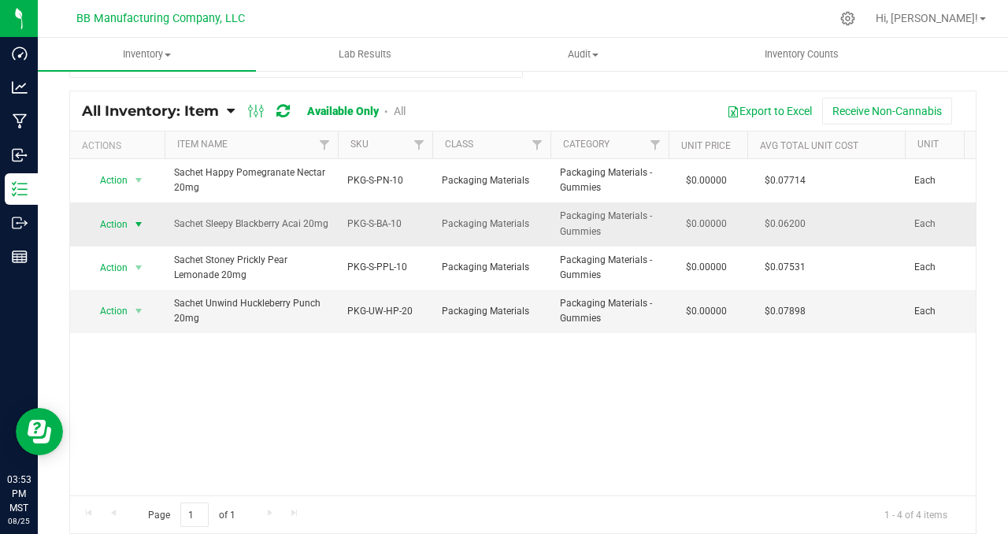
click at [142, 224] on span "select" at bounding box center [138, 224] width 13 height 13
click at [139, 250] on li "Adjust qty" at bounding box center [137, 251] width 101 height 24
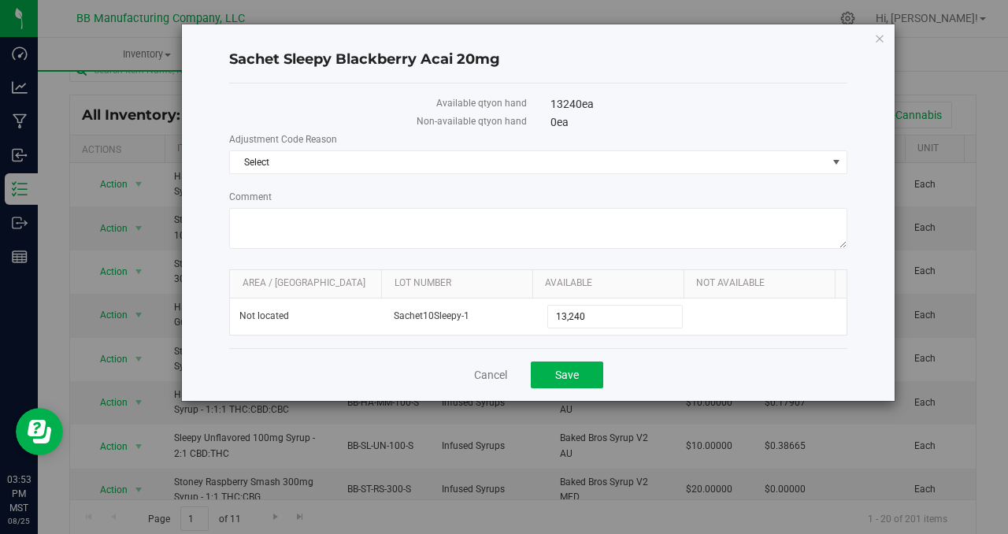
scroll to position [32, 0]
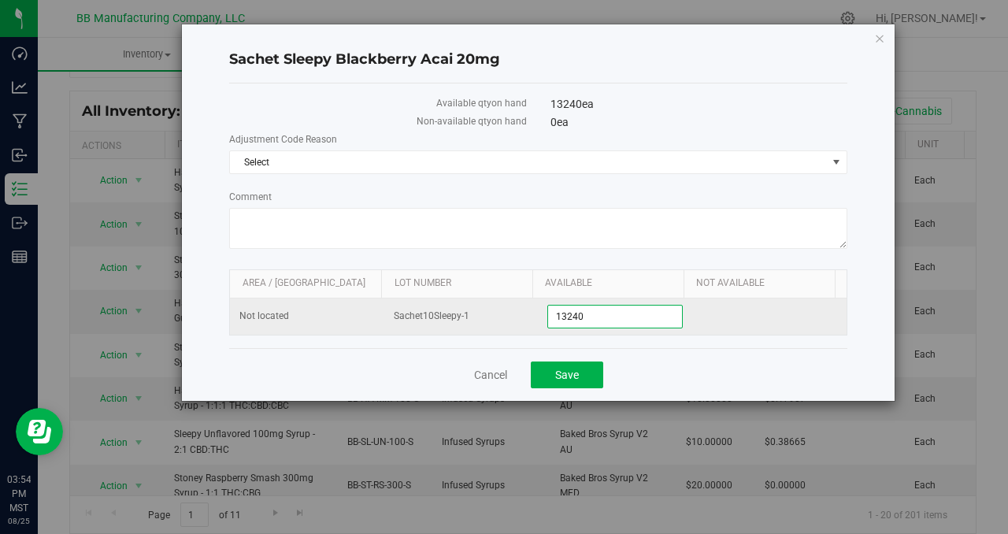
drag, startPoint x: 601, startPoint y: 317, endPoint x: 541, endPoint y: 313, distance: 60.0
click at [541, 313] on td "13,240 13240" at bounding box center [615, 316] width 154 height 36
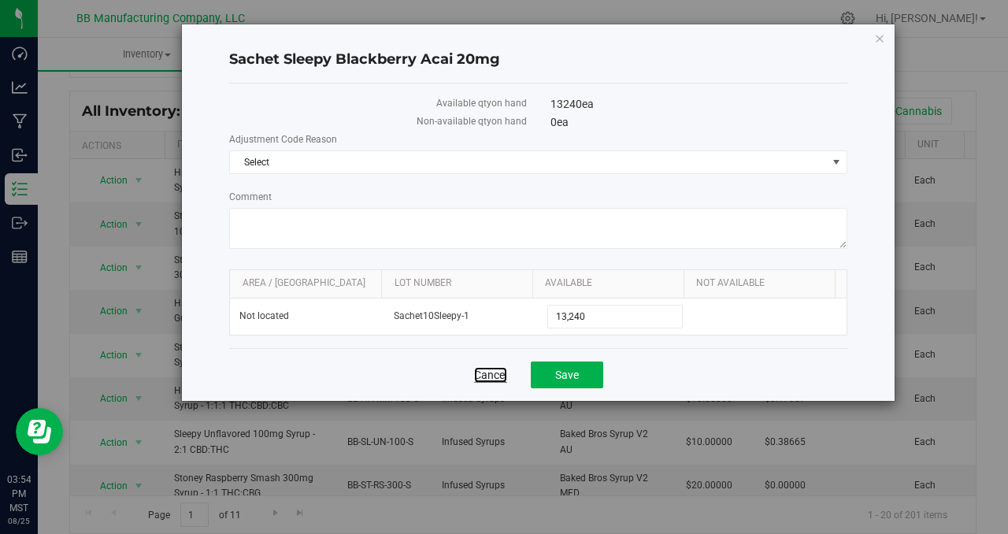
click at [492, 376] on link "Cancel" at bounding box center [490, 375] width 33 height 16
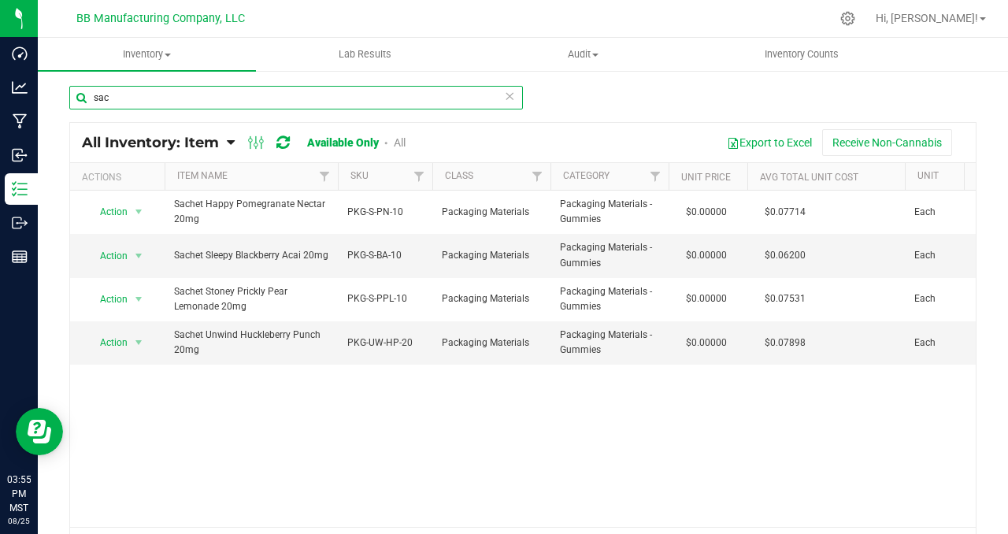
drag, startPoint x: 121, startPoint y: 99, endPoint x: 80, endPoint y: 99, distance: 41.7
click at [80, 99] on input "sac" at bounding box center [296, 98] width 454 height 24
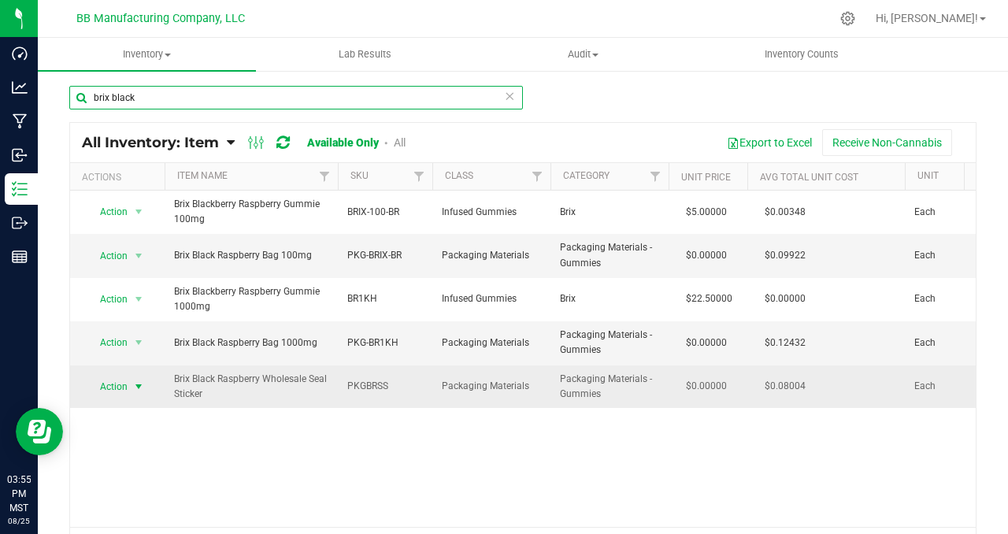
type input "brix black"
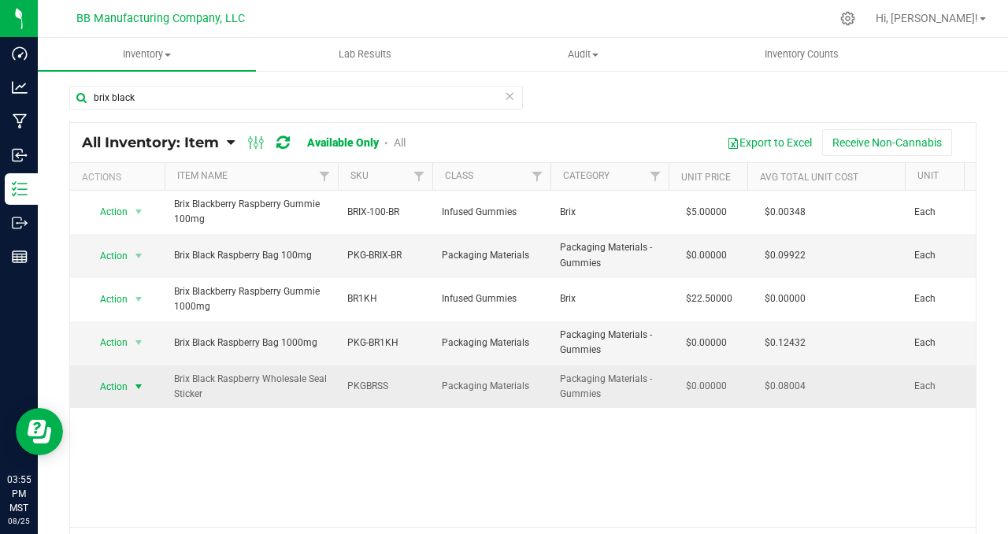
click at [136, 386] on span "select" at bounding box center [138, 386] width 13 height 13
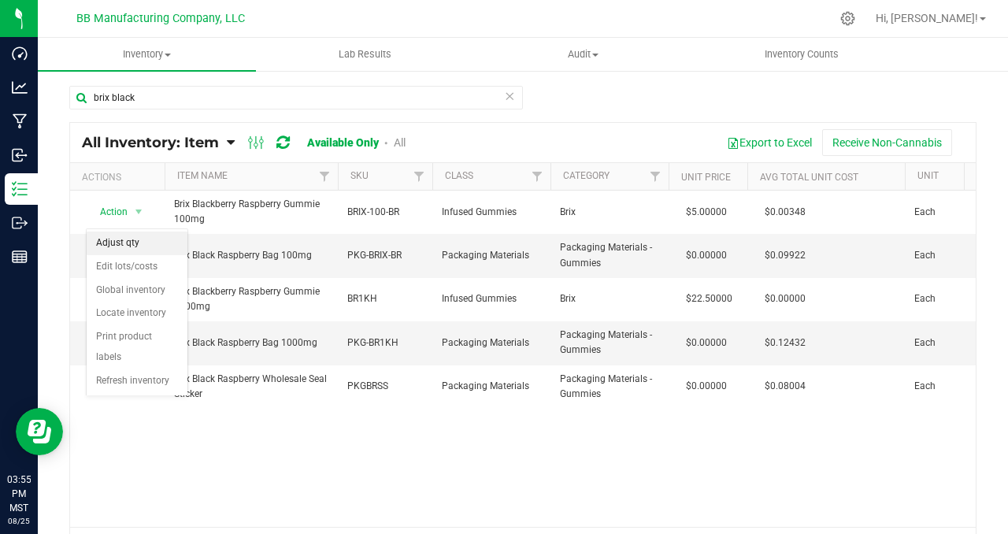
click at [124, 240] on li "Adjust qty" at bounding box center [137, 244] width 101 height 24
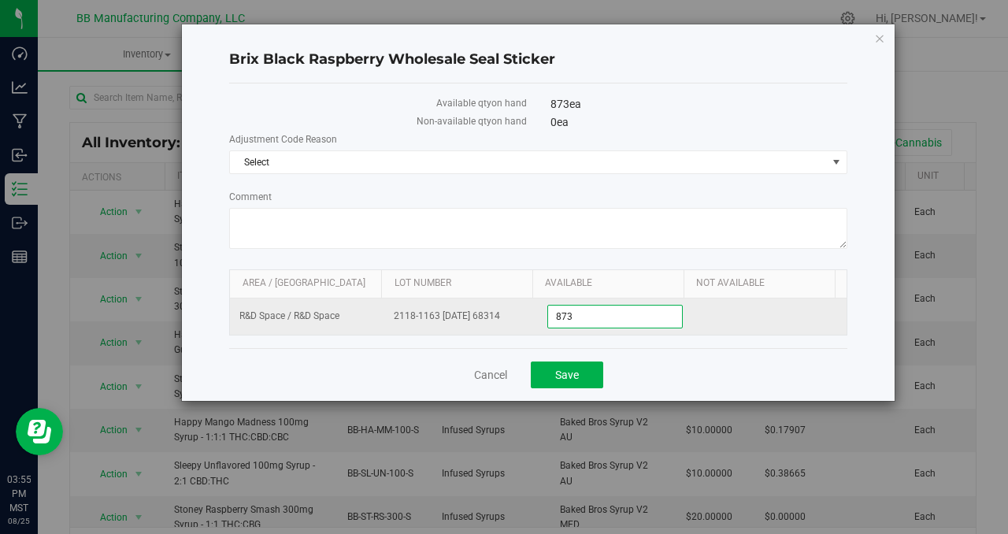
drag, startPoint x: 576, startPoint y: 312, endPoint x: 476, endPoint y: 317, distance: 100.1
click at [476, 317] on tr "R&D Space / R&D Space 2118-1163 [DATE] 68314 873 873" at bounding box center [538, 316] width 617 height 36
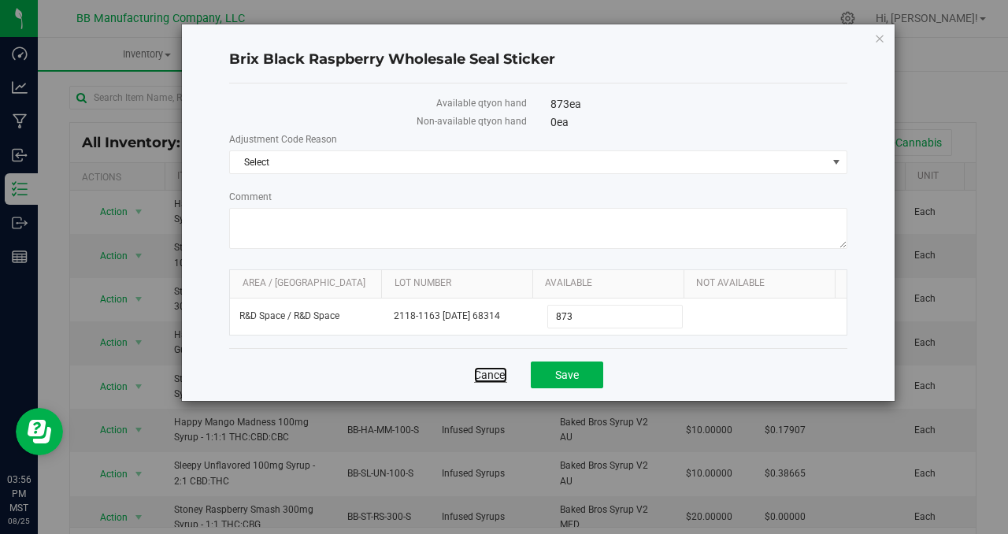
click at [491, 377] on link "Cancel" at bounding box center [490, 375] width 33 height 16
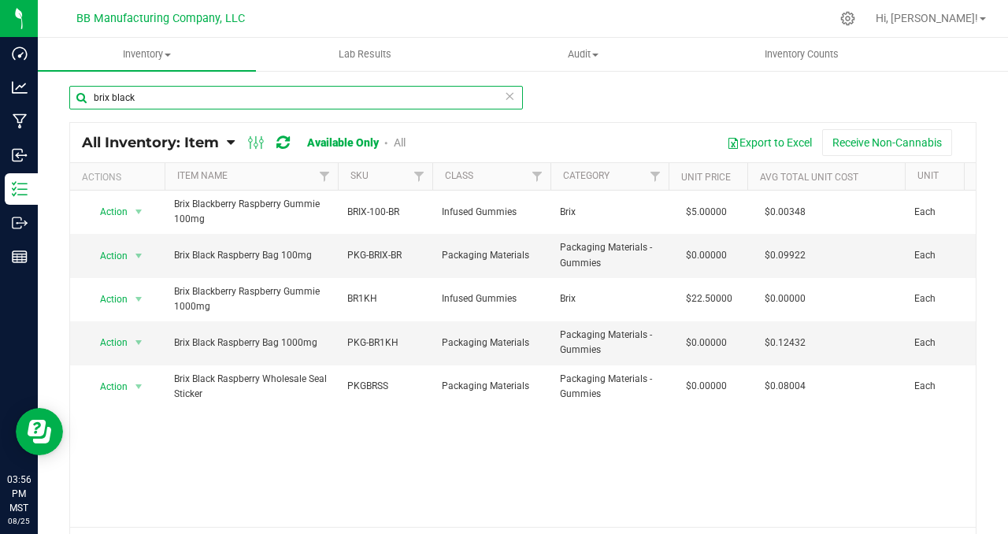
click at [150, 100] on input "brix black" at bounding box center [296, 98] width 454 height 24
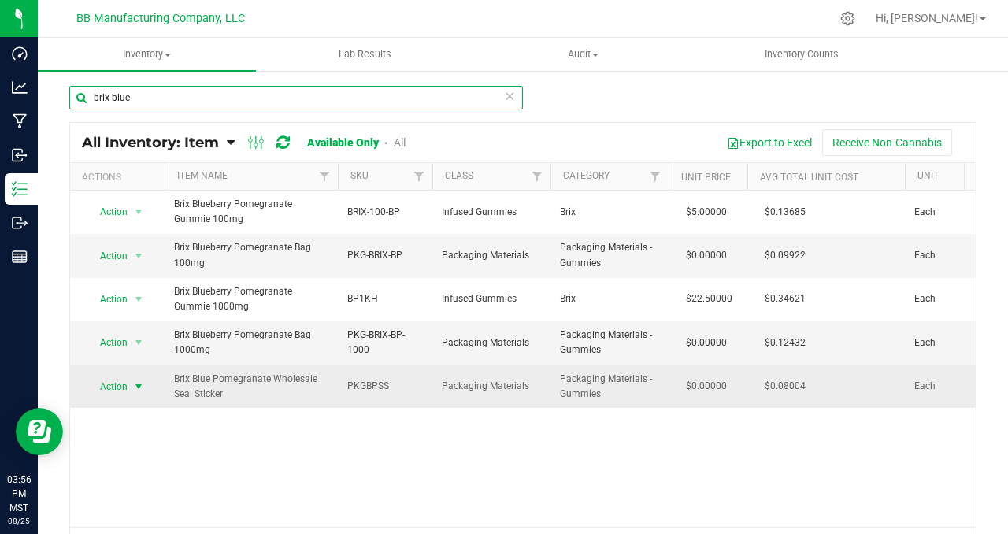
type input "brix blue"
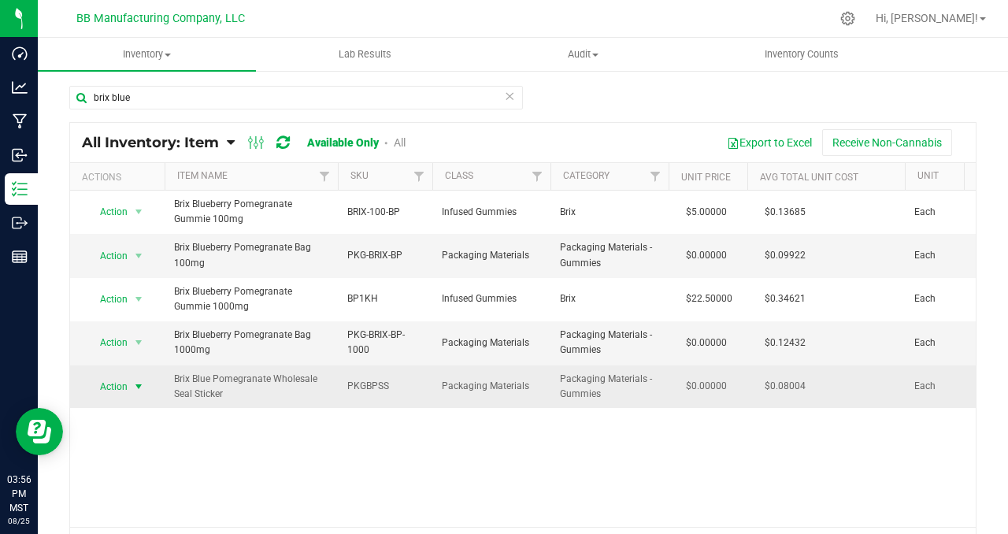
click at [139, 386] on span "select" at bounding box center [138, 386] width 13 height 13
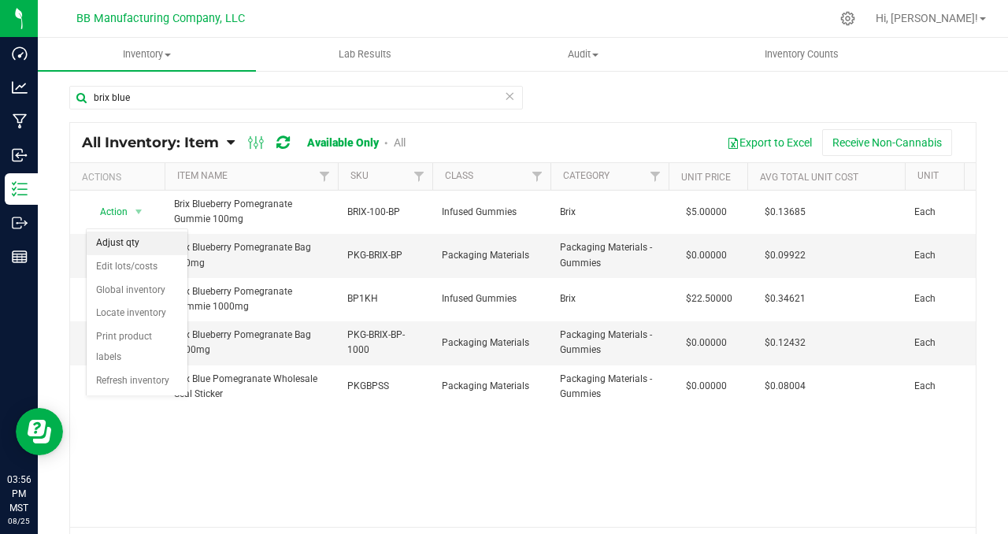
click at [142, 248] on li "Adjust qty" at bounding box center [137, 244] width 101 height 24
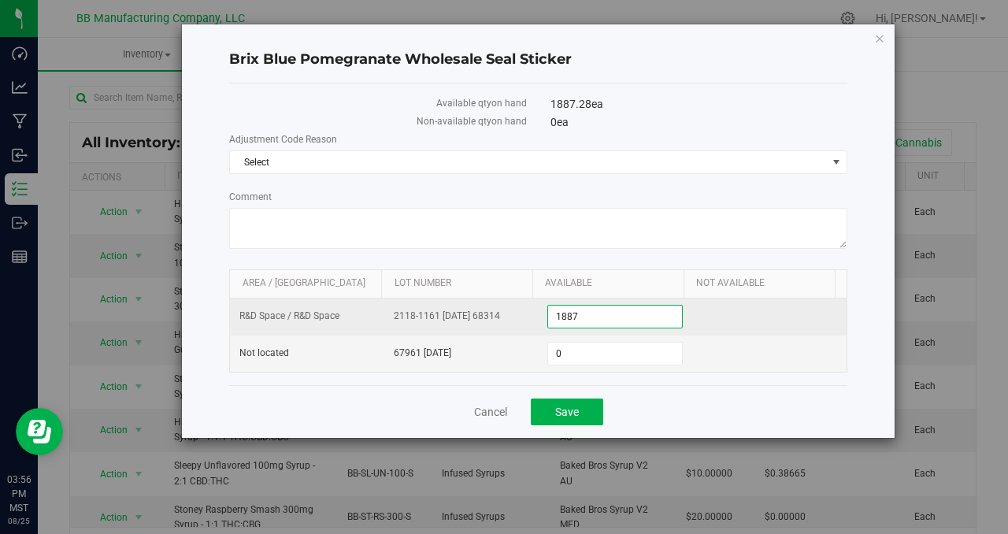
drag, startPoint x: 588, startPoint y: 313, endPoint x: 494, endPoint y: 303, distance: 94.3
click at [494, 303] on tr "R&D Space / R&D Space 2118-1161 [DATE] 68314 1,887 1887" at bounding box center [538, 316] width 617 height 37
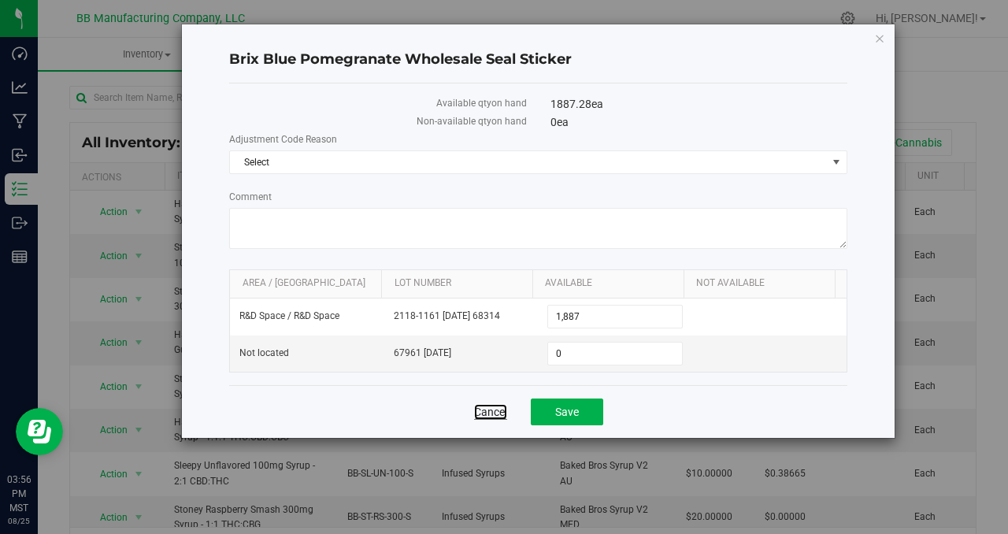
click at [486, 410] on link "Cancel" at bounding box center [490, 412] width 33 height 16
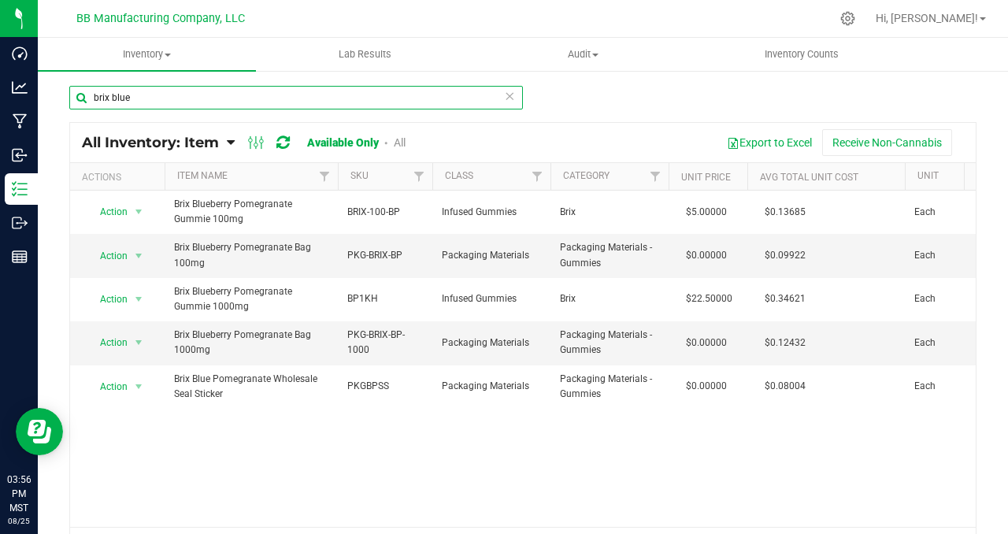
click at [188, 98] on input "brix blue" at bounding box center [296, 98] width 454 height 24
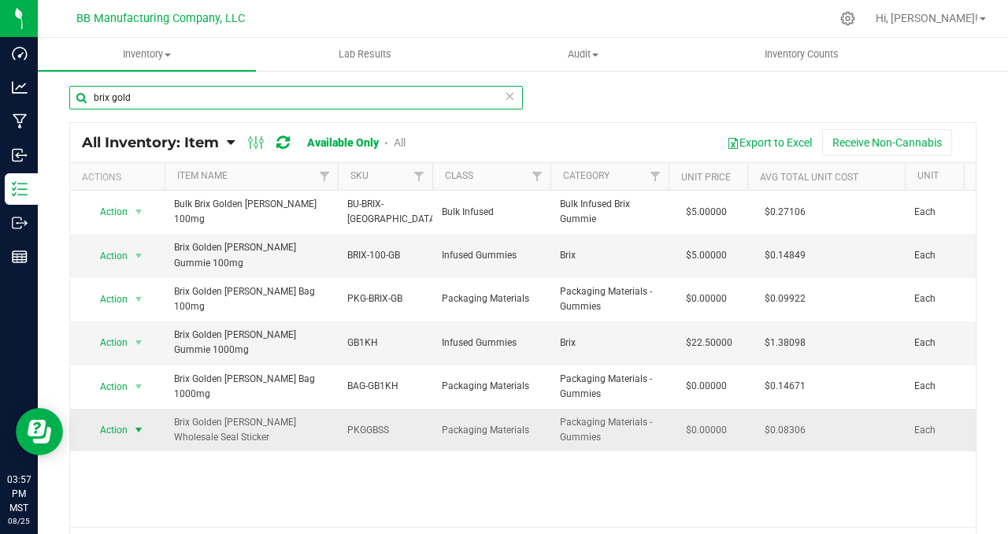
type input "brix gold"
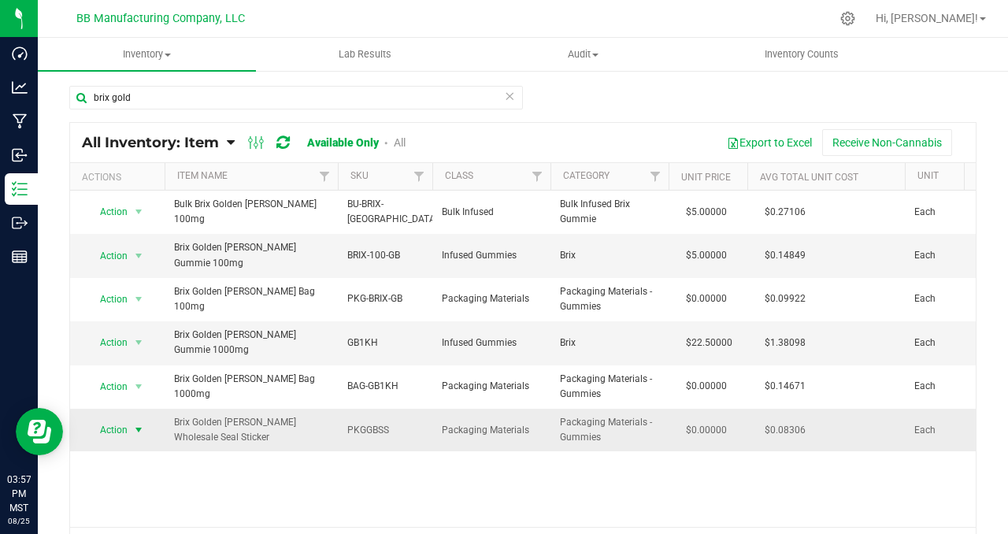
click at [137, 424] on span "select" at bounding box center [138, 430] width 13 height 13
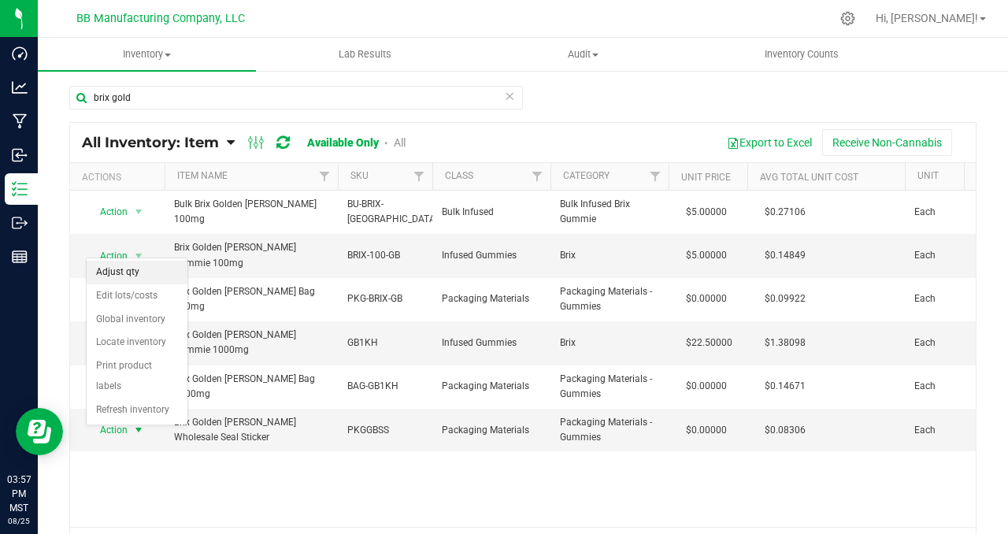
click at [131, 276] on li "Adjust qty" at bounding box center [137, 273] width 101 height 24
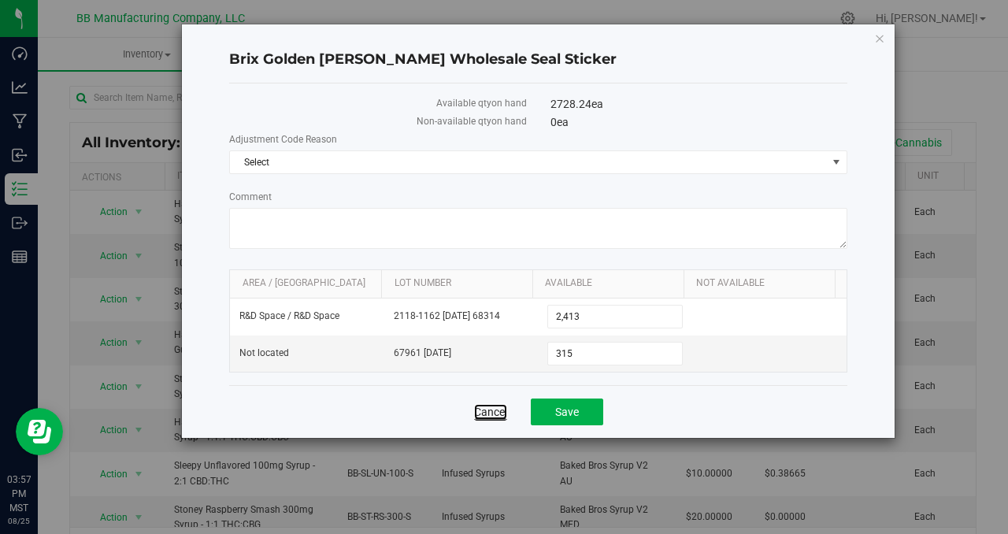
click at [481, 410] on link "Cancel" at bounding box center [490, 412] width 33 height 16
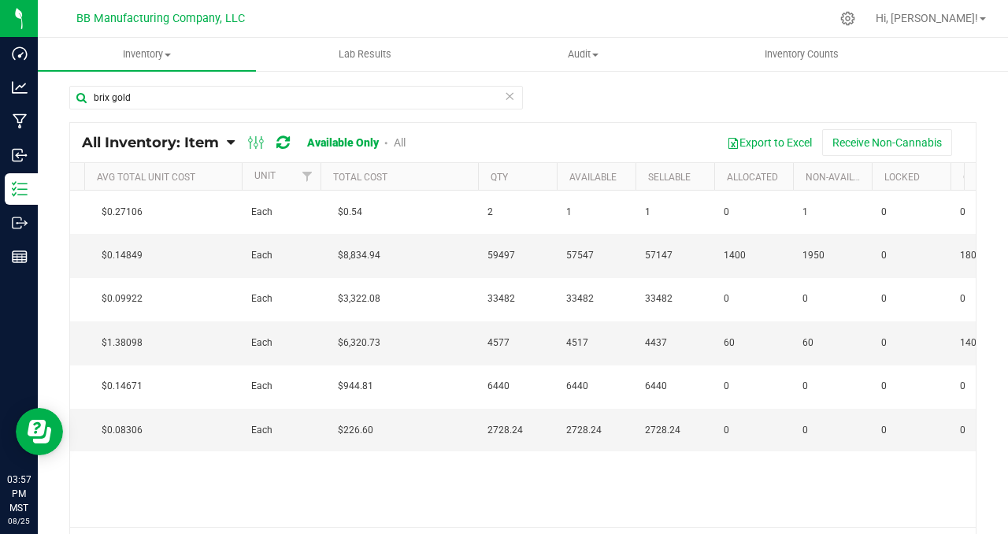
scroll to position [0, 673]
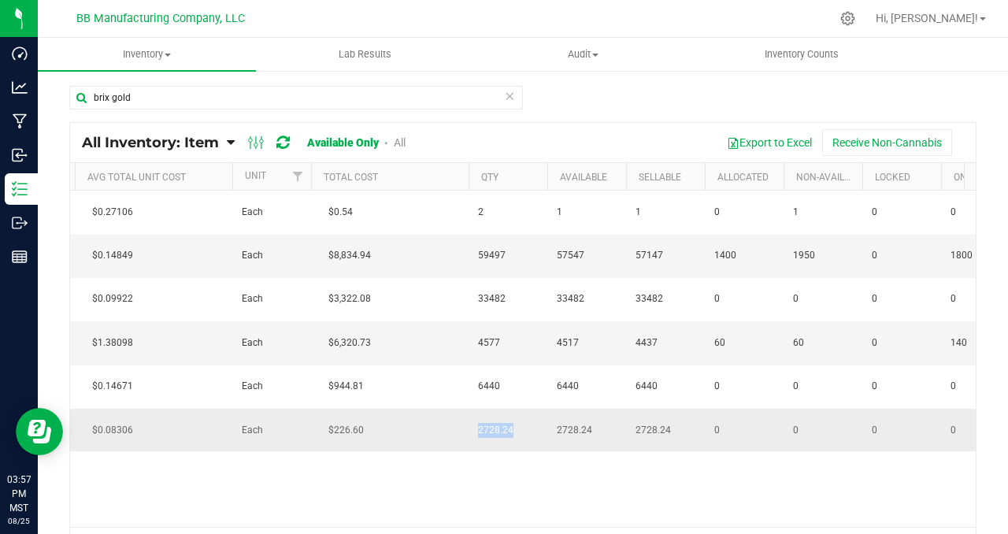
drag, startPoint x: 513, startPoint y: 414, endPoint x: 465, endPoint y: 410, distance: 48.2
click at [465, 410] on tr "Action Action Adjust qty Edit lots/costs Global inventory Locate inventory Prin…" at bounding box center [973, 430] width 3150 height 43
copy tr "2728.24"
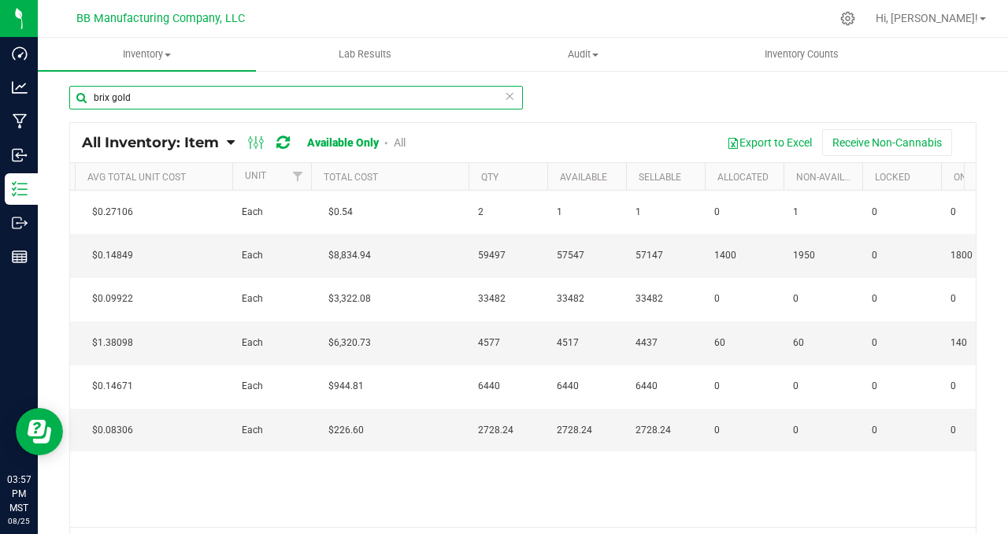
click at [150, 91] on input "brix gold" at bounding box center [296, 98] width 454 height 24
click at [158, 102] on input "brix gold" at bounding box center [296, 98] width 454 height 24
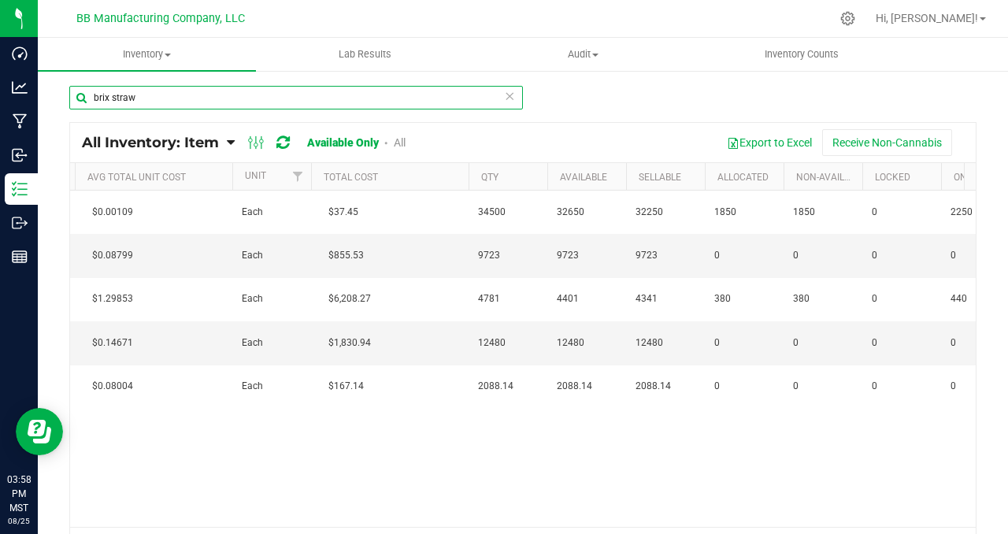
type input "brix straw"
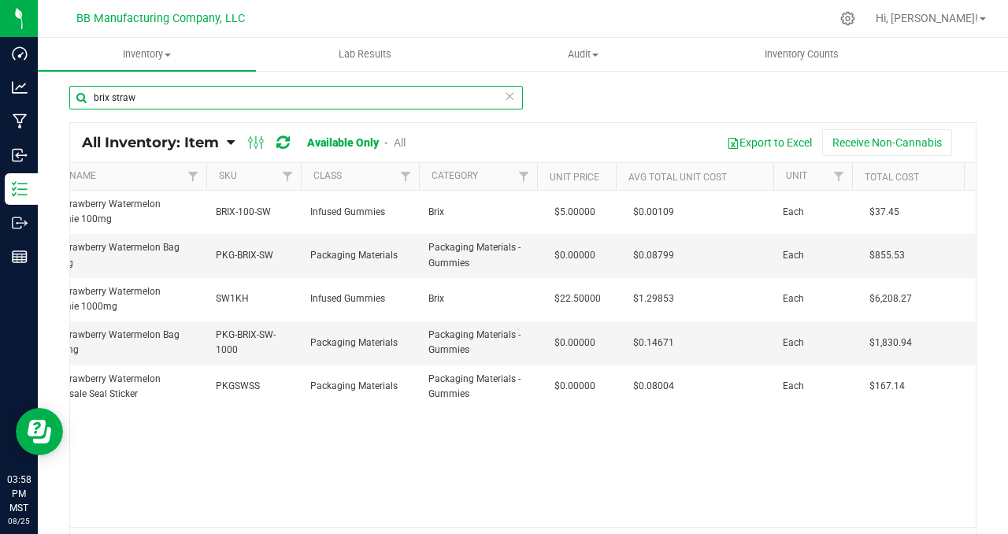
scroll to position [0, 44]
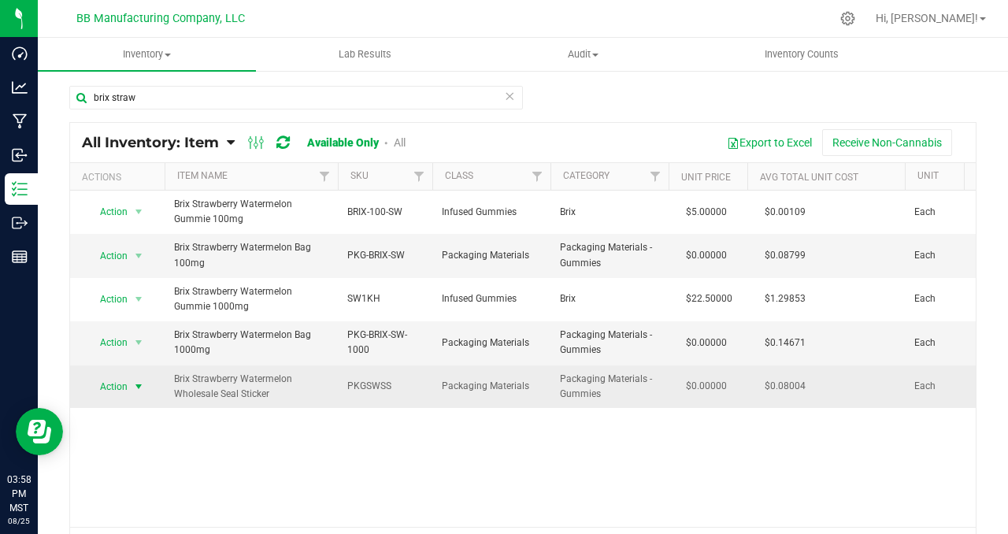
click at [141, 387] on span "select" at bounding box center [138, 386] width 13 height 13
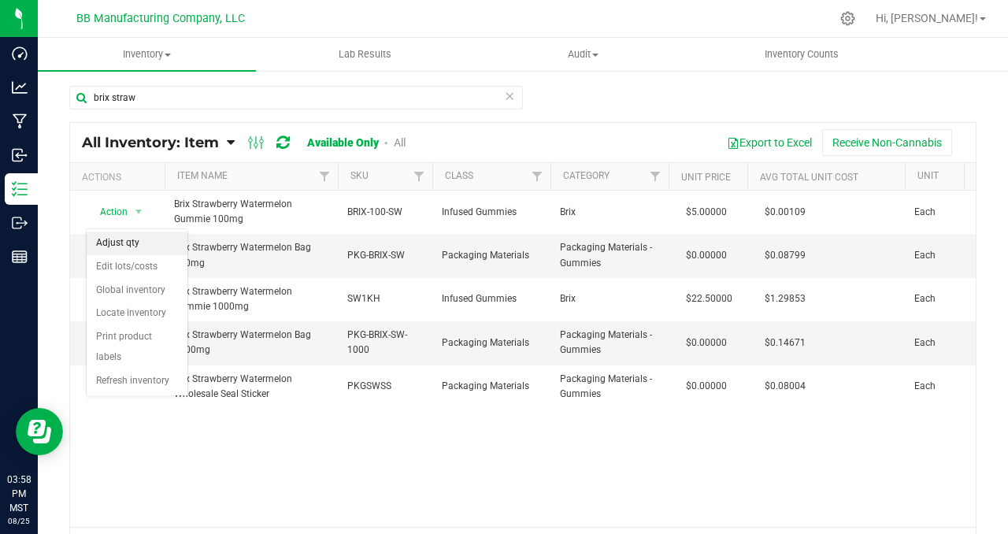
click at [139, 244] on li "Adjust qty" at bounding box center [137, 244] width 101 height 24
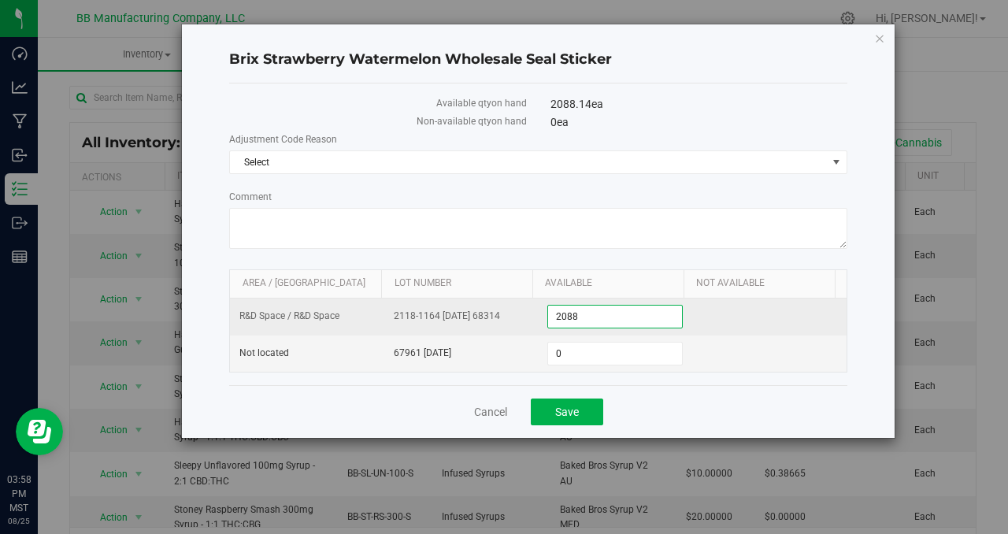
drag, startPoint x: 584, startPoint y: 315, endPoint x: 525, endPoint y: 317, distance: 59.9
click at [525, 317] on tr "R&D Space / R&D Space 2118-1164 [DATE] 68314 2,088 2088" at bounding box center [538, 316] width 617 height 37
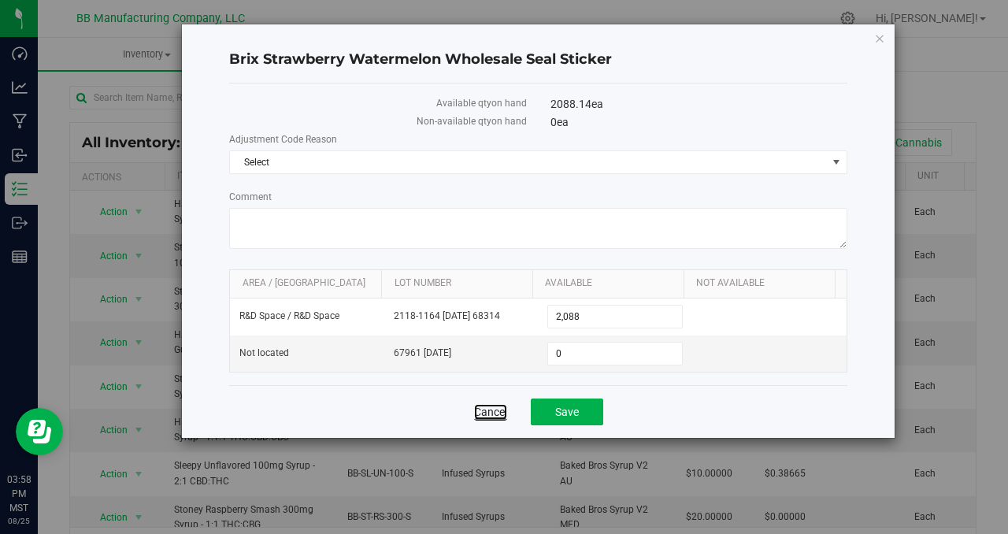
click at [491, 410] on link "Cancel" at bounding box center [490, 412] width 33 height 16
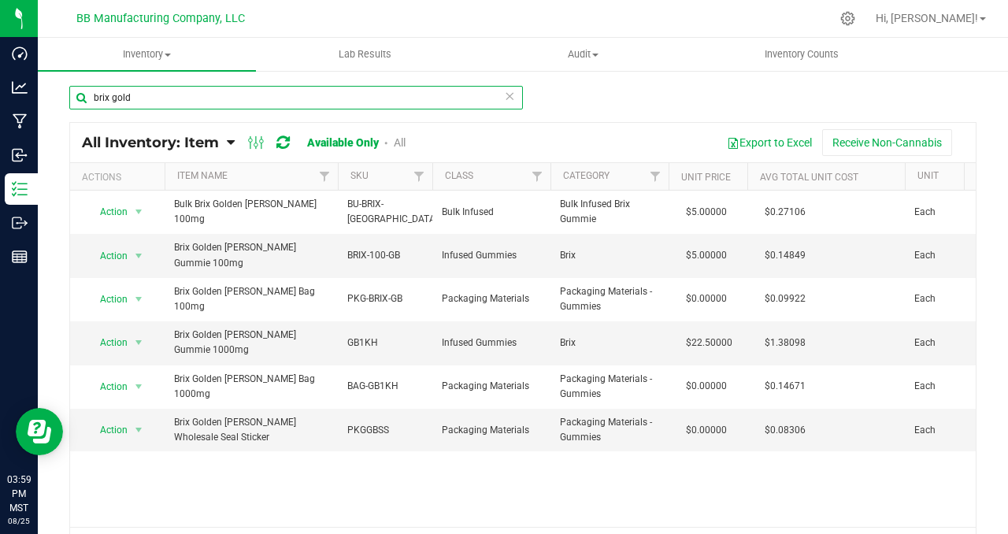
drag, startPoint x: 136, startPoint y: 96, endPoint x: 59, endPoint y: 97, distance: 77.2
click at [59, 97] on div "brix gold All Inventory: Item Item Summary Item (default) Item by Strain Item b…" at bounding box center [523, 315] width 970 height 492
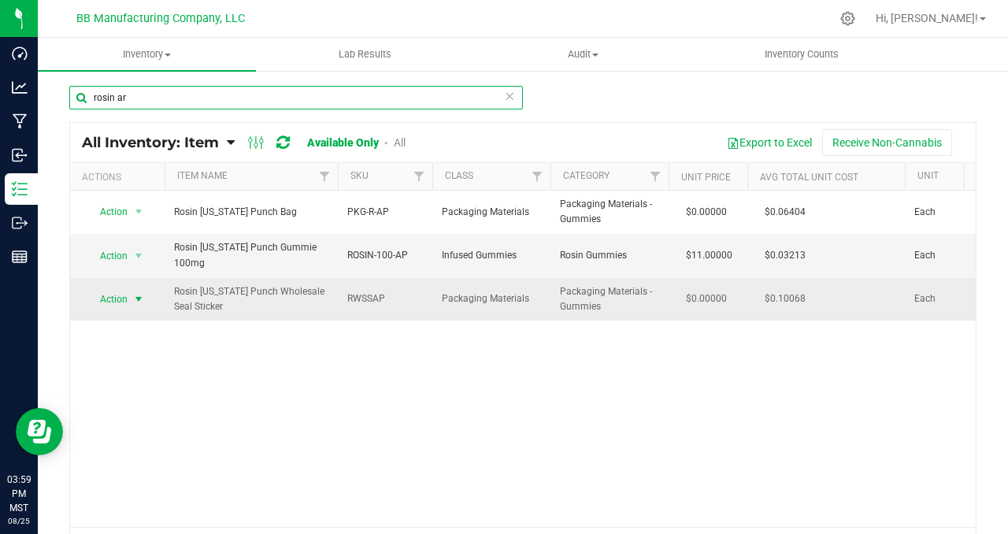
type input "rosin ar"
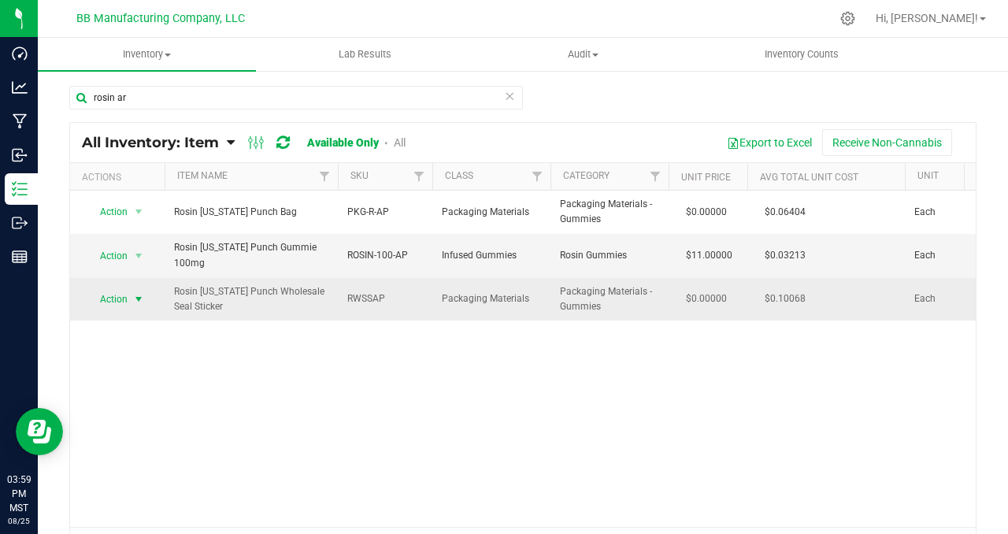
click at [135, 298] on span "select" at bounding box center [138, 299] width 13 height 13
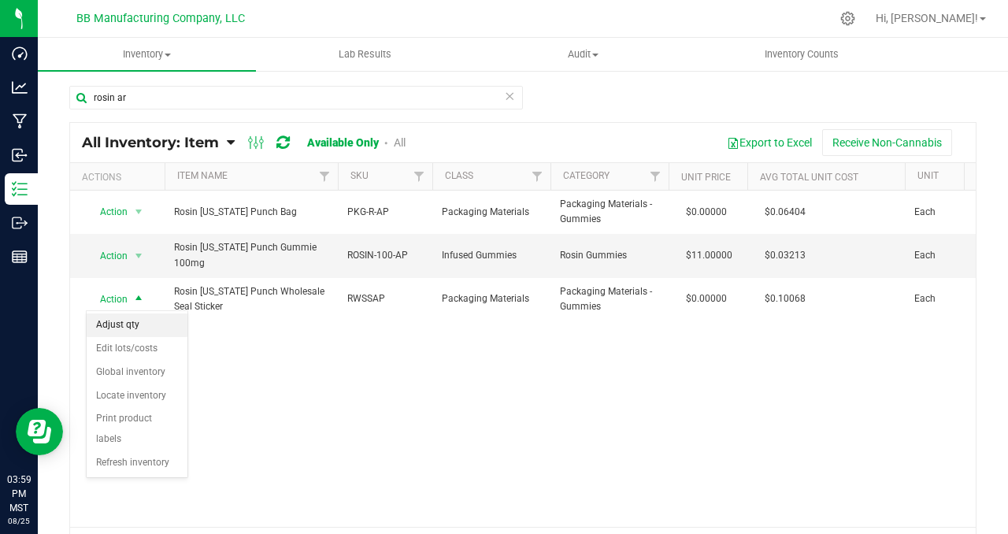
click at [136, 332] on li "Adjust qty" at bounding box center [137, 325] width 101 height 24
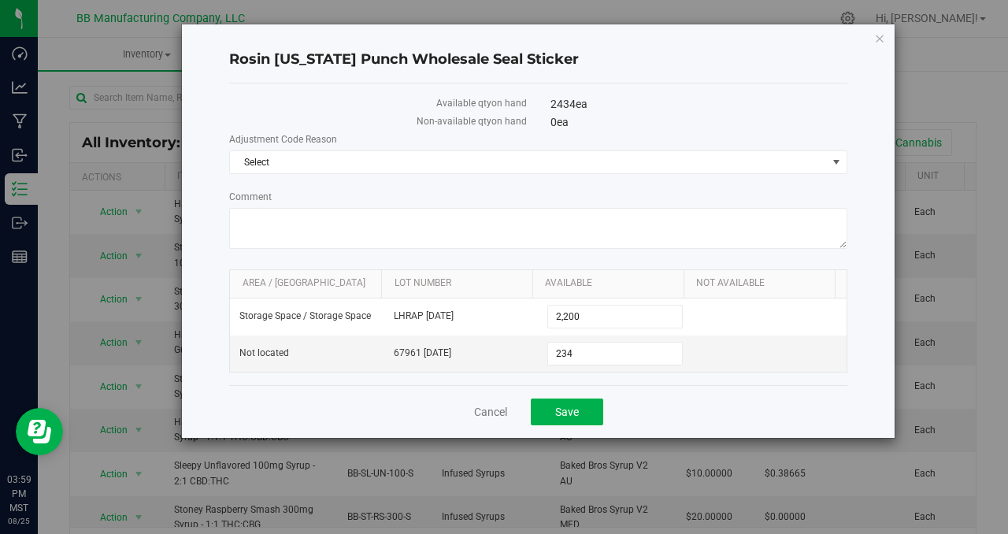
drag, startPoint x: 574, startPoint y: 103, endPoint x: 550, endPoint y: 102, distance: 24.5
click at [551, 102] on span "2434 ea" at bounding box center [569, 104] width 37 height 13
copy span "2434"
click at [490, 415] on link "Cancel" at bounding box center [490, 412] width 33 height 16
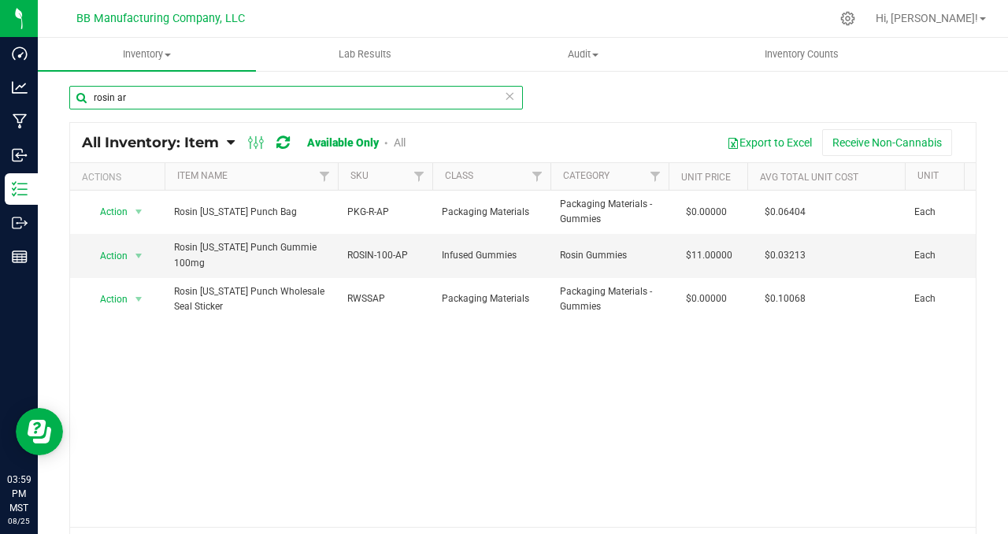
click at [132, 96] on input "rosin ar" at bounding box center [296, 98] width 454 height 24
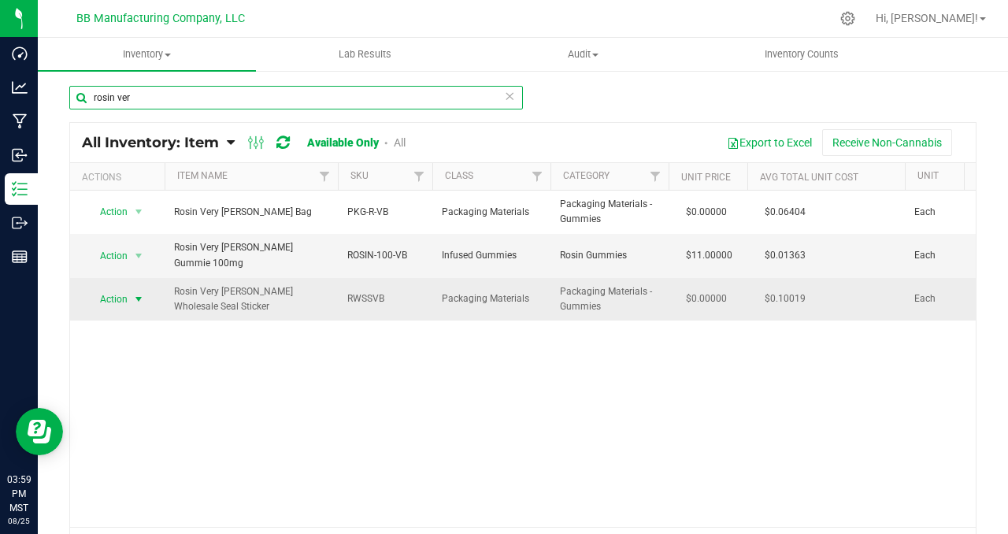
type input "rosin ver"
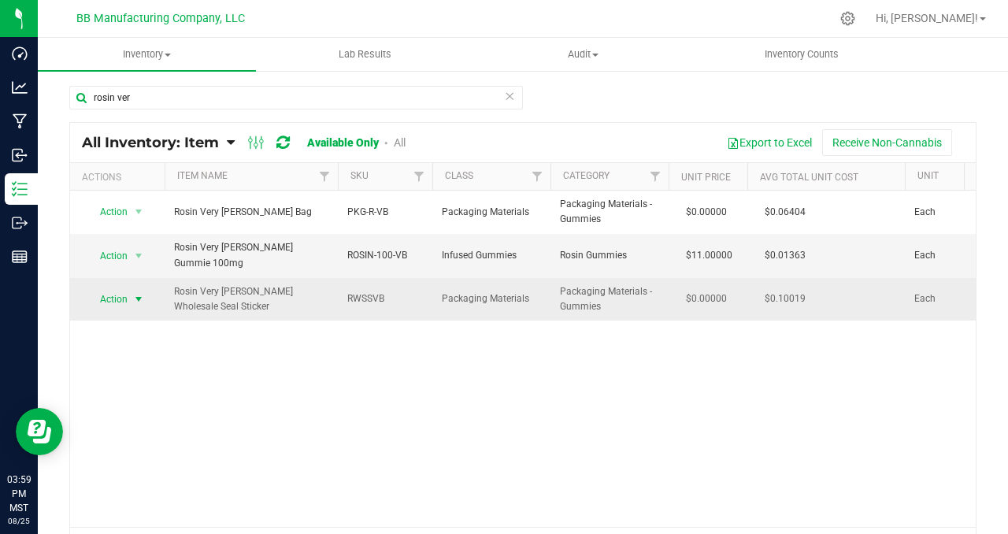
click at [137, 293] on span "select" at bounding box center [138, 299] width 13 height 13
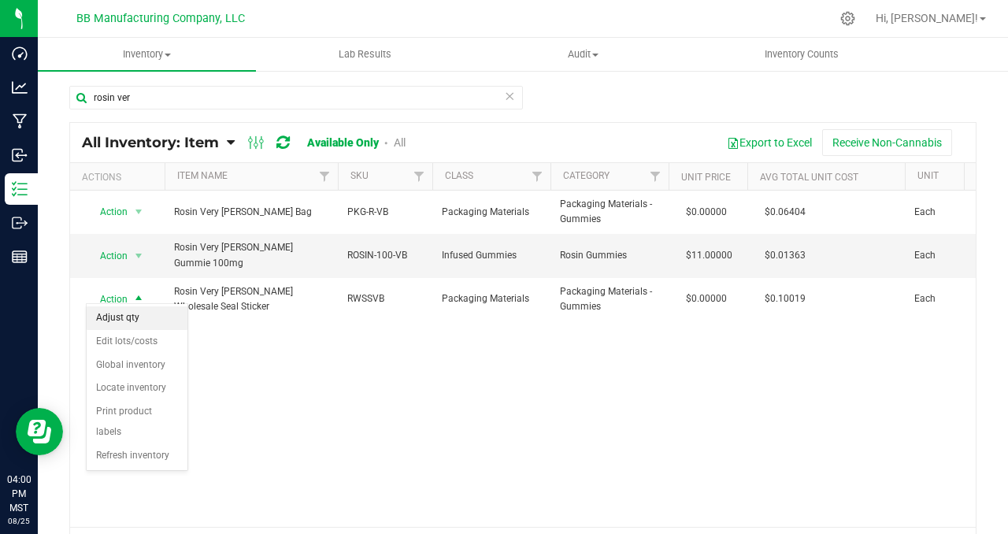
click at [145, 318] on li "Adjust qty" at bounding box center [137, 318] width 101 height 24
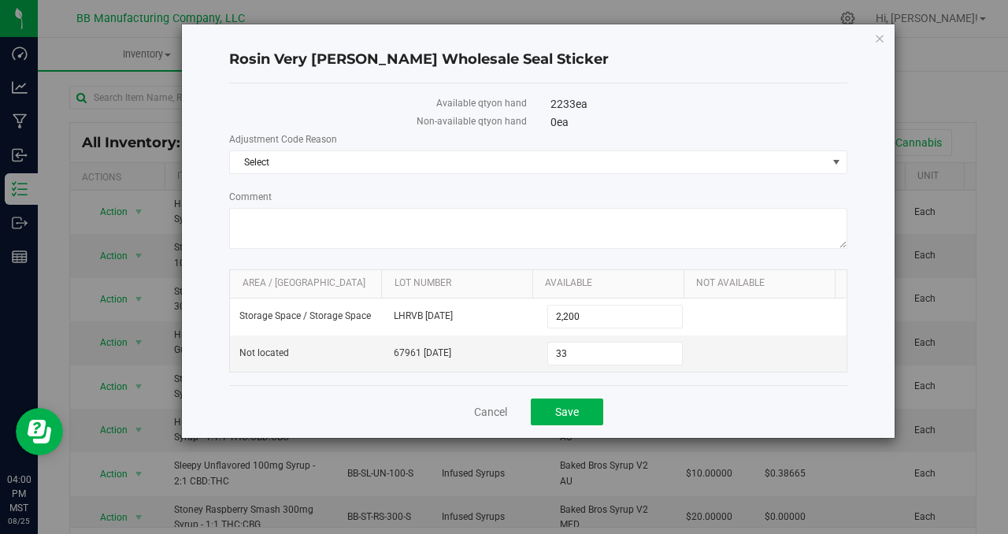
drag, startPoint x: 573, startPoint y: 103, endPoint x: 510, endPoint y: 103, distance: 63.0
click at [510, 103] on div "Available qty on hand 2233 ea" at bounding box center [538, 105] width 642 height 18
click at [541, 105] on div "2233 ea" at bounding box center [699, 104] width 321 height 17
drag, startPoint x: 548, startPoint y: 104, endPoint x: 573, endPoint y: 105, distance: 25.2
click at [573, 105] on div "2233 ea" at bounding box center [699, 104] width 321 height 17
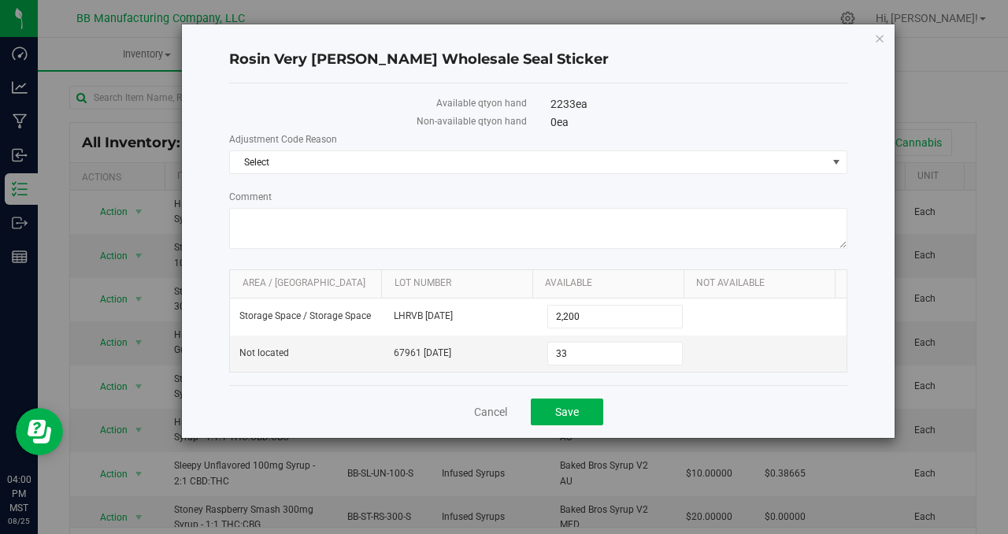
copy span "2233"
click at [490, 413] on link "Cancel" at bounding box center [490, 412] width 33 height 16
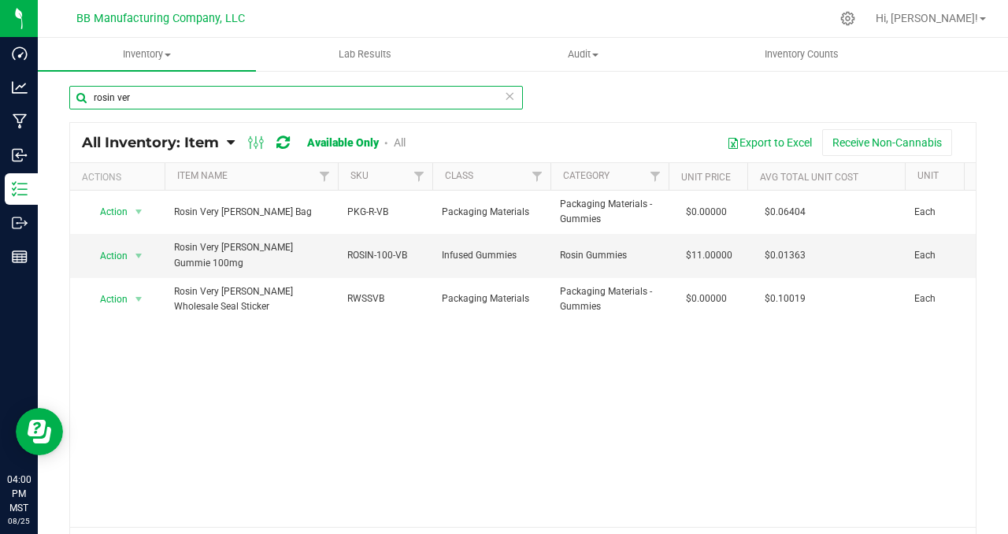
drag, startPoint x: 143, startPoint y: 98, endPoint x: 59, endPoint y: 97, distance: 83.5
click at [58, 96] on div "rosin ver All Inventory: Item Item Summary Item (default) Item by Strain Item b…" at bounding box center [523, 315] width 970 height 492
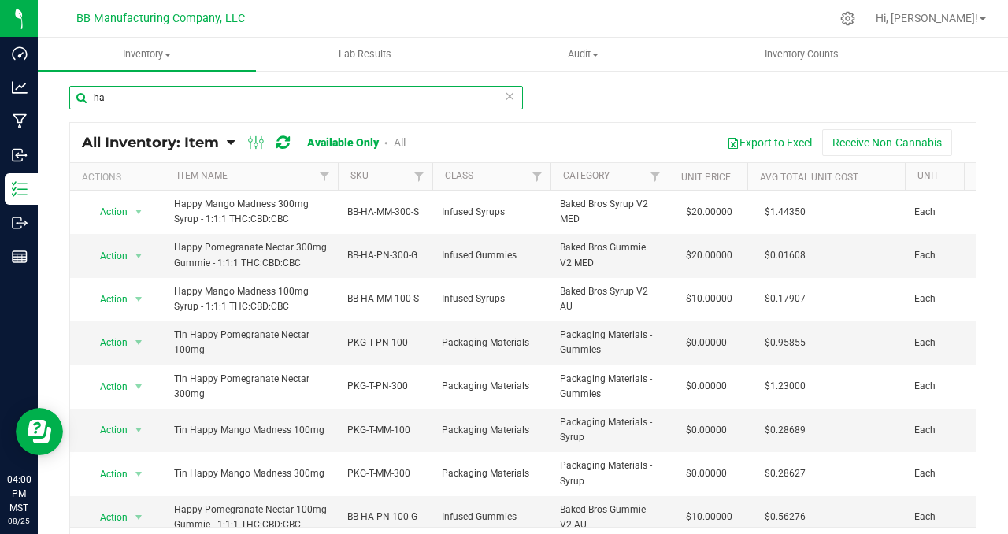
type input "h"
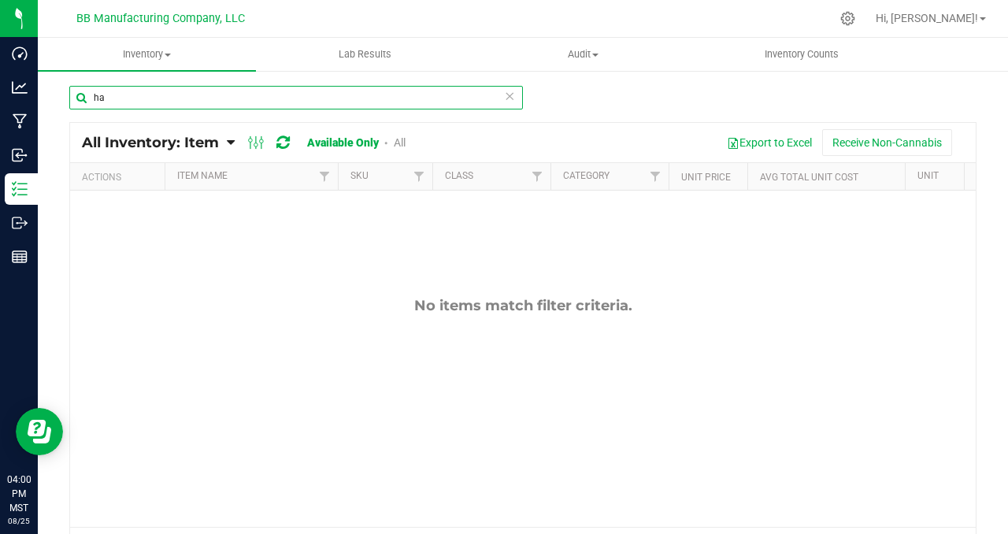
type input "h"
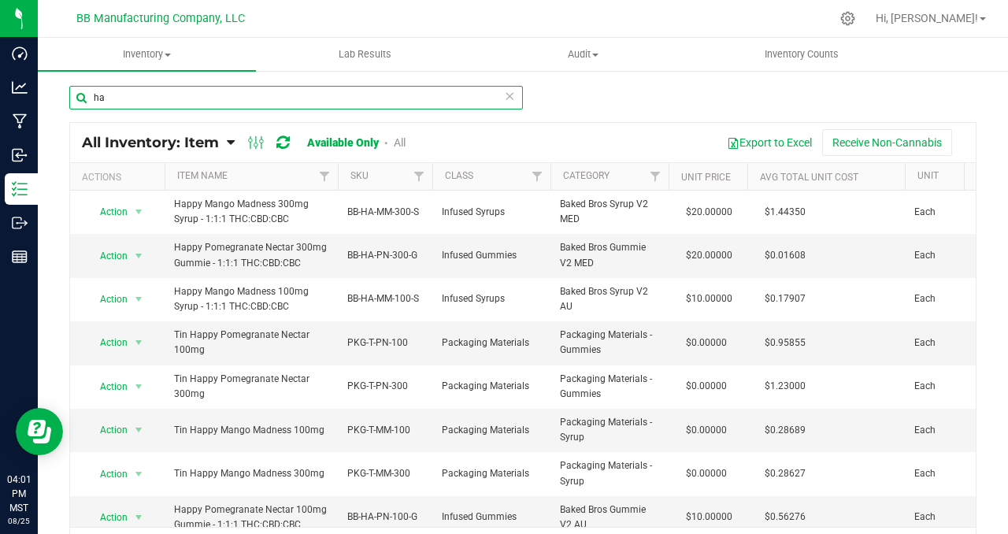
type input "h"
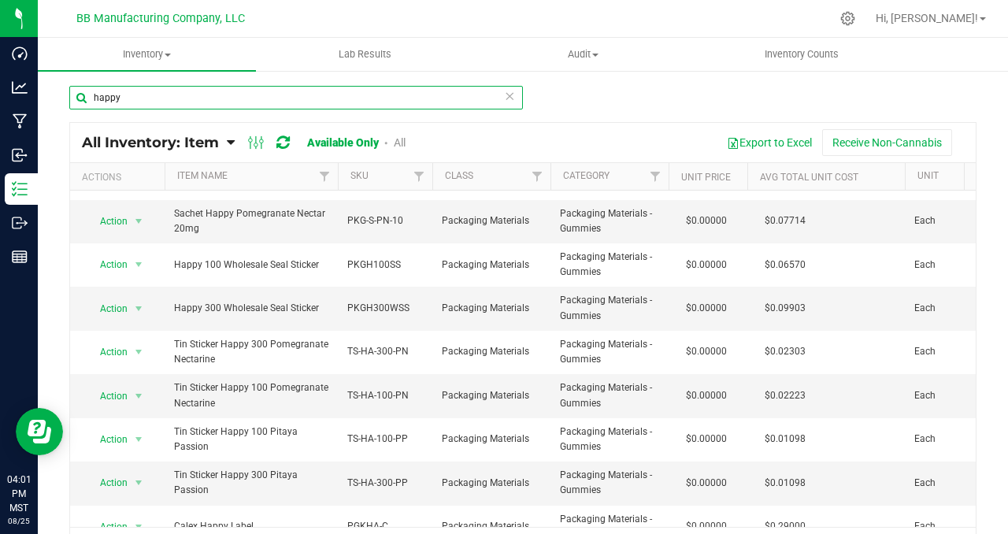
scroll to position [393, 0]
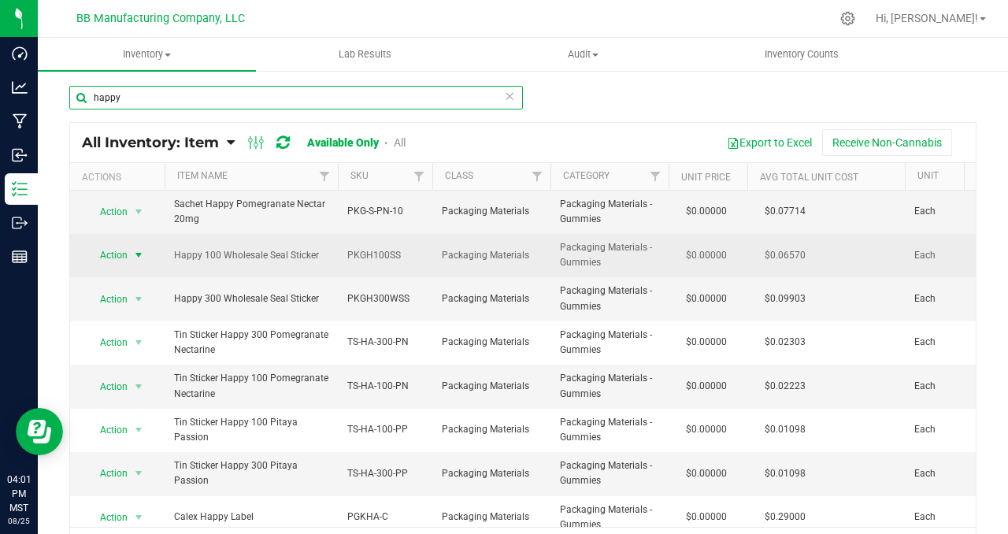
type input "happy"
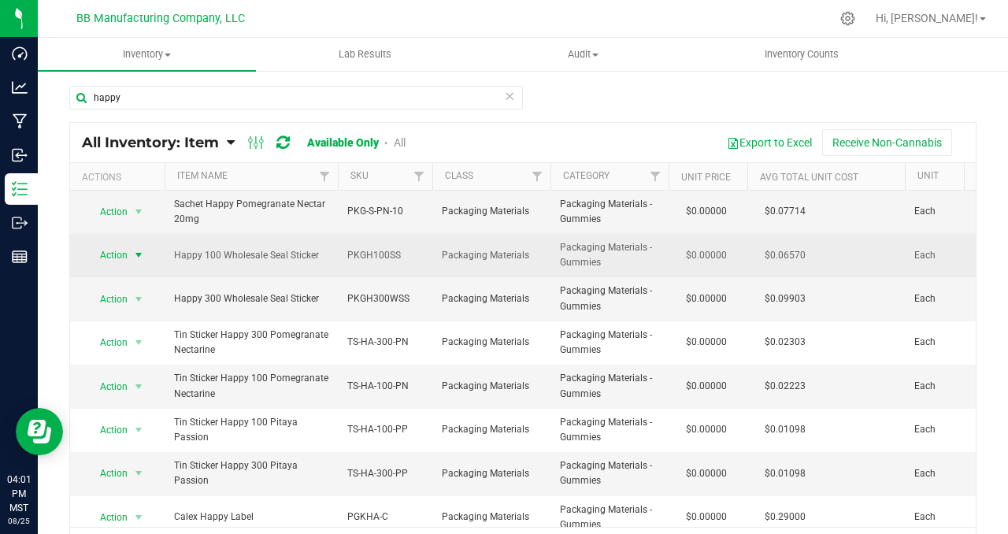
click at [139, 254] on span "select" at bounding box center [138, 255] width 13 height 13
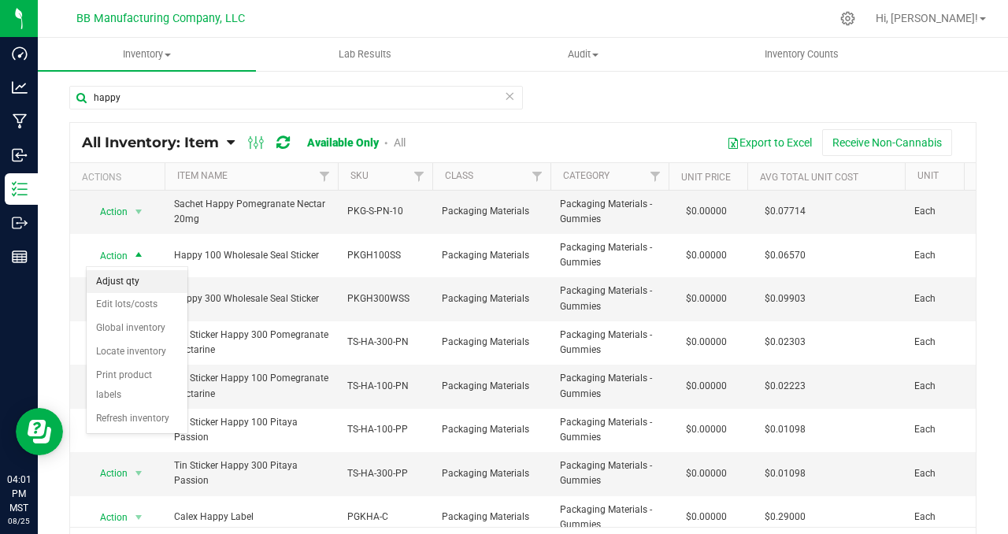
click at [137, 279] on li "Adjust qty" at bounding box center [137, 282] width 101 height 24
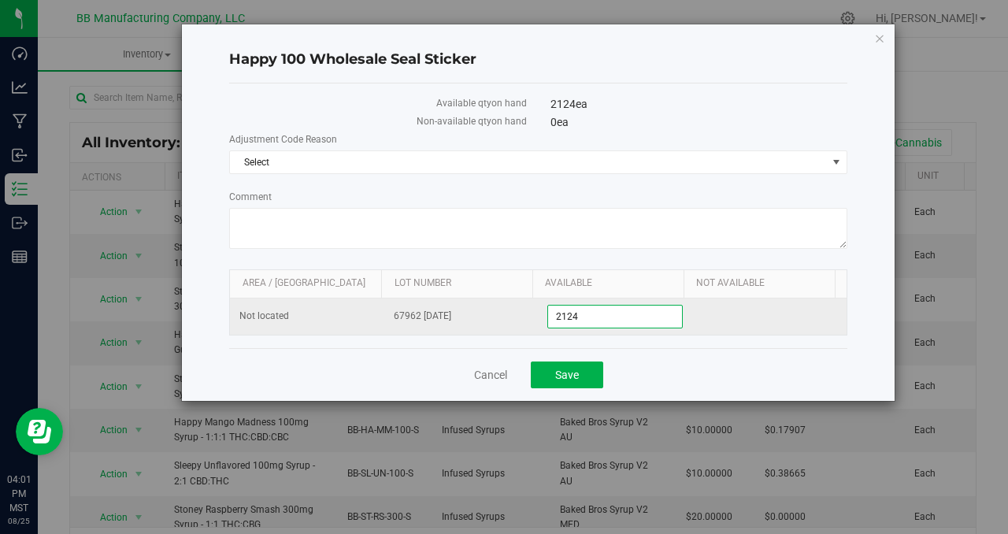
drag, startPoint x: 589, startPoint y: 309, endPoint x: 513, endPoint y: 310, distance: 76.4
click at [512, 310] on tr "Not located 67962 [DATE] 2,124 2124" at bounding box center [538, 316] width 617 height 36
drag, startPoint x: 581, startPoint y: 319, endPoint x: 529, endPoint y: 317, distance: 52.0
click at [529, 317] on tr "Not located 67962 [DATE] 2,124 2124" at bounding box center [538, 316] width 617 height 36
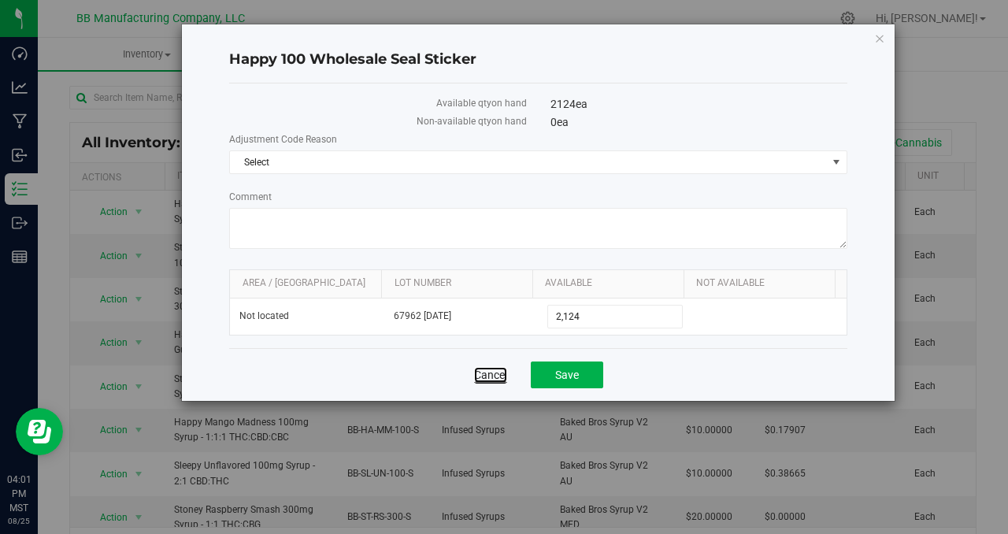
click at [491, 374] on link "Cancel" at bounding box center [490, 375] width 33 height 16
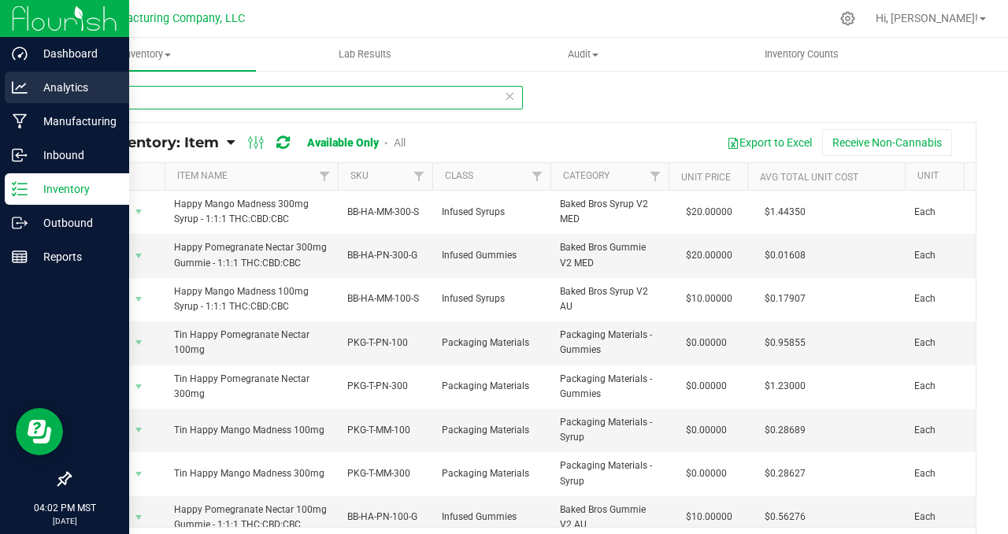
drag, startPoint x: 133, startPoint y: 96, endPoint x: 28, endPoint y: 96, distance: 104.7
click at [28, 96] on div "Dashboard Analytics Manufacturing Inbound Inventory Outbound Reports 04:02 PM M…" at bounding box center [504, 267] width 1008 height 534
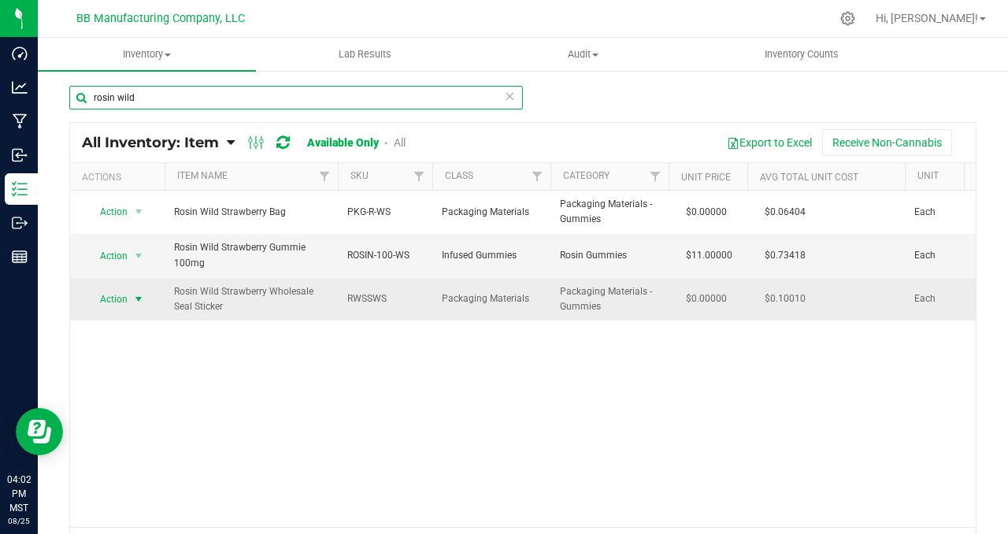
type input "rosin wild"
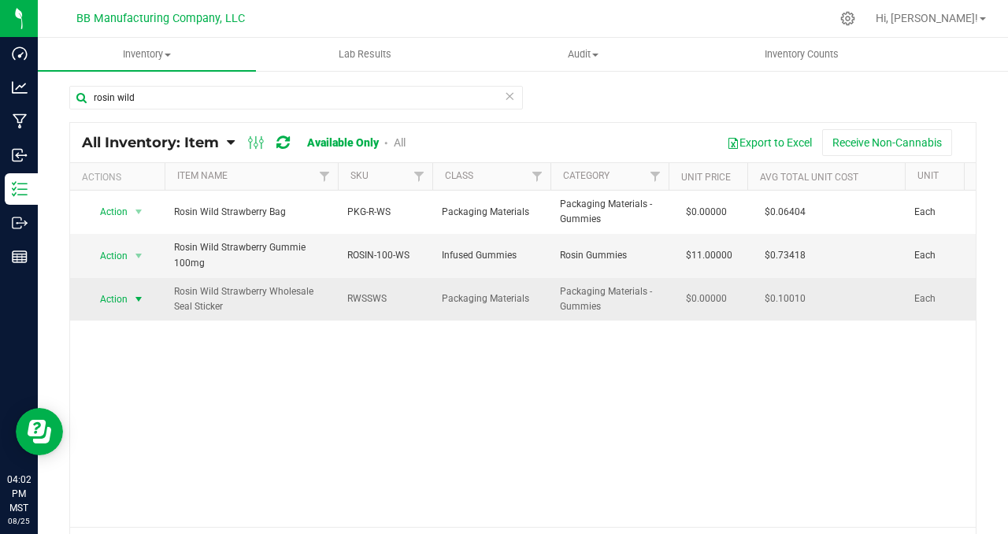
click at [138, 296] on span "select" at bounding box center [138, 299] width 13 height 13
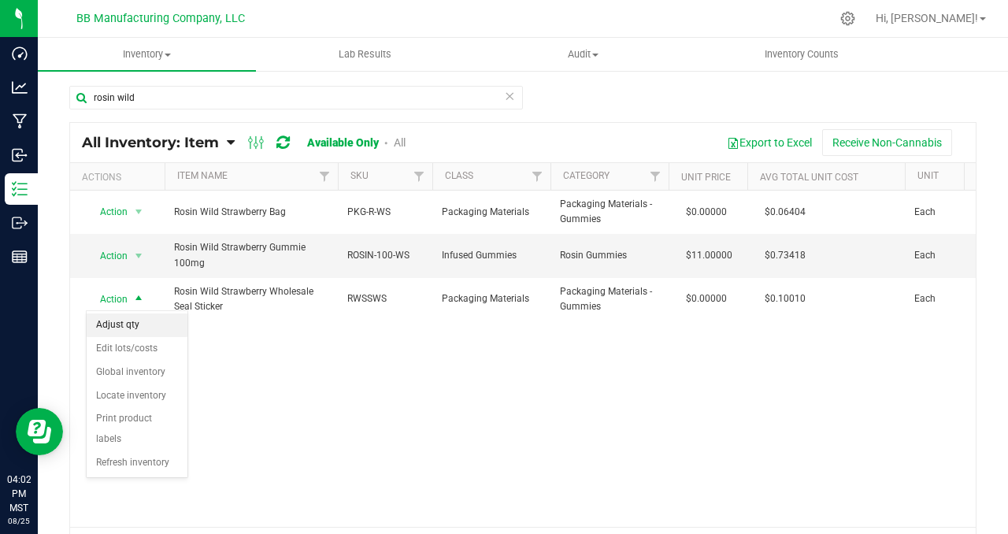
click at [139, 317] on li "Adjust qty" at bounding box center [137, 325] width 101 height 24
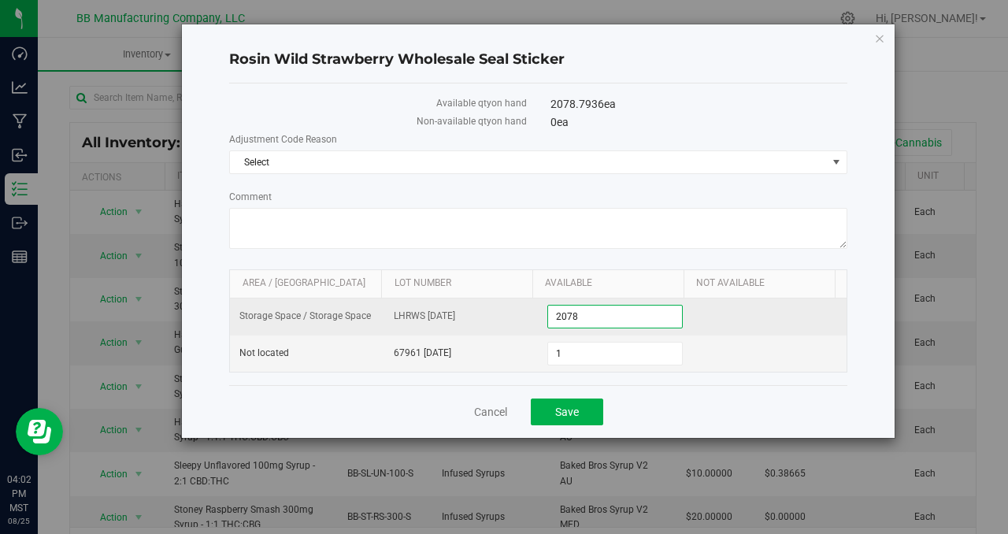
drag, startPoint x: 591, startPoint y: 317, endPoint x: 494, endPoint y: 302, distance: 98.0
click at [494, 302] on tr "Storage Space / Storage Space LHRWS [DATE] 2,078 2078" at bounding box center [538, 316] width 617 height 37
